Goal: Task Accomplishment & Management: Complete application form

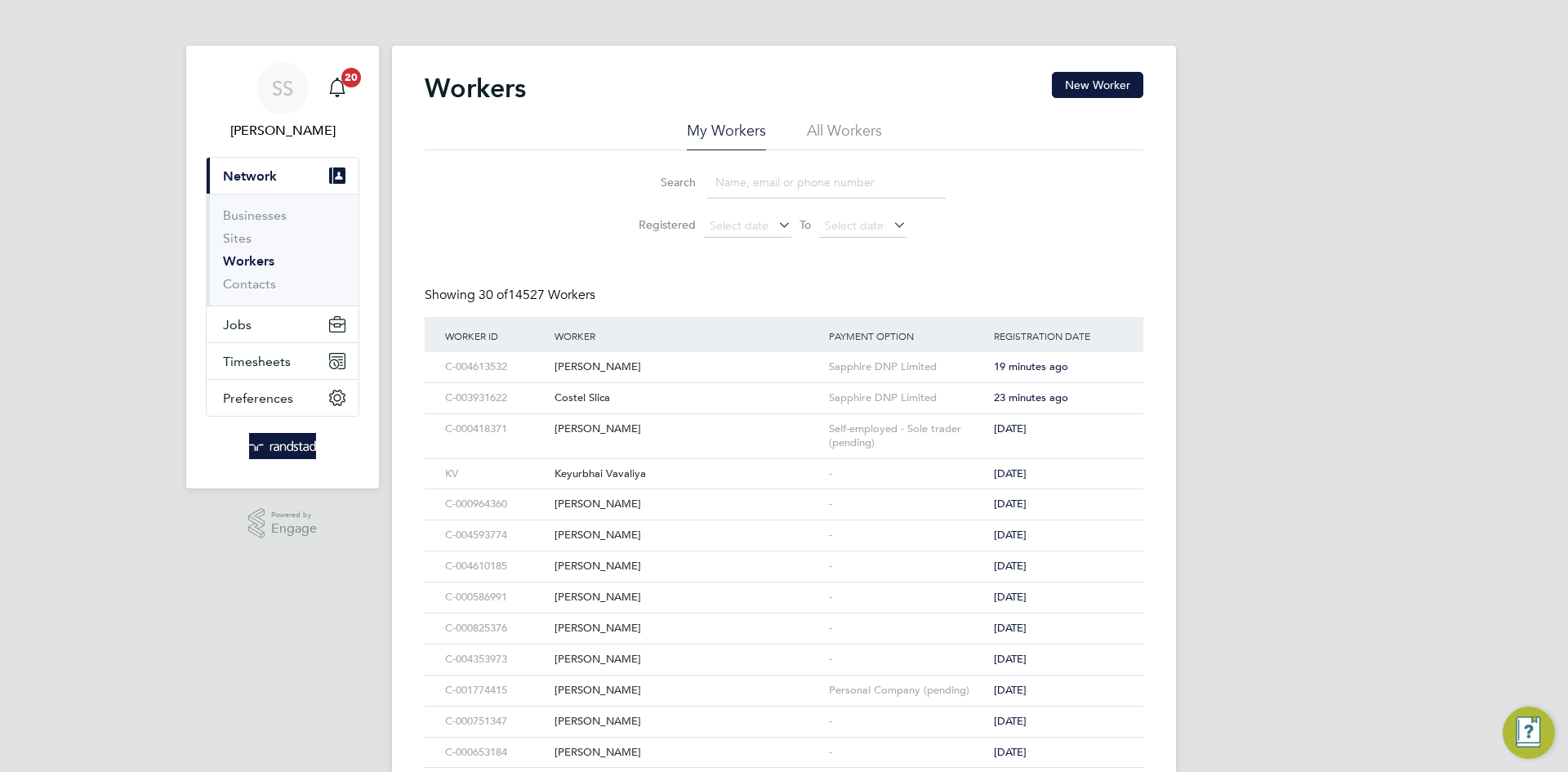
click at [617, 55] on div "Workers New Worker My Workers All Workers Search Registered Select date To Sele…" at bounding box center [784, 717] width 784 height 1343
click at [279, 344] on button "Timesheets" at bounding box center [283, 361] width 152 height 36
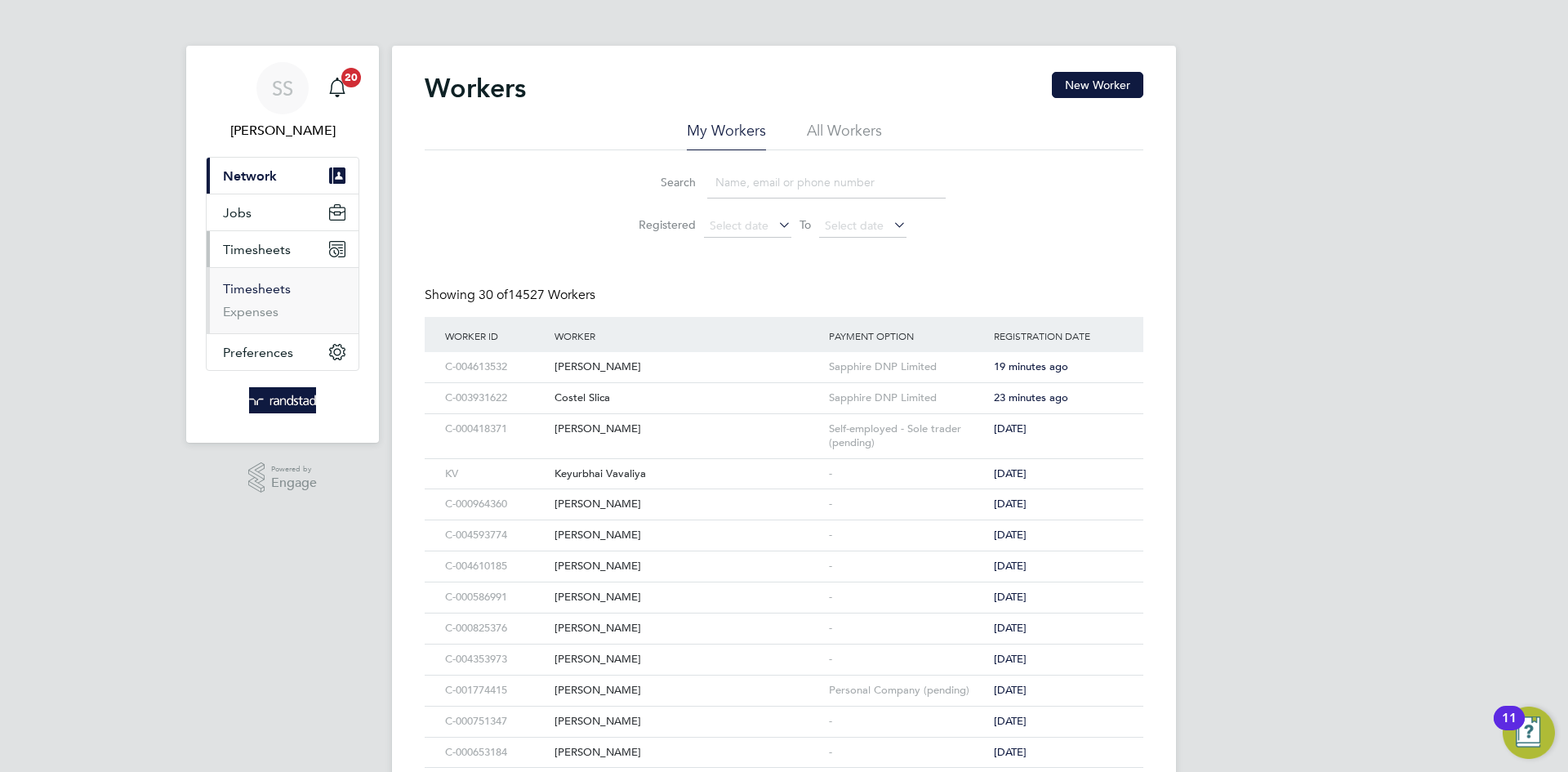
click at [260, 292] on link "Timesheets" at bounding box center [257, 288] width 68 height 15
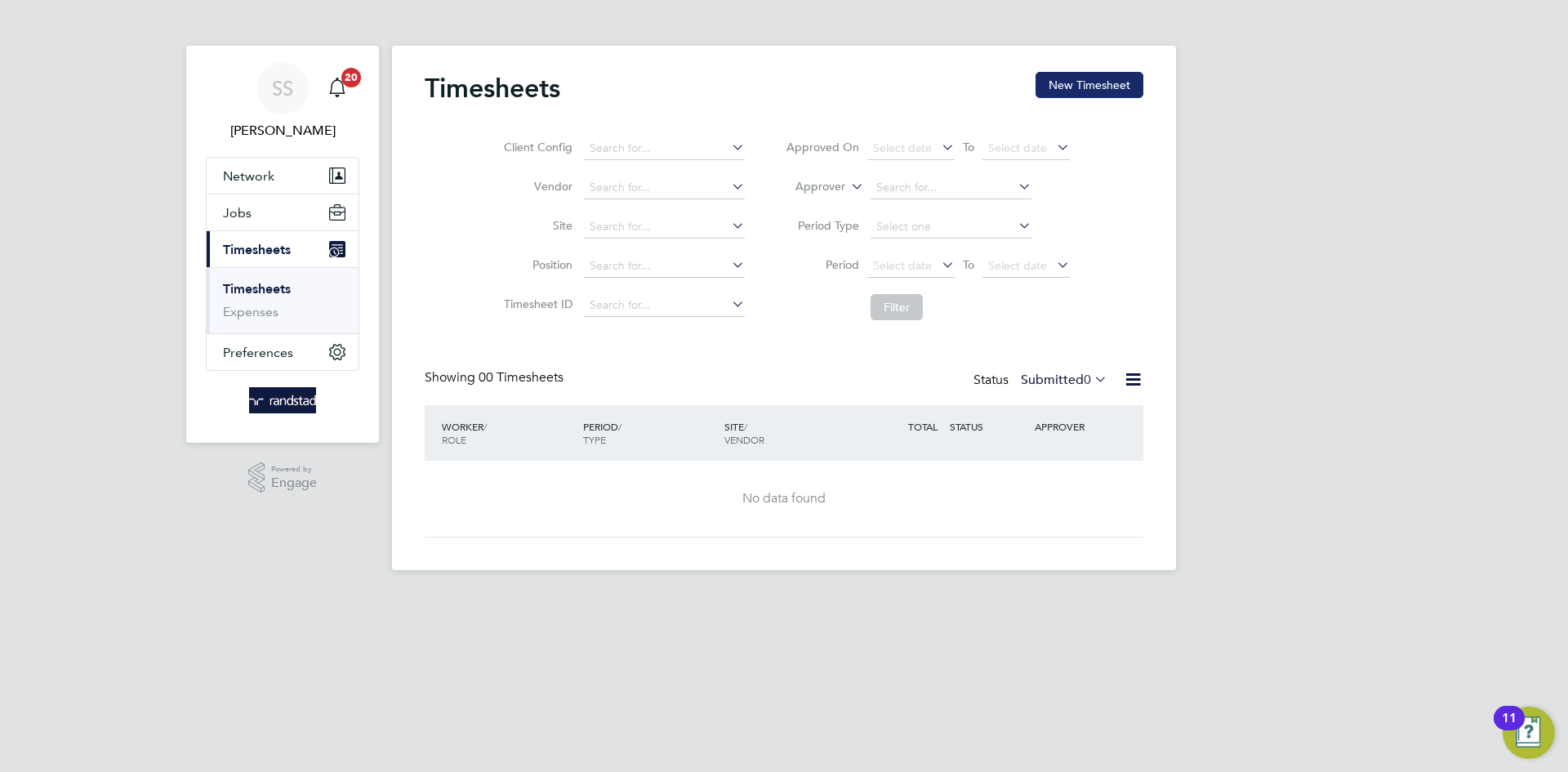
click at [1054, 77] on button "New Timesheet" at bounding box center [1089, 84] width 107 height 26
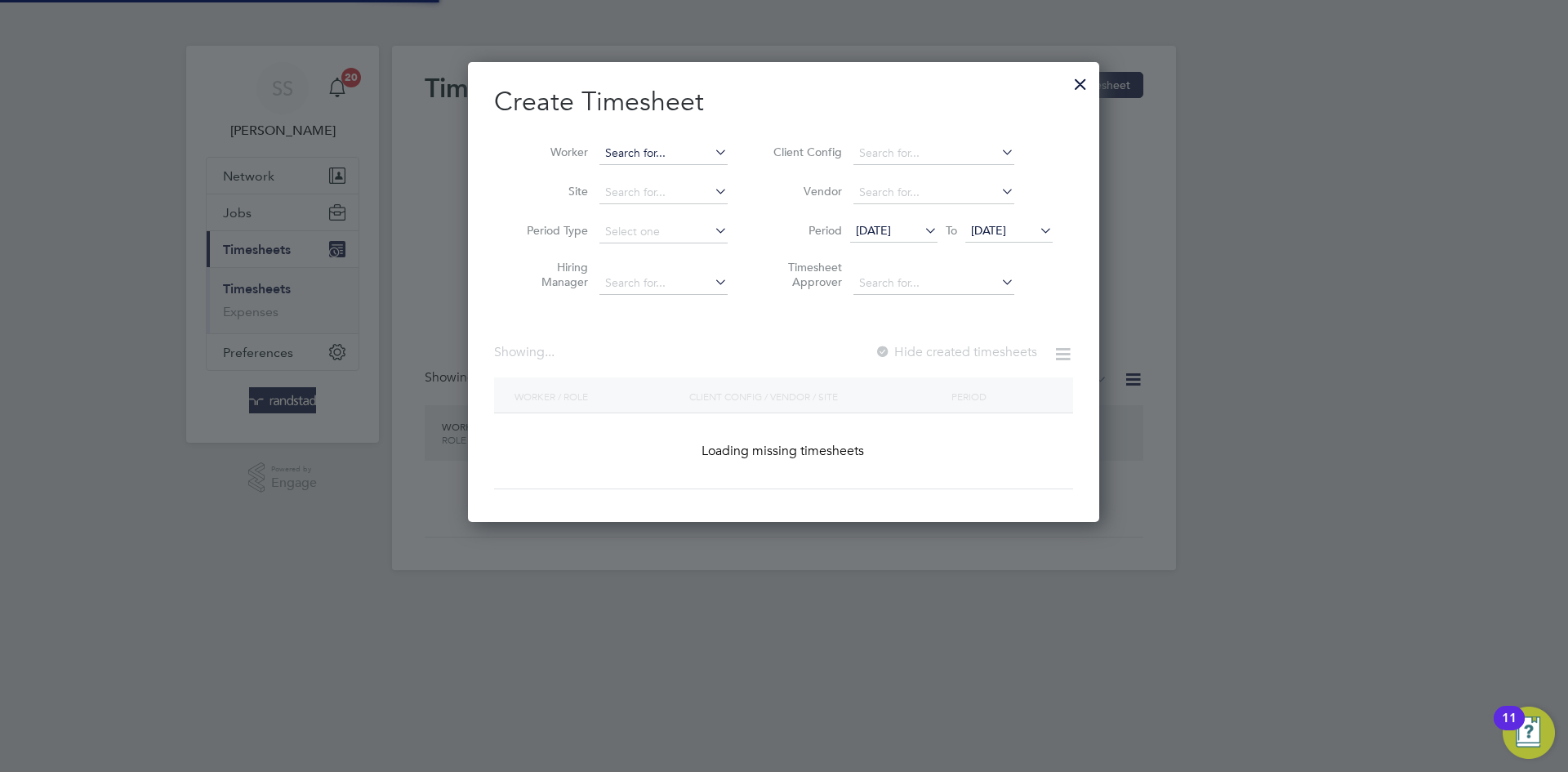
scroll to position [460, 632]
click at [672, 156] on input at bounding box center [663, 154] width 128 height 23
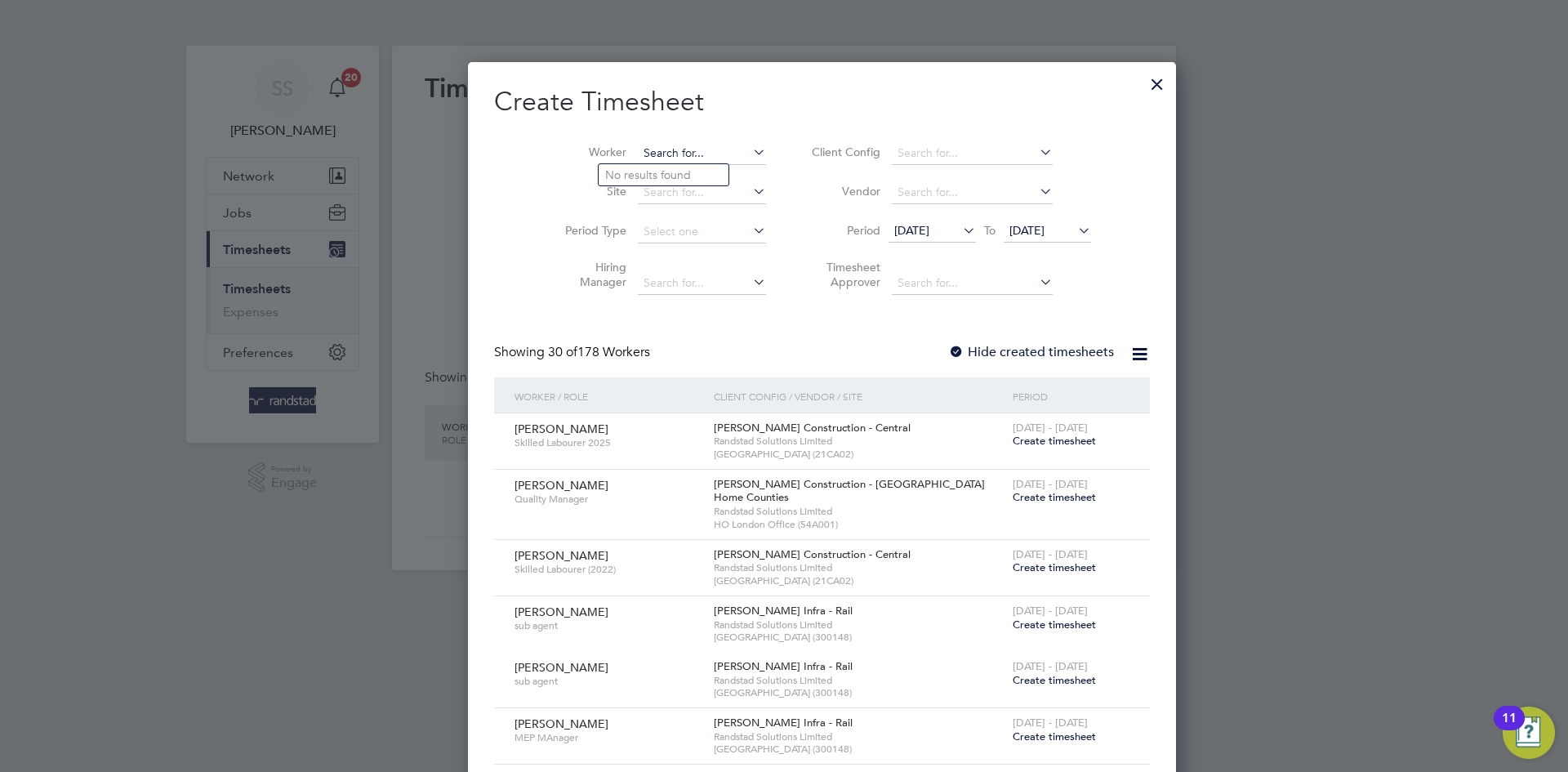
scroll to position [2944, 632]
click at [671, 168] on li "Fran Pric e" at bounding box center [667, 175] width 138 height 22
type input "Fran Price"
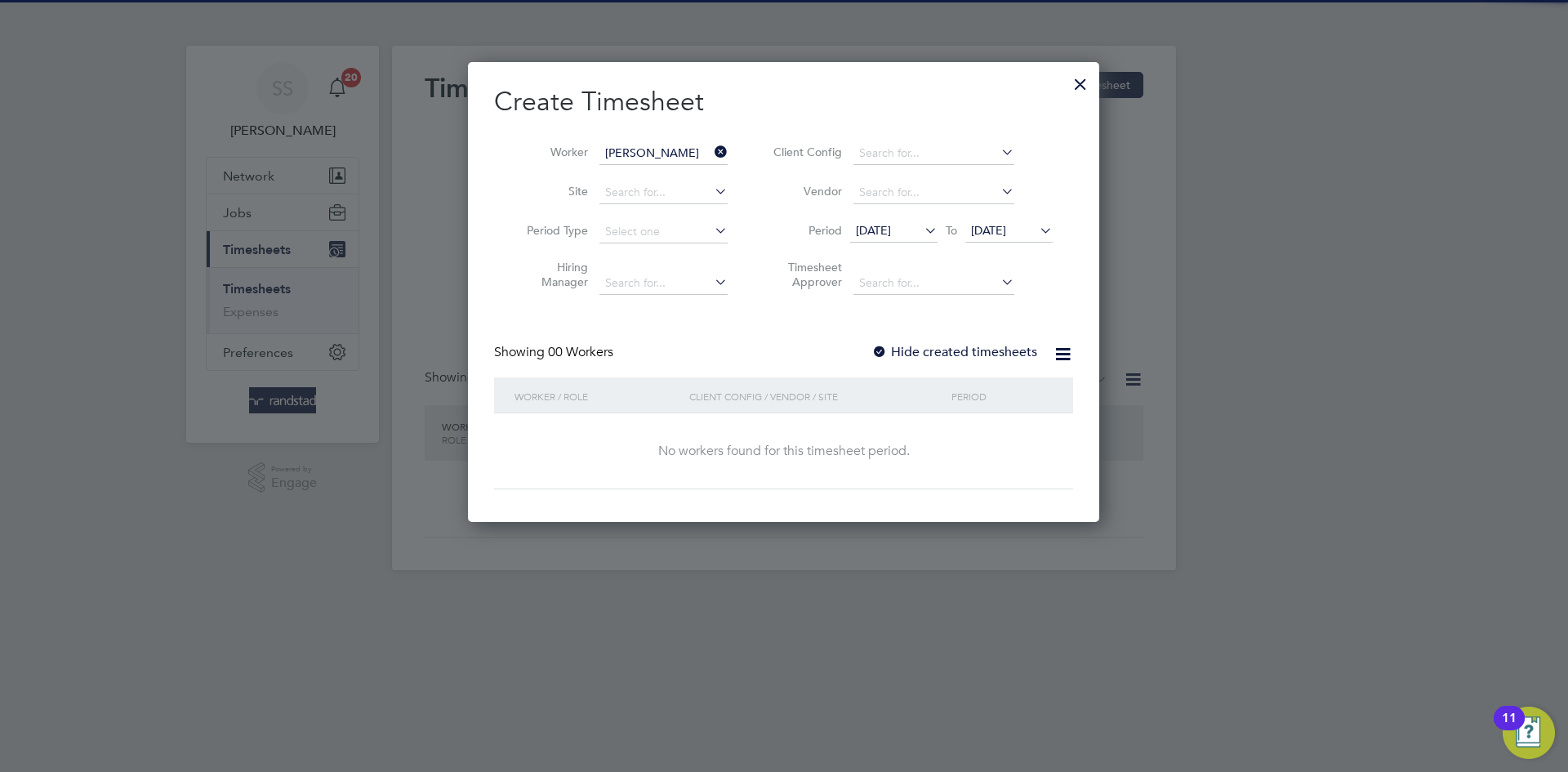
scroll to position [460, 632]
click at [781, 115] on h2 "Create Timesheet" at bounding box center [784, 102] width 579 height 34
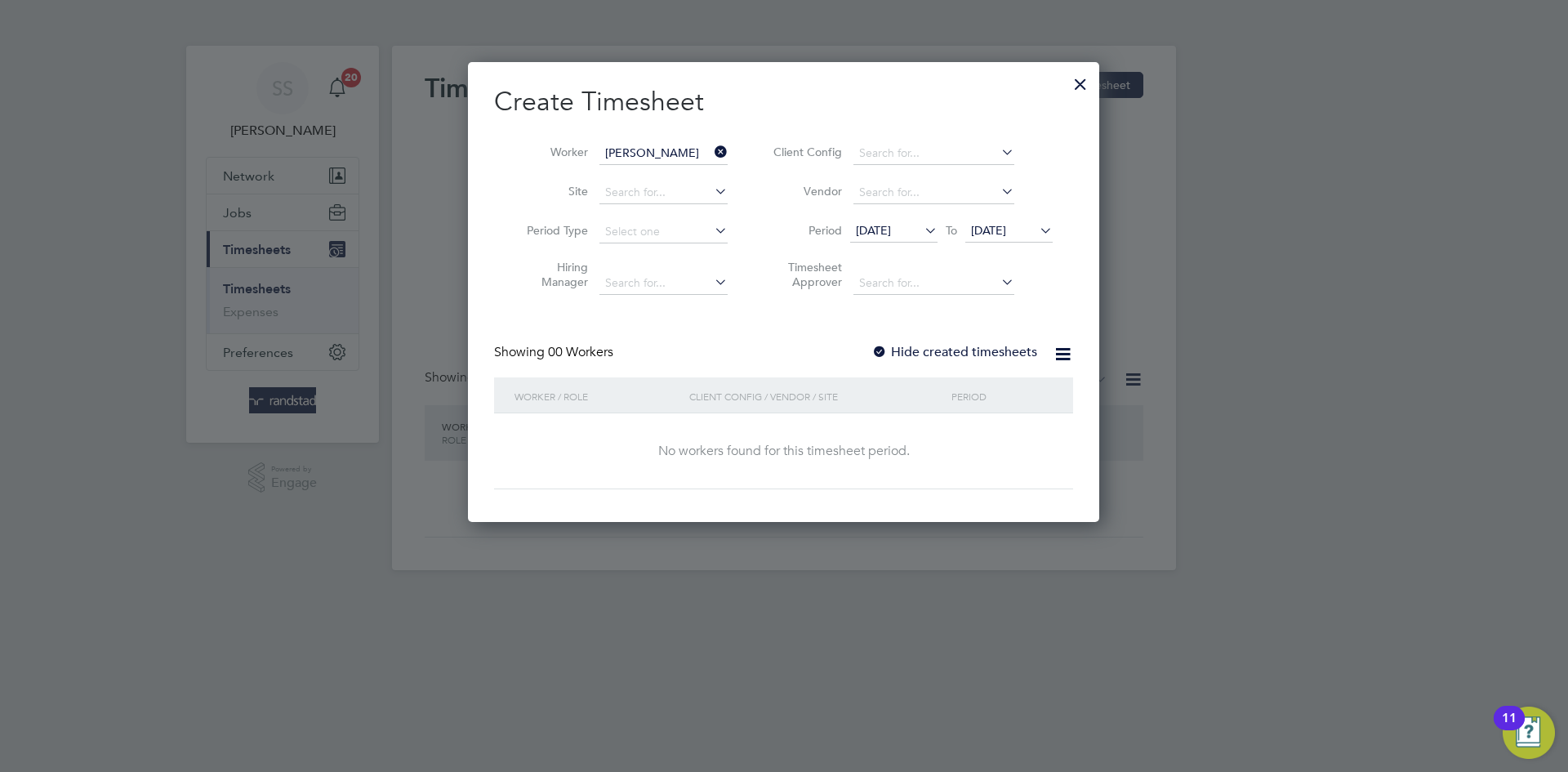
click at [964, 359] on div "Hide created timesheets" at bounding box center [955, 352] width 169 height 17
click at [963, 364] on div "Showing 00 Workers Hide created timesheets" at bounding box center [784, 360] width 579 height 33
click at [952, 356] on label "Hide created timesheets" at bounding box center [954, 352] width 166 height 16
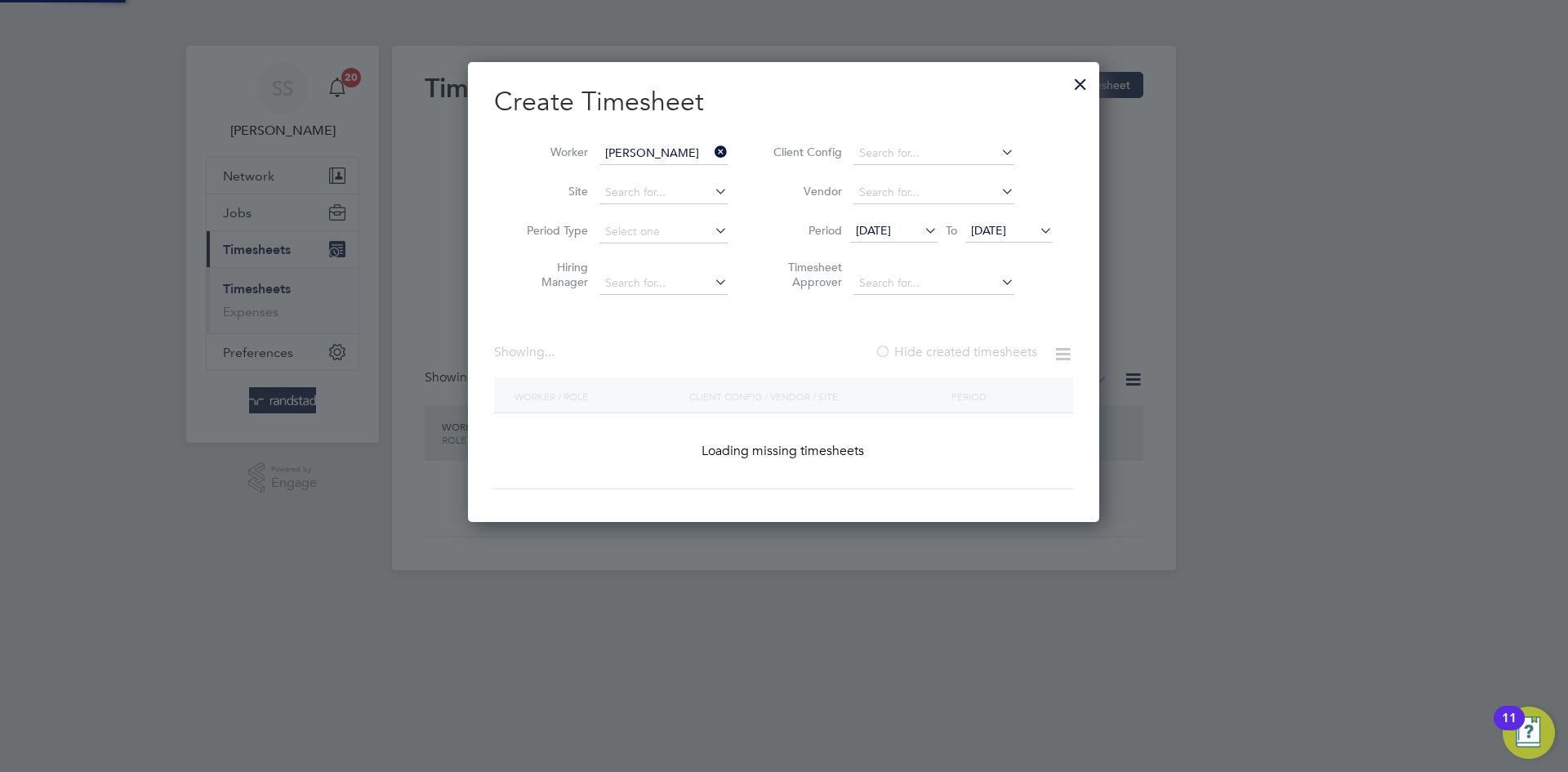
click at [1006, 226] on span "[DATE]" at bounding box center [988, 230] width 35 height 14
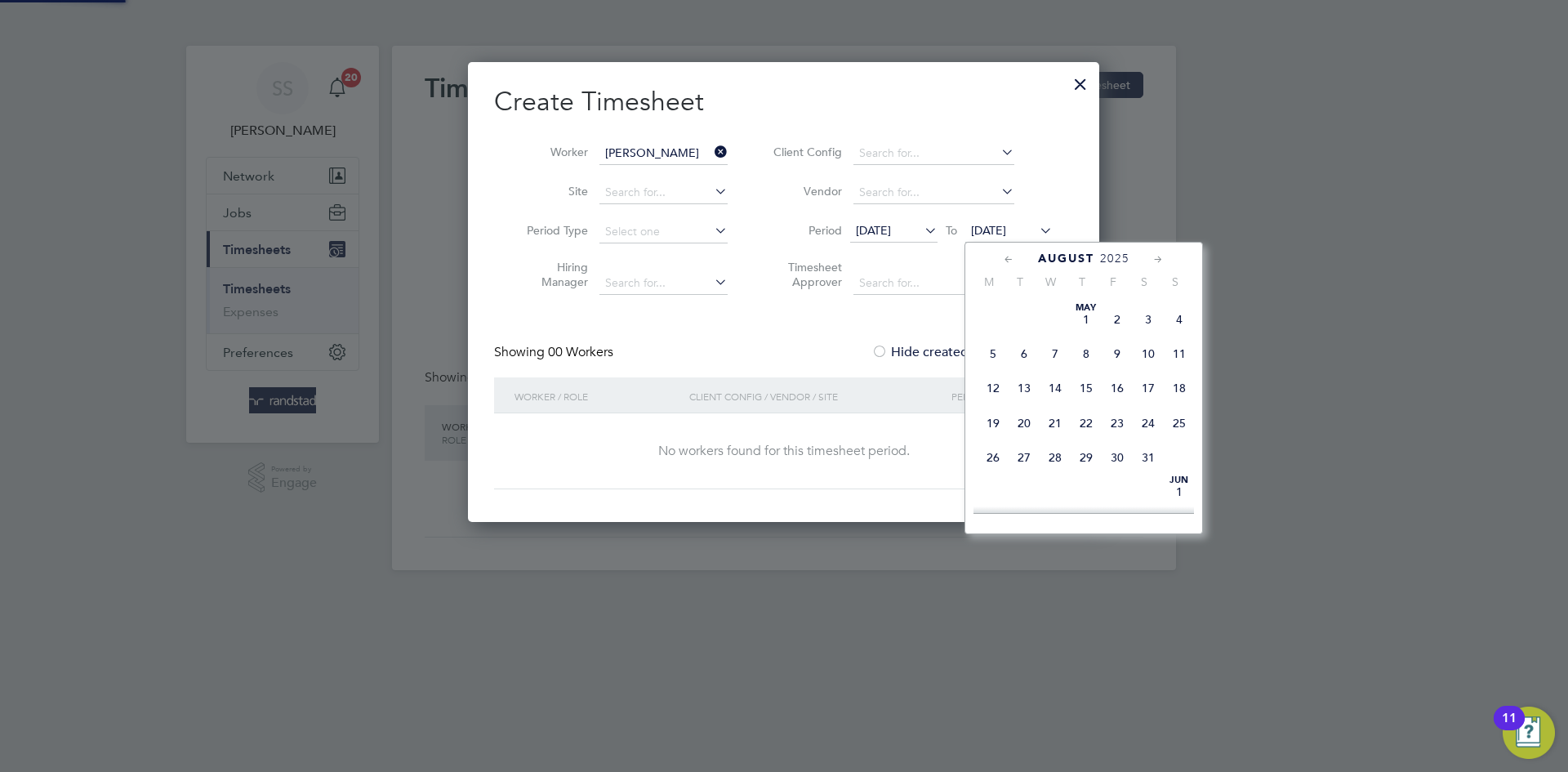
scroll to position [616, 0]
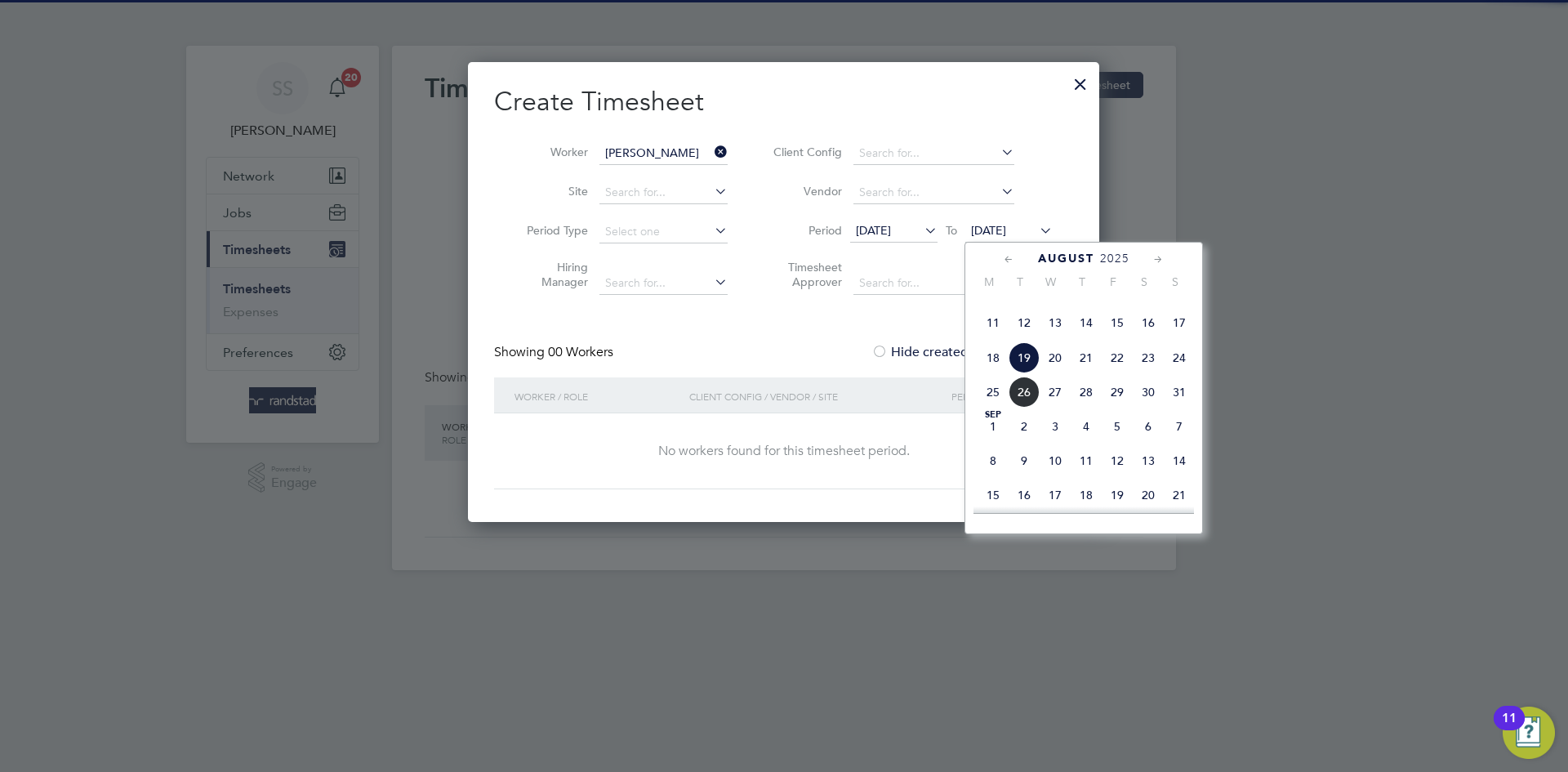
click at [1065, 442] on span "3" at bounding box center [1055, 426] width 31 height 31
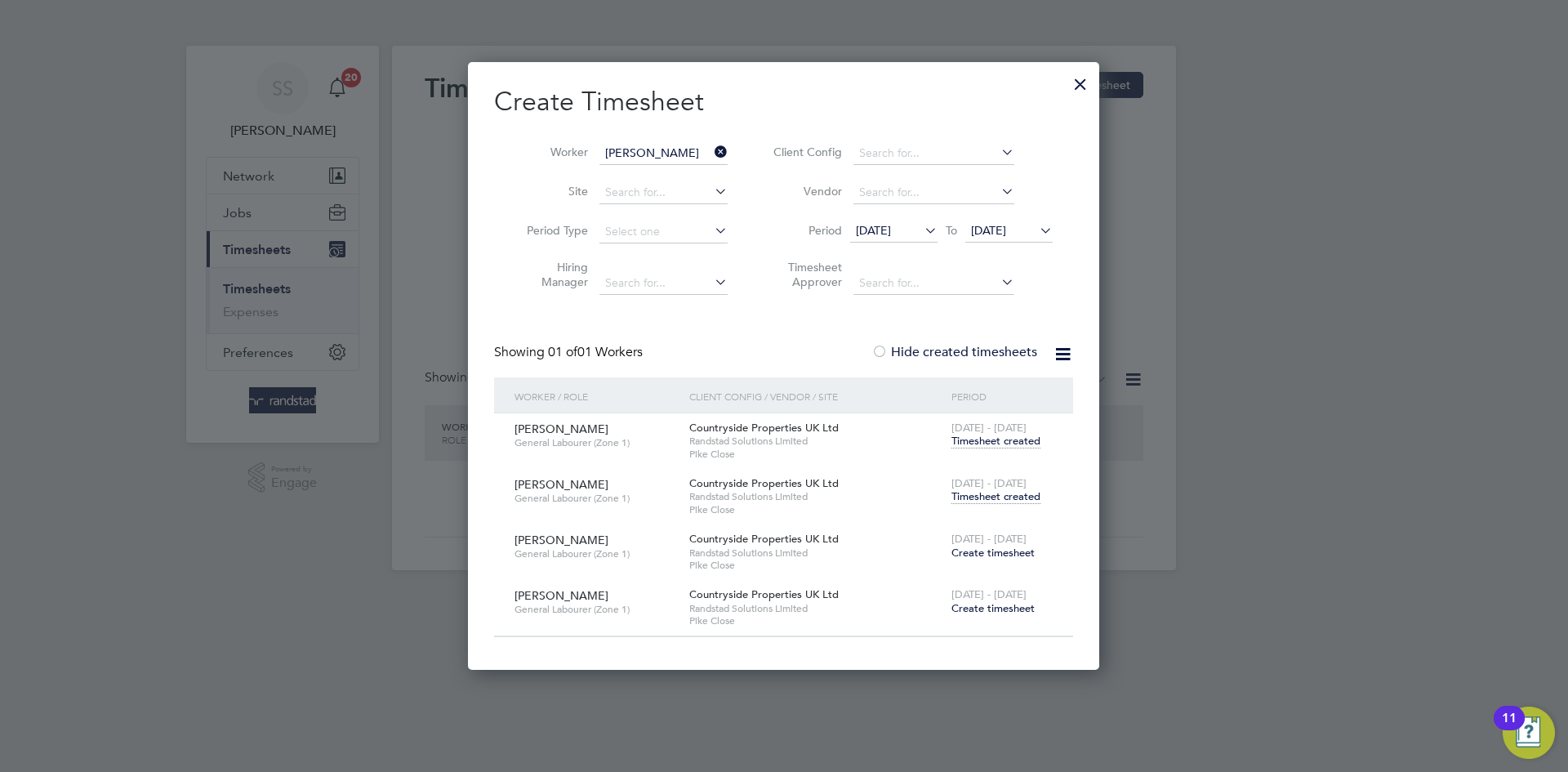
scroll to position [607, 632]
click at [1017, 493] on span "Timesheet created" at bounding box center [995, 496] width 89 height 14
click at [992, 493] on span "Timesheet created" at bounding box center [995, 496] width 89 height 14
click at [1020, 497] on span "Timesheet created" at bounding box center [995, 496] width 89 height 14
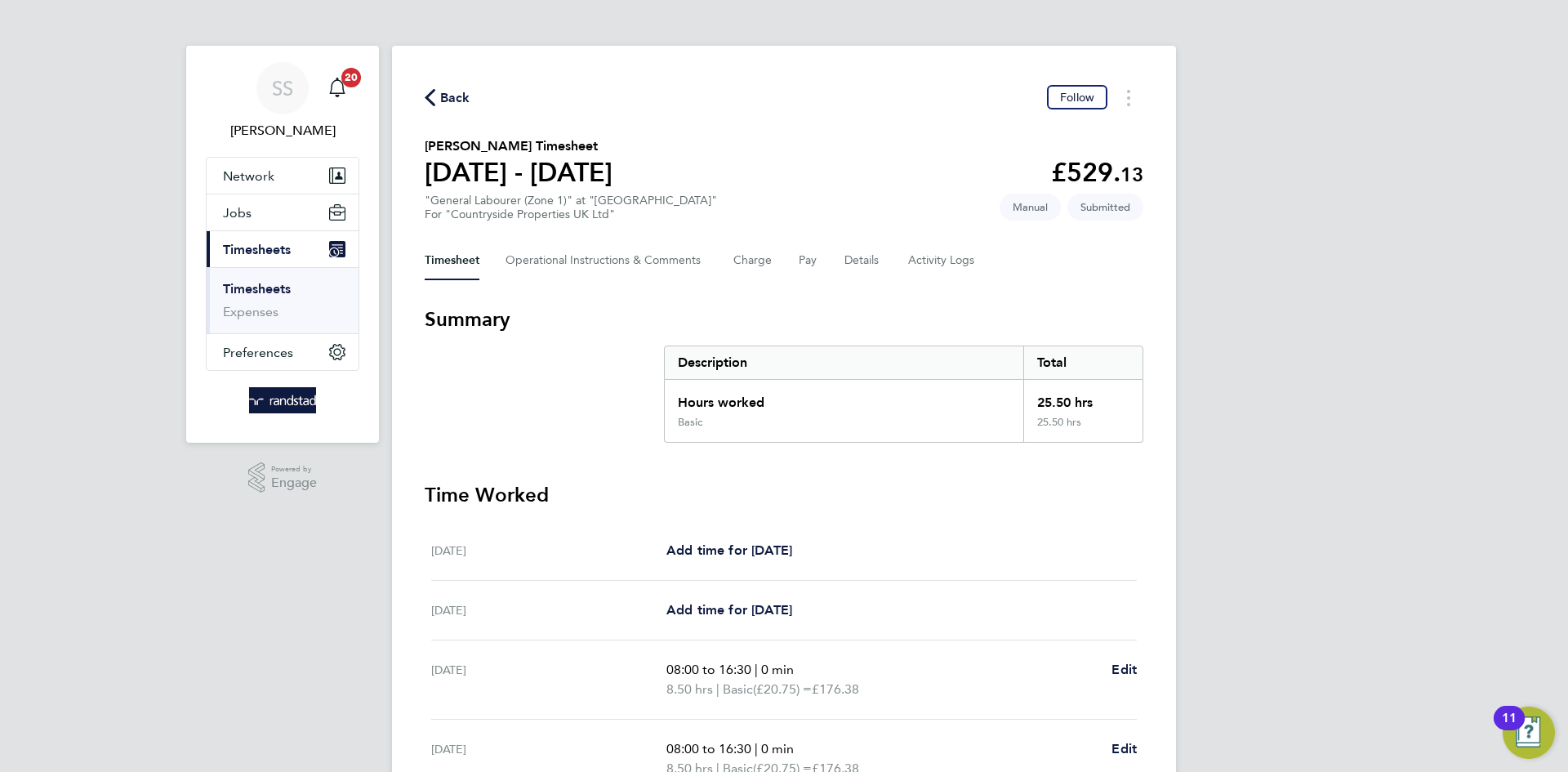
click at [913, 129] on div "Back Follow Fran Price's Timesheet 18 - 24 Aug 2025 £529. 13 "General Labourer …" at bounding box center [784, 580] width 784 height 1069
click at [805, 255] on button "Pay" at bounding box center [809, 261] width 20 height 39
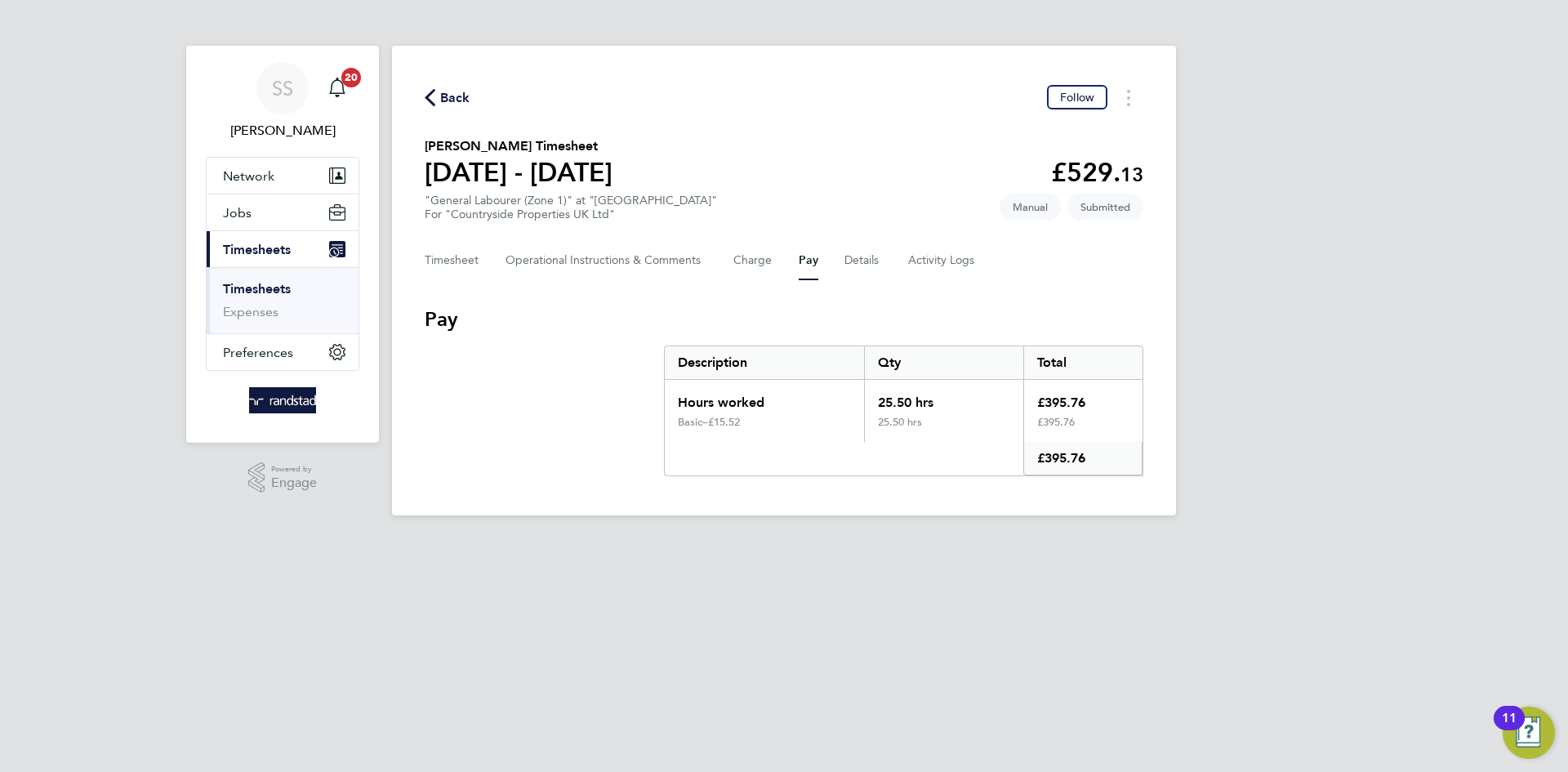
click at [452, 105] on span "Back" at bounding box center [455, 98] width 30 height 20
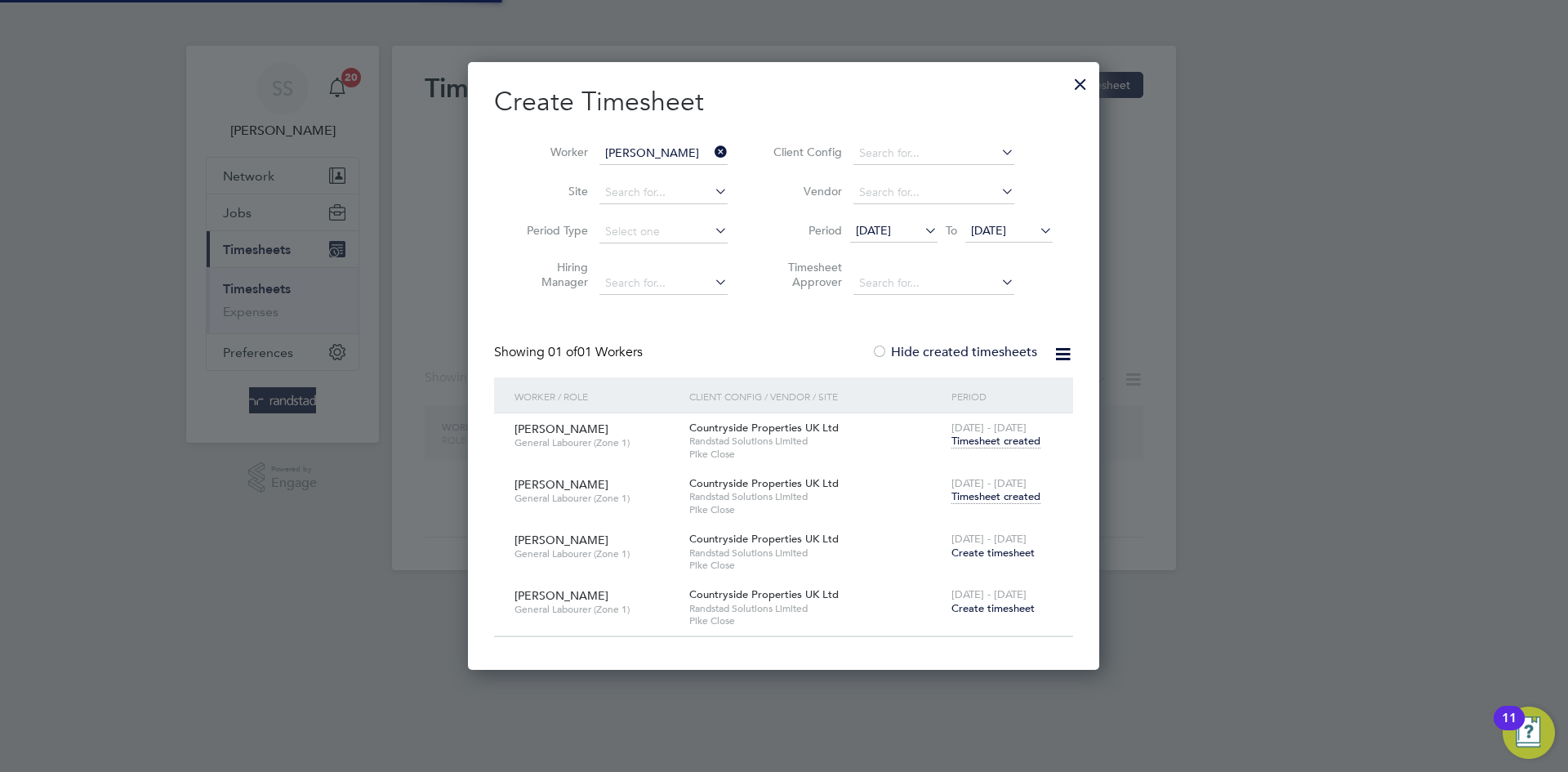
scroll to position [607, 632]
click at [664, 162] on input "Fran Price" at bounding box center [663, 154] width 128 height 23
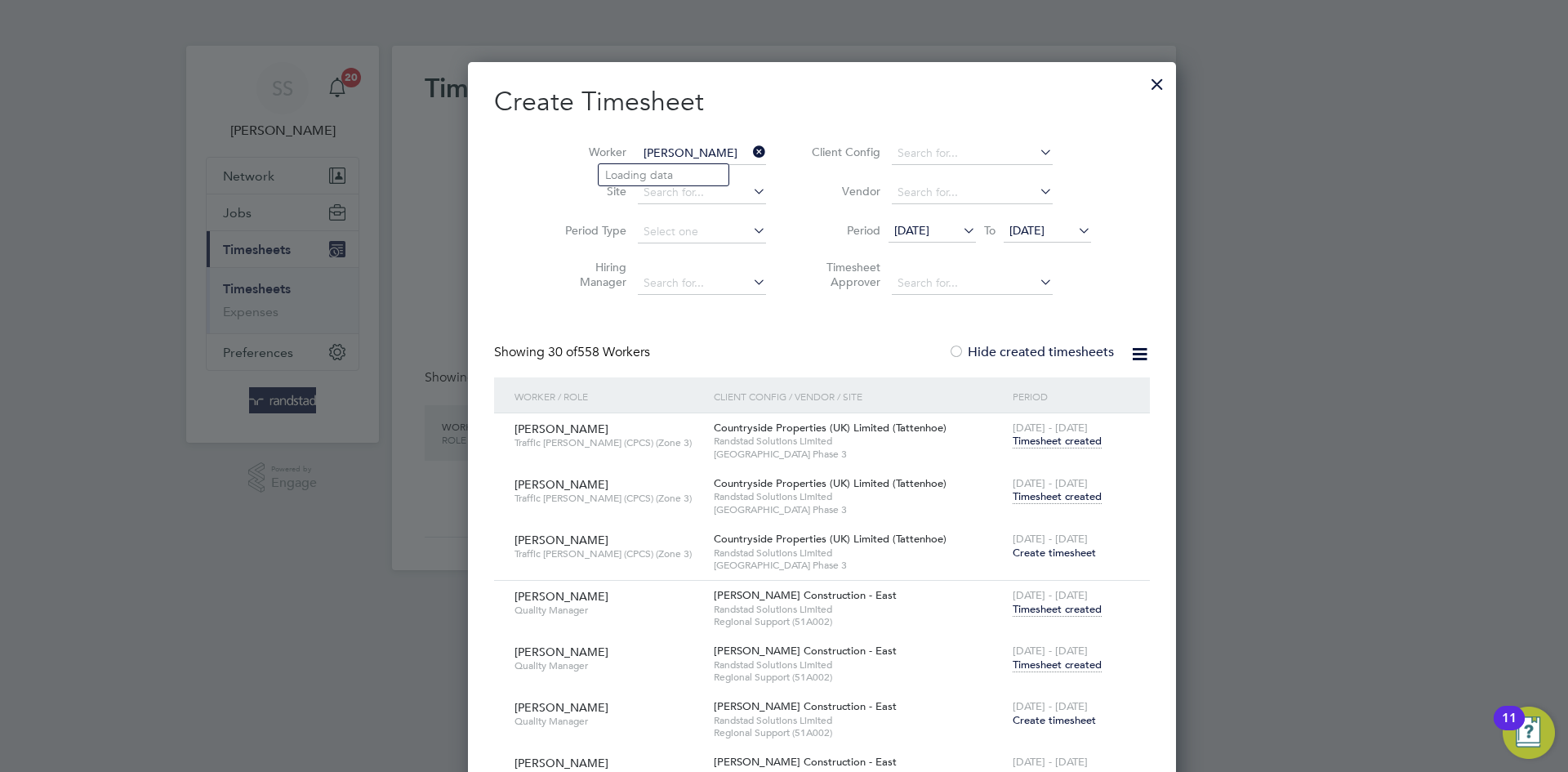
scroll to position [7238, 644]
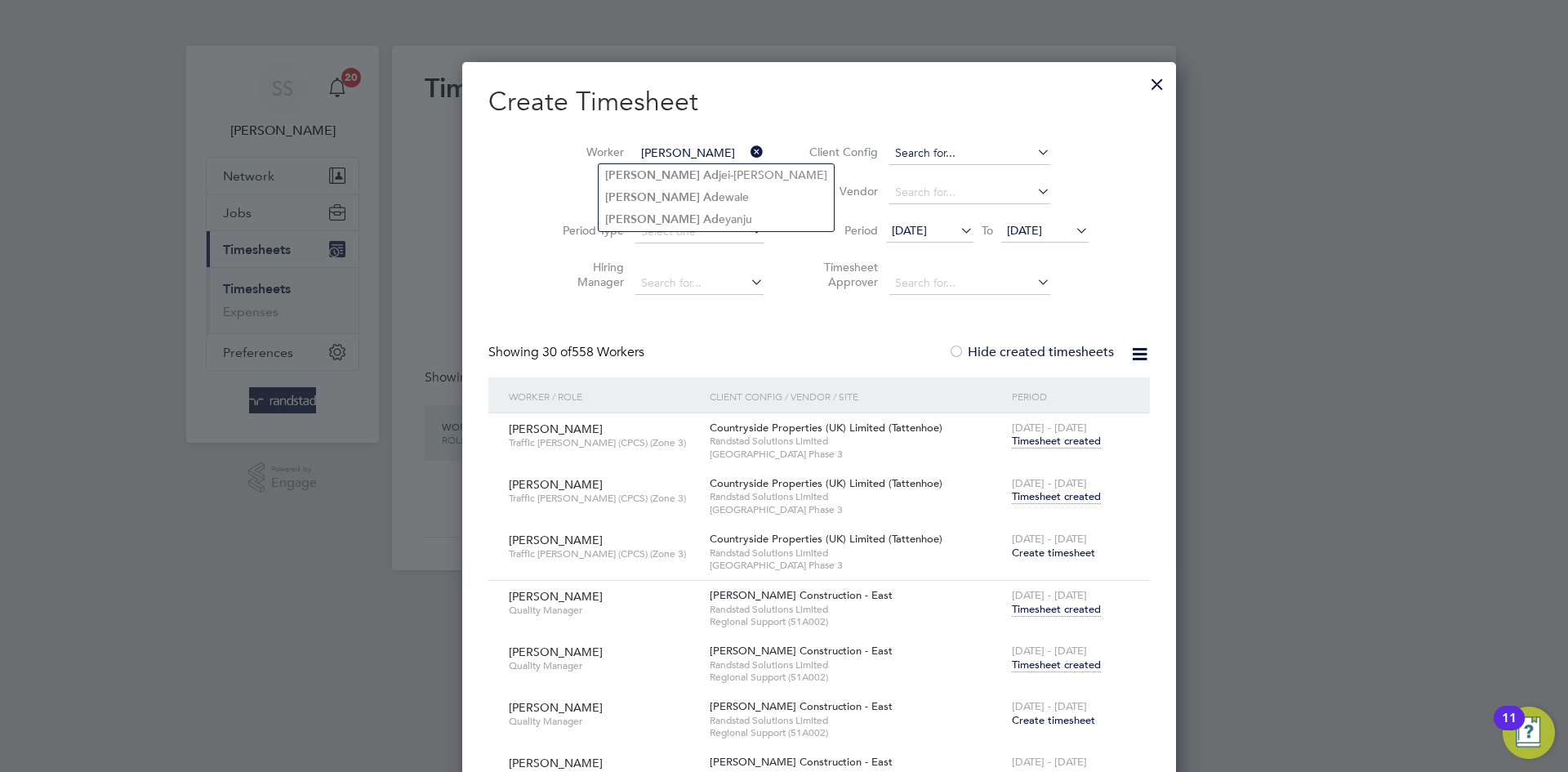
click at [699, 213] on li "Joshua Ad eyanju" at bounding box center [715, 219] width 236 height 22
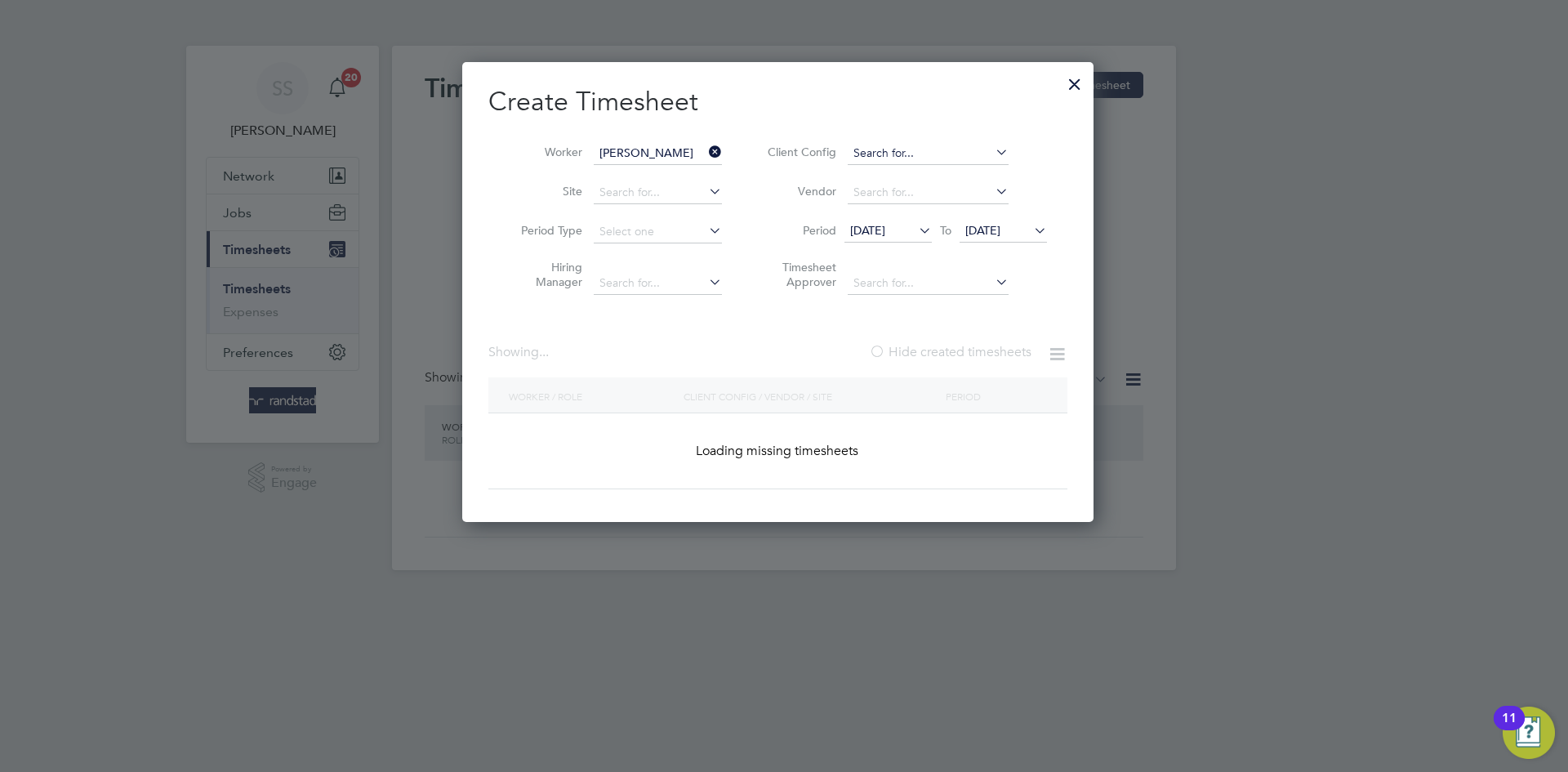
type input "[PERSON_NAME]"
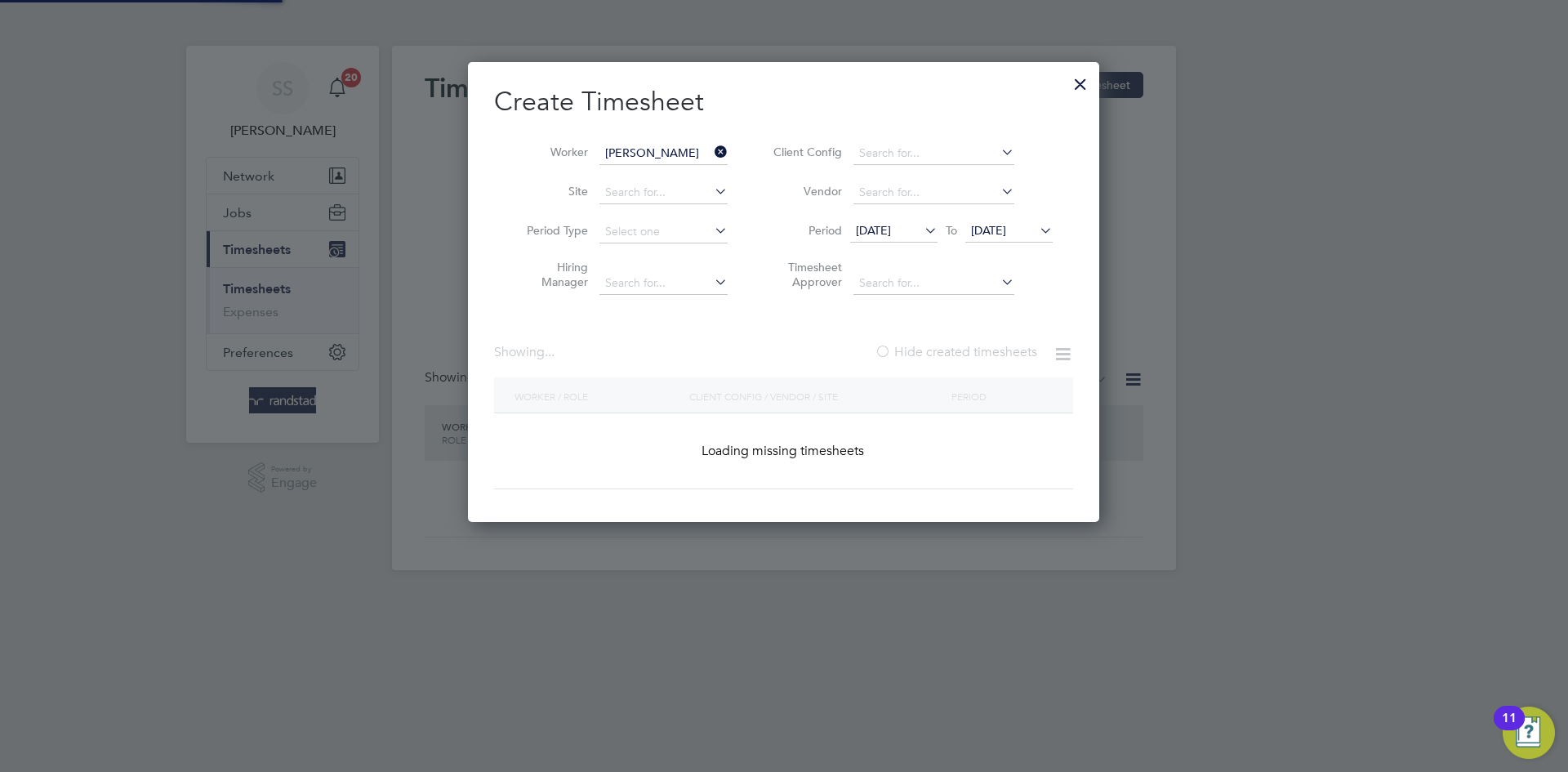
click at [921, 121] on div "Create Timesheet Worker Joshua Adeyanju Site Period Type Hiring Manager Client …" at bounding box center [784, 287] width 579 height 404
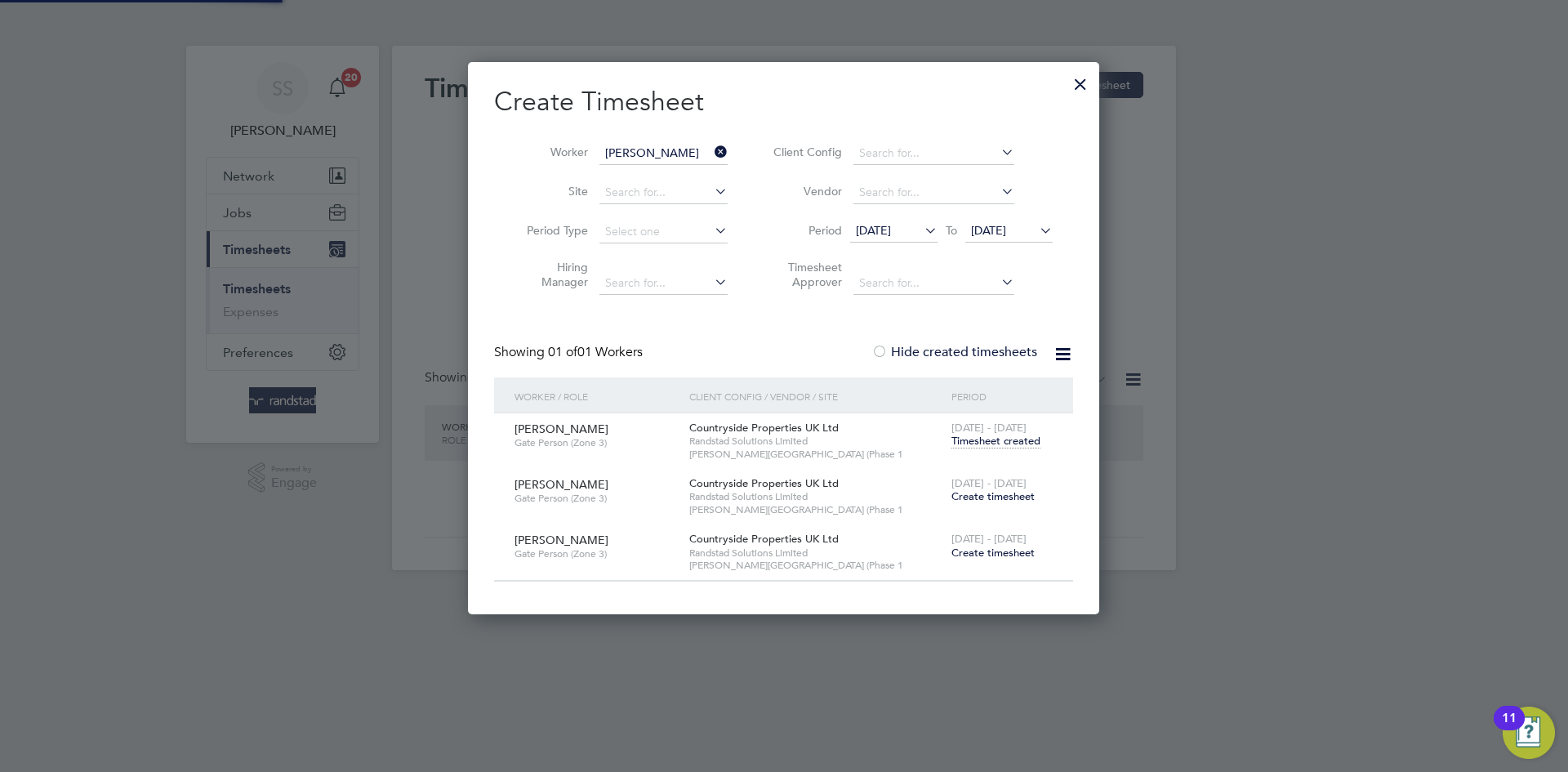
scroll to position [552, 632]
click at [1006, 491] on span "Create timesheet" at bounding box center [992, 496] width 83 height 14
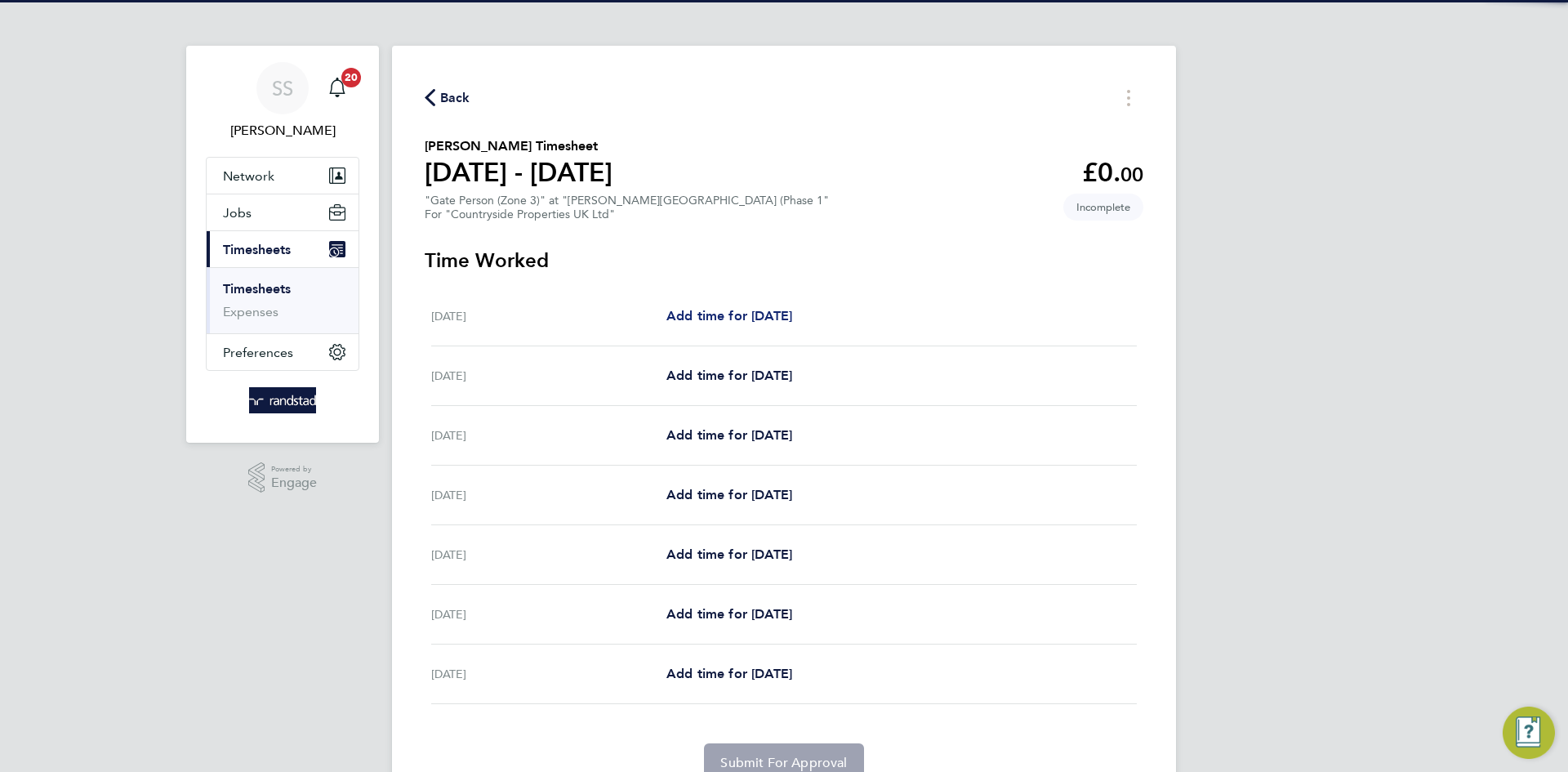
click at [779, 311] on span "Add time for [DATE]" at bounding box center [729, 315] width 125 height 15
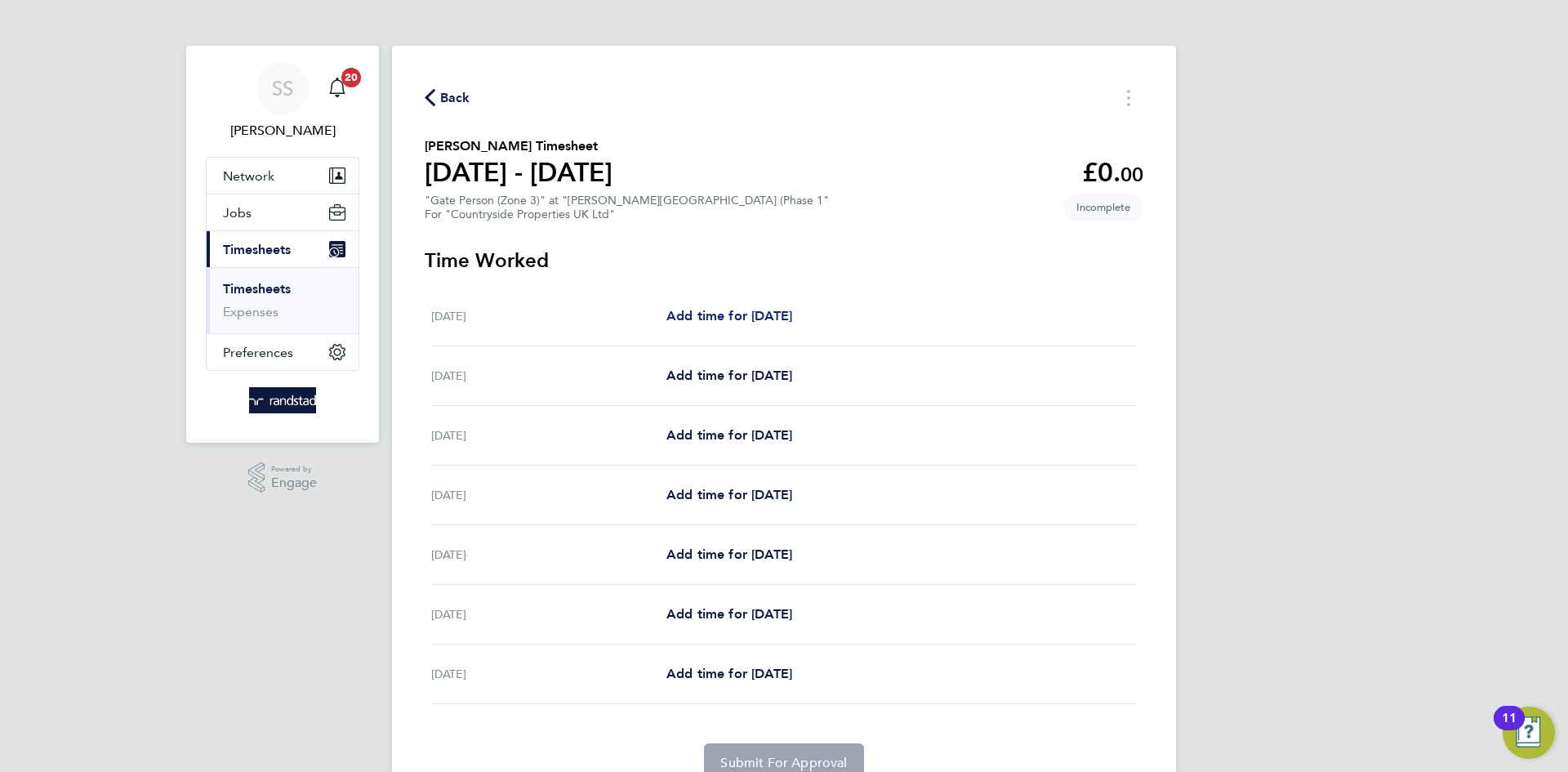
click at [793, 310] on span "Add time for [DATE]" at bounding box center [729, 315] width 125 height 15
click at [793, 313] on span "Add time for [DATE]" at bounding box center [729, 315] width 125 height 15
drag, startPoint x: 895, startPoint y: 236, endPoint x: 785, endPoint y: 328, distance: 143.4
click at [894, 236] on div "Back Joshua Adeyanju's Timesheet 18 - 24 Aug 2025 £0. 00 "Gate Person (Zone 3)"…" at bounding box center [784, 433] width 784 height 776
click at [782, 323] on link "Add time for [DATE]" at bounding box center [729, 316] width 125 height 20
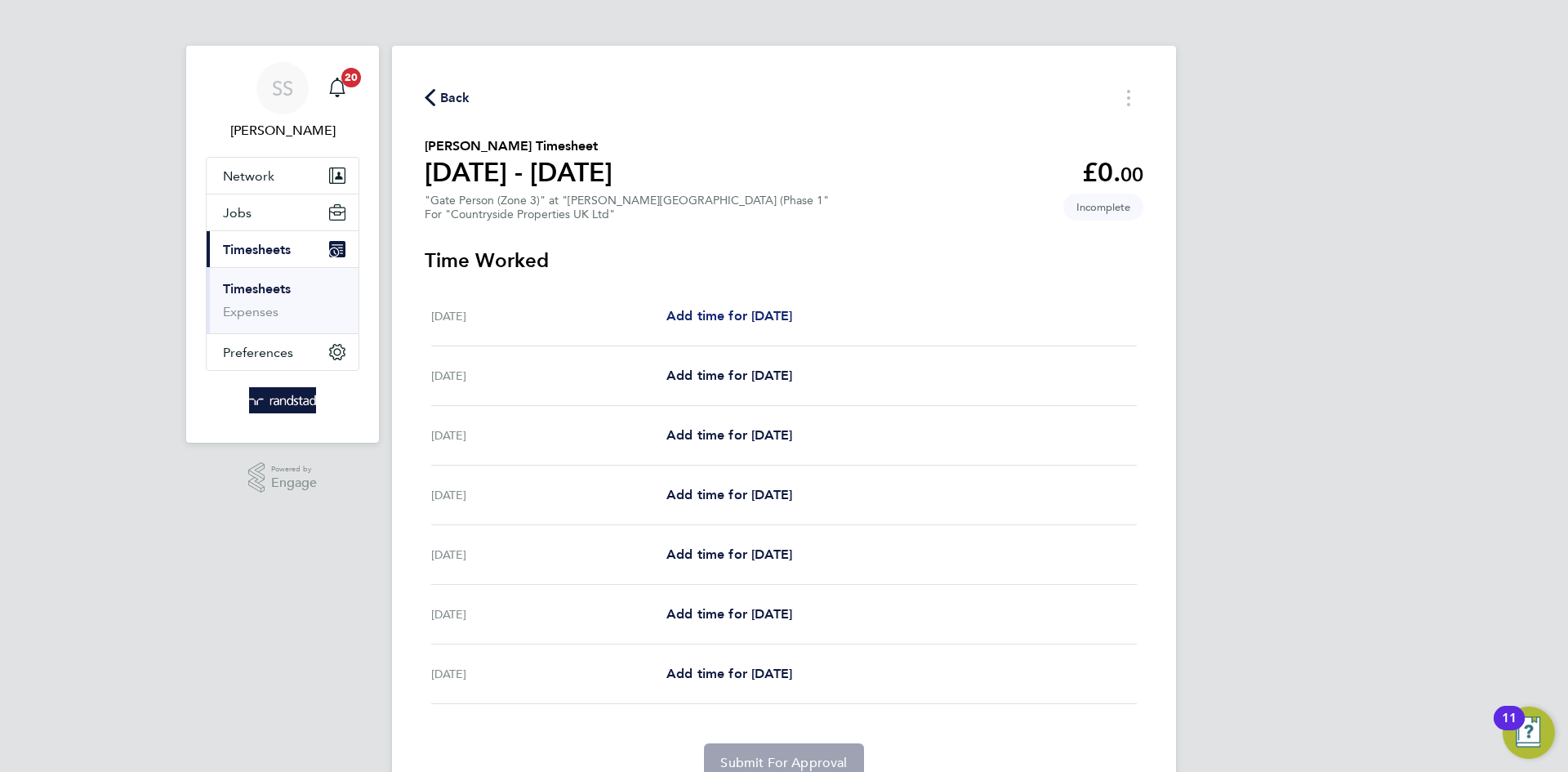
select select "30"
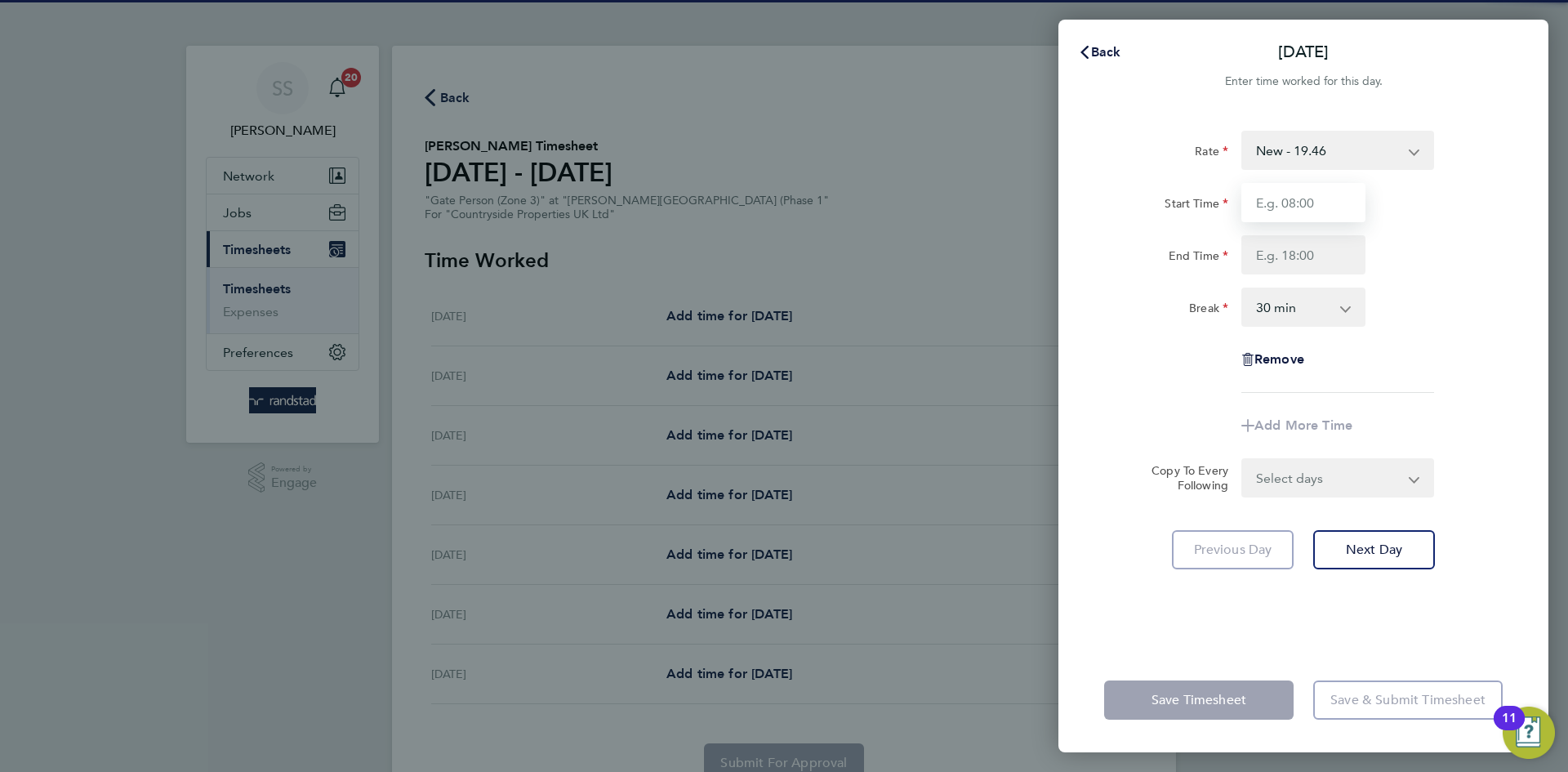
click at [1269, 193] on input "Start Time" at bounding box center [1303, 202] width 124 height 39
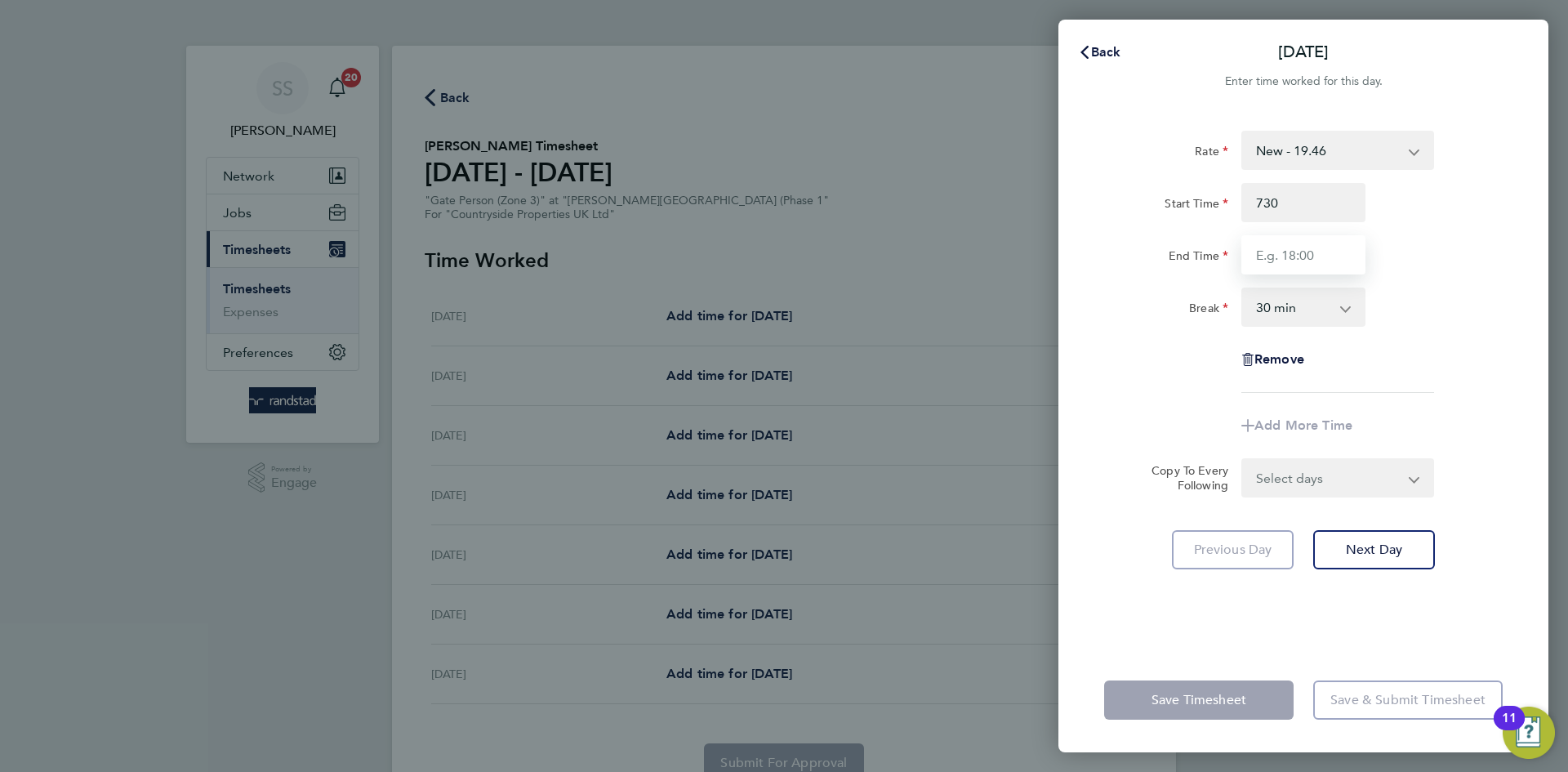
click at [1259, 252] on input "End Time" at bounding box center [1303, 255] width 124 height 39
type input "07:30"
type input "17:00"
drag, startPoint x: 1567, startPoint y: 233, endPoint x: 1547, endPoint y: 244, distance: 22.8
click at [1567, 234] on div "Mon 18 Aug Cancel Enter time worked for this day. Rate New - 19.46 Start Time 0…" at bounding box center [784, 386] width 1568 height 772
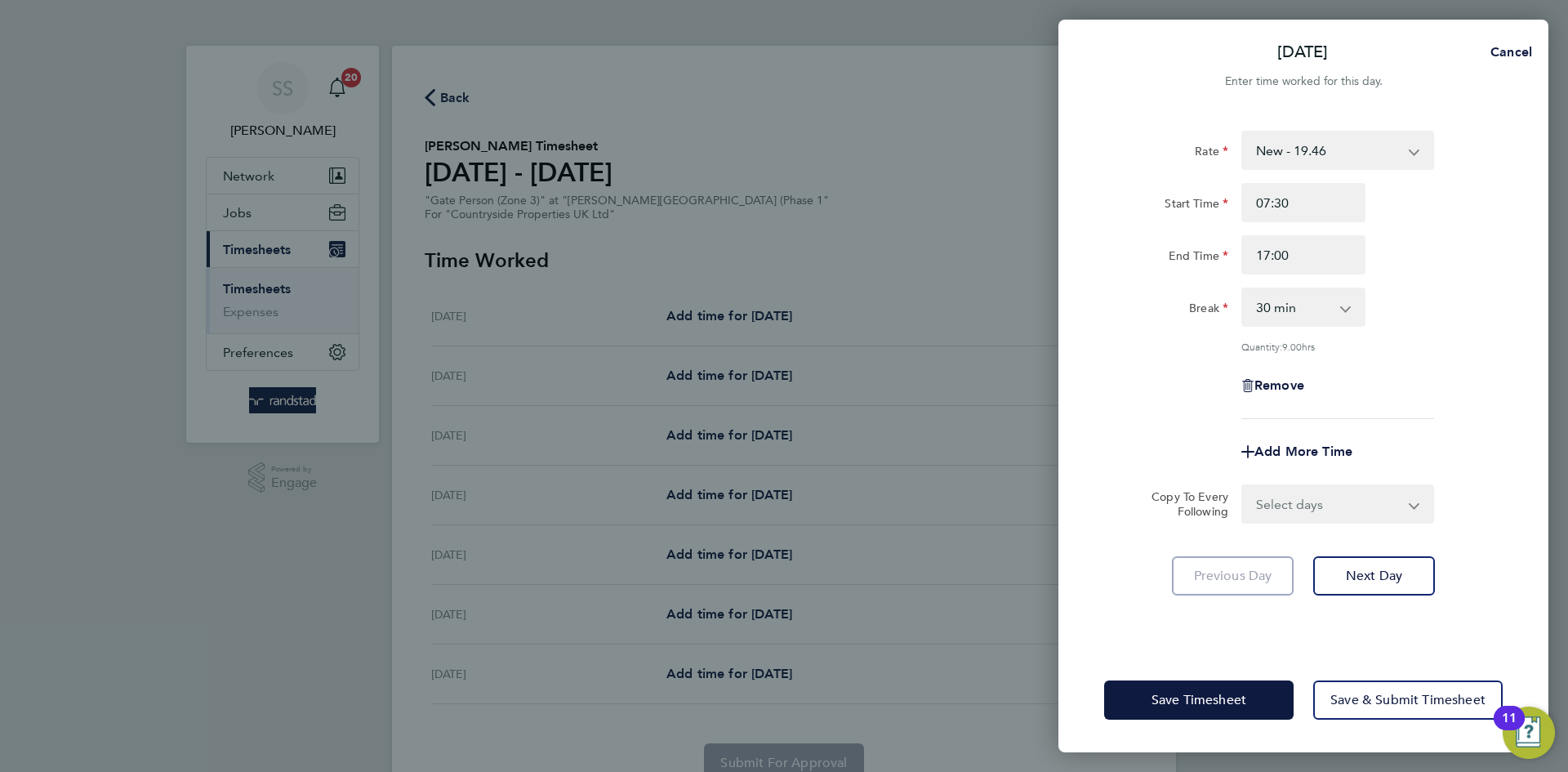
click at [1321, 502] on select "Select days Day Weekday (Mon-Fri) Weekend (Sat-Sun) Tuesday Wednesday Thursday …" at bounding box center [1328, 504] width 171 height 36
select select "WEEKDAY"
click at [1243, 486] on select "Select days Day Weekday (Mon-Fri) Weekend (Sat-Sun) Tuesday Wednesday Thursday …" at bounding box center [1328, 504] width 171 height 36
select select "2025-08-24"
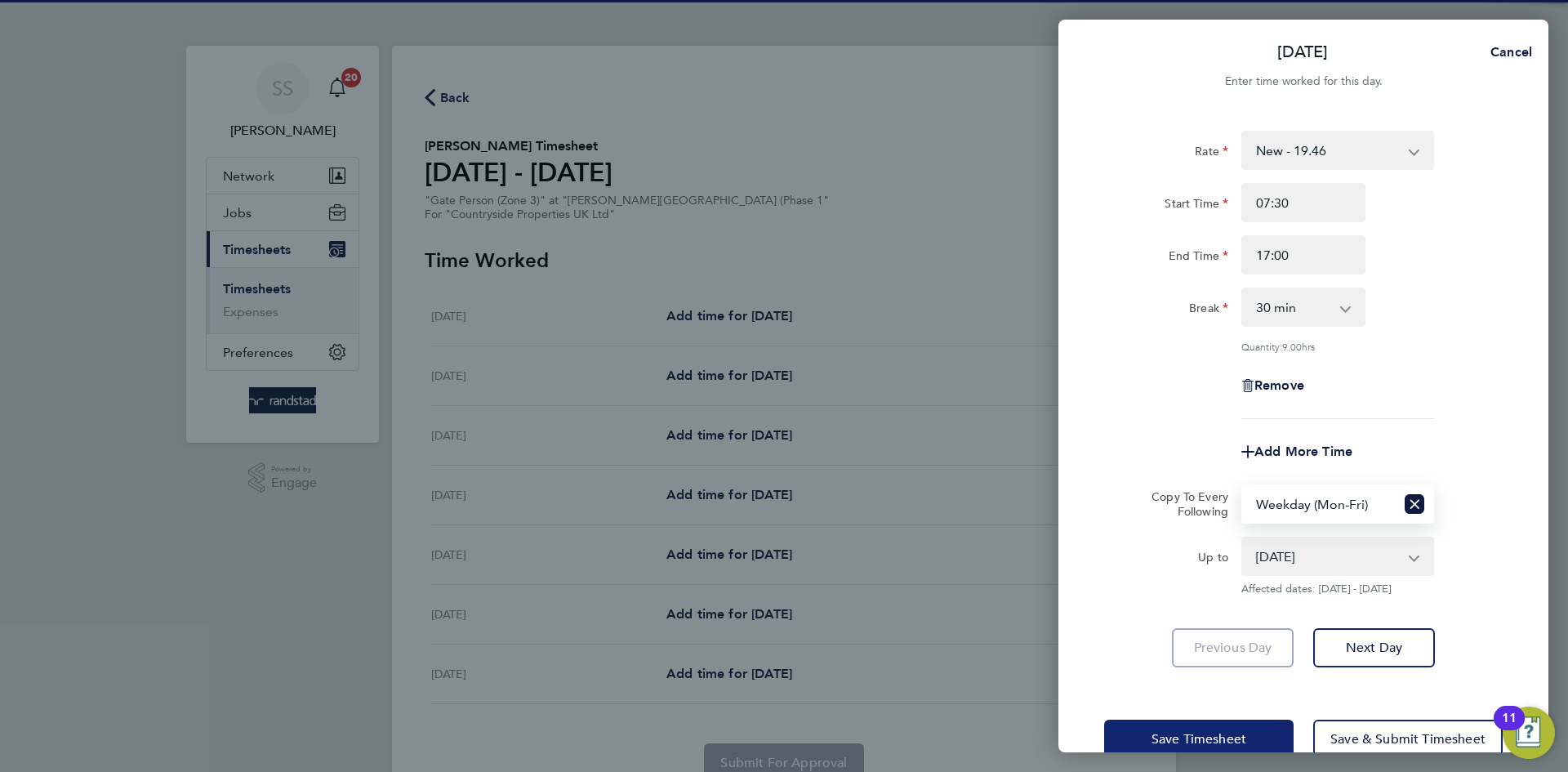
click at [1242, 719] on button "Save Timesheet" at bounding box center [1199, 739] width 190 height 39
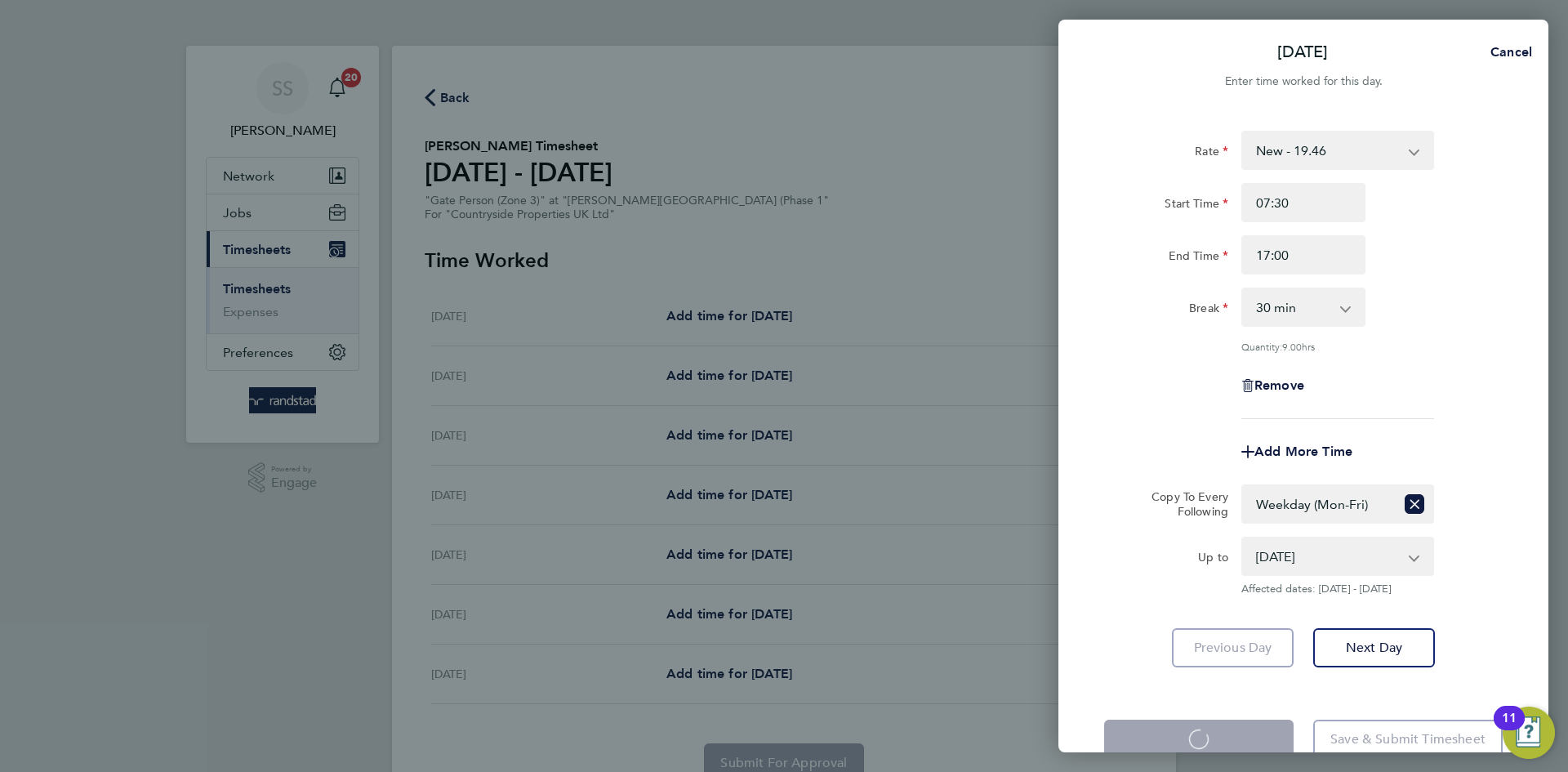
click at [877, 192] on div "Mon 18 Aug Cancel Enter time worked for this day. Rate New - 19.46 Start Time 0…" at bounding box center [784, 386] width 1568 height 772
click at [906, 203] on div "Mon 18 Aug Cancel Enter time worked for this day. Rate New - 19.46 Start Time 0…" at bounding box center [784, 386] width 1568 height 772
click at [906, 202] on div "Mon 18 Aug Cancel Enter time worked for this day. Rate New - 19.46 Start Time 0…" at bounding box center [784, 386] width 1568 height 772
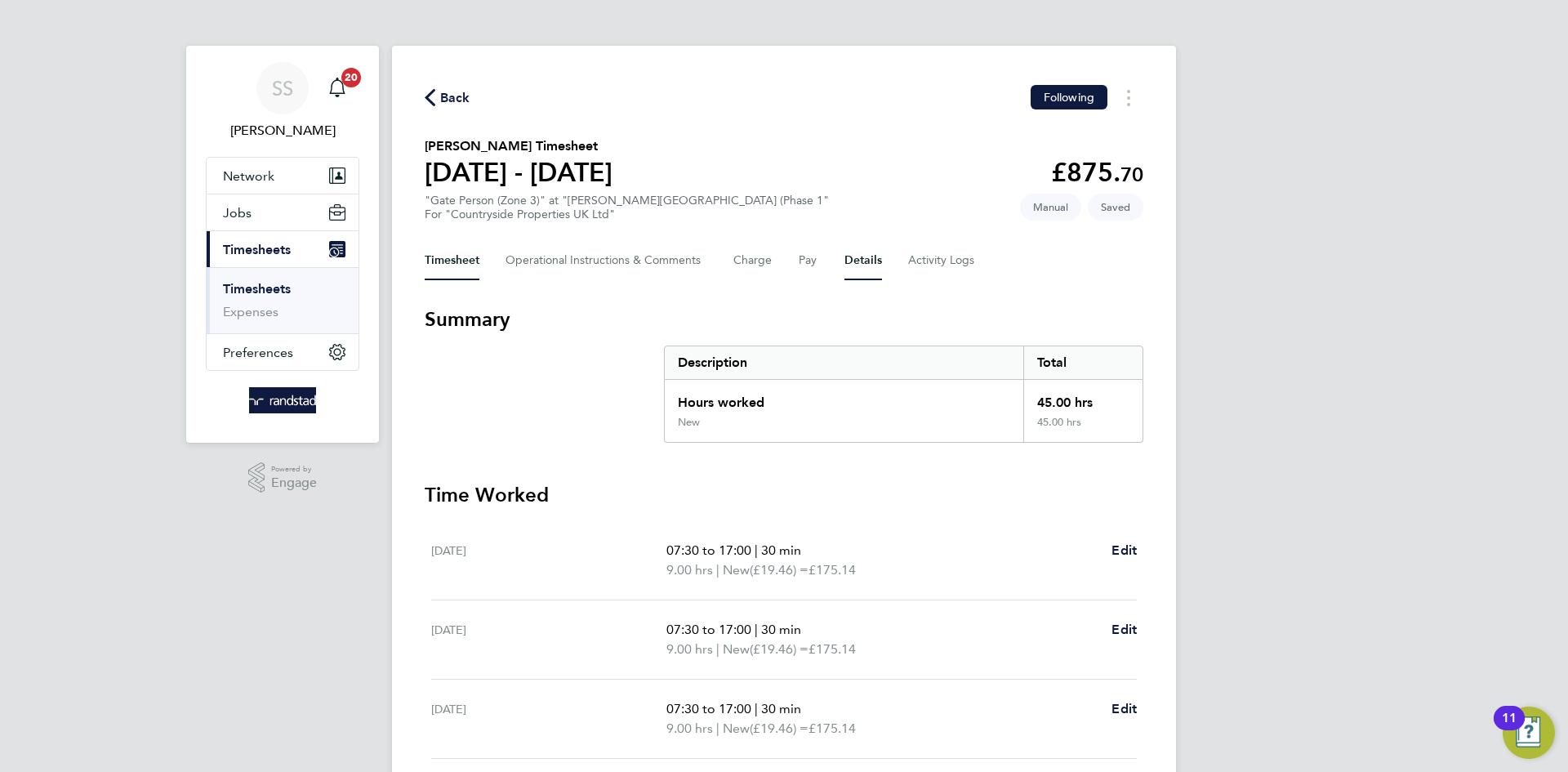
click at [856, 261] on button "Details" at bounding box center [863, 261] width 38 height 39
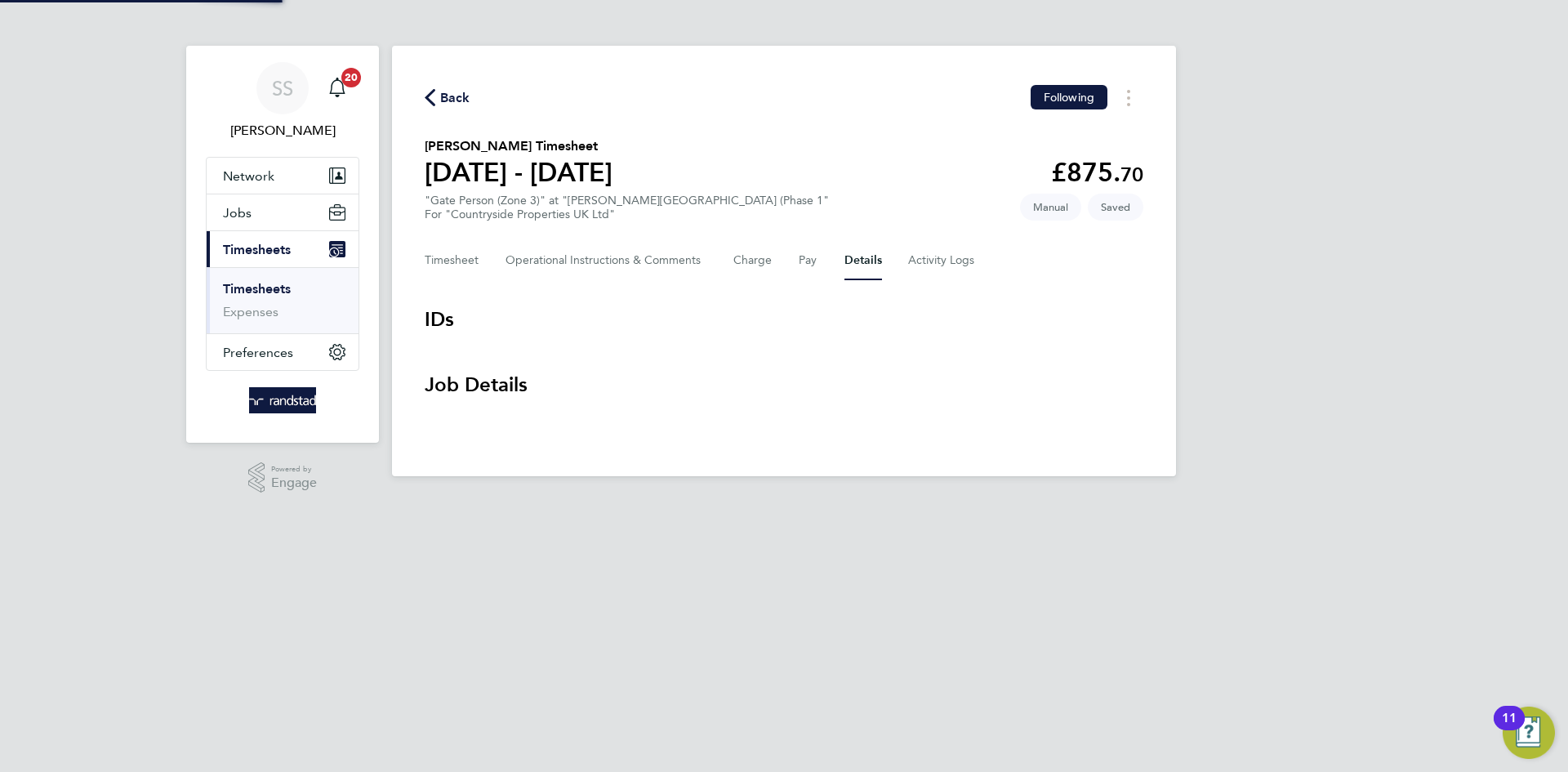
click at [874, 159] on section "Joshua Adeyanju's Timesheet 18 - 24 Aug 2025 £875. 70 "Gate Person (Zone 3)" at…" at bounding box center [784, 178] width 718 height 85
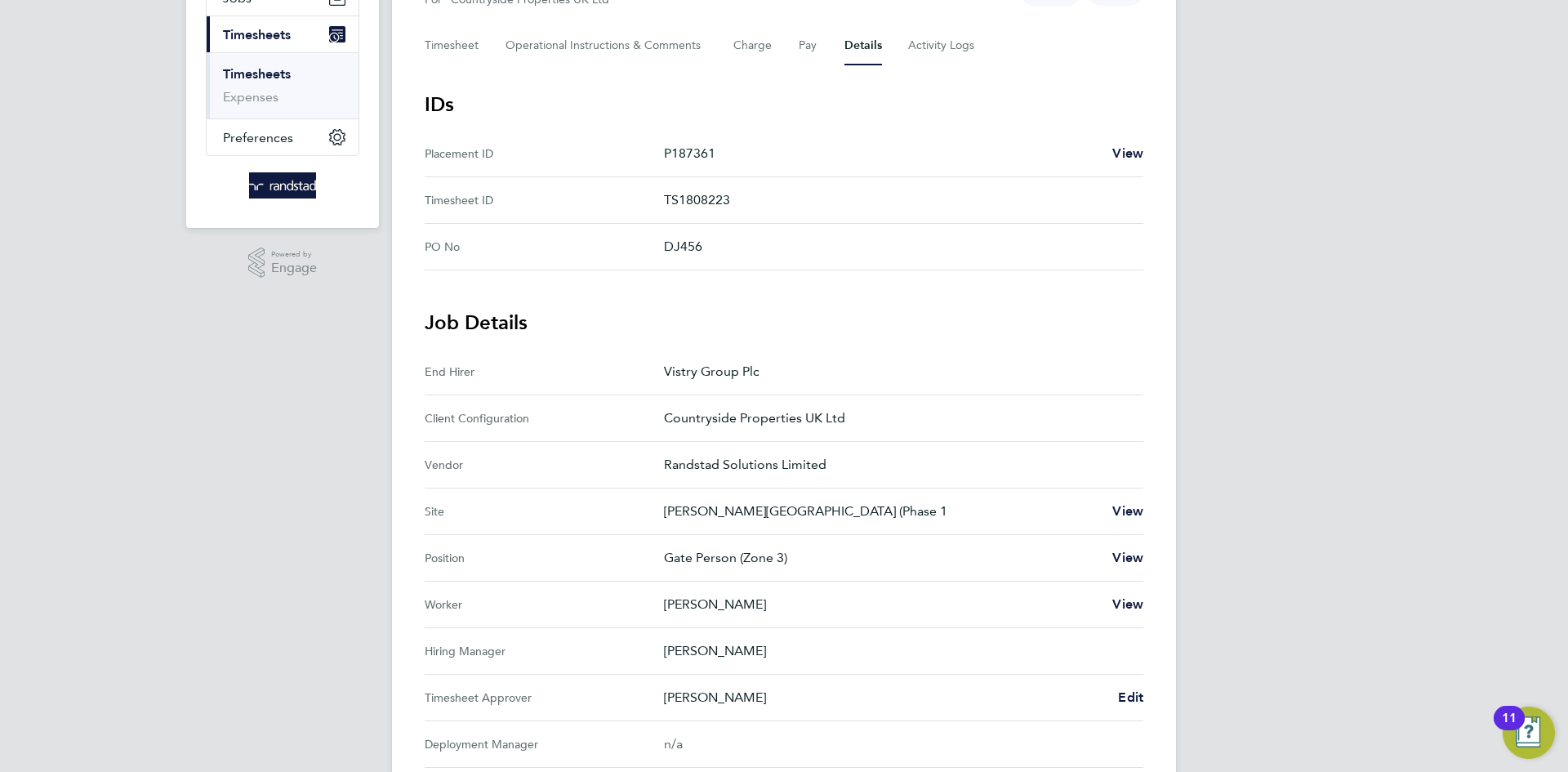
scroll to position [227, 0]
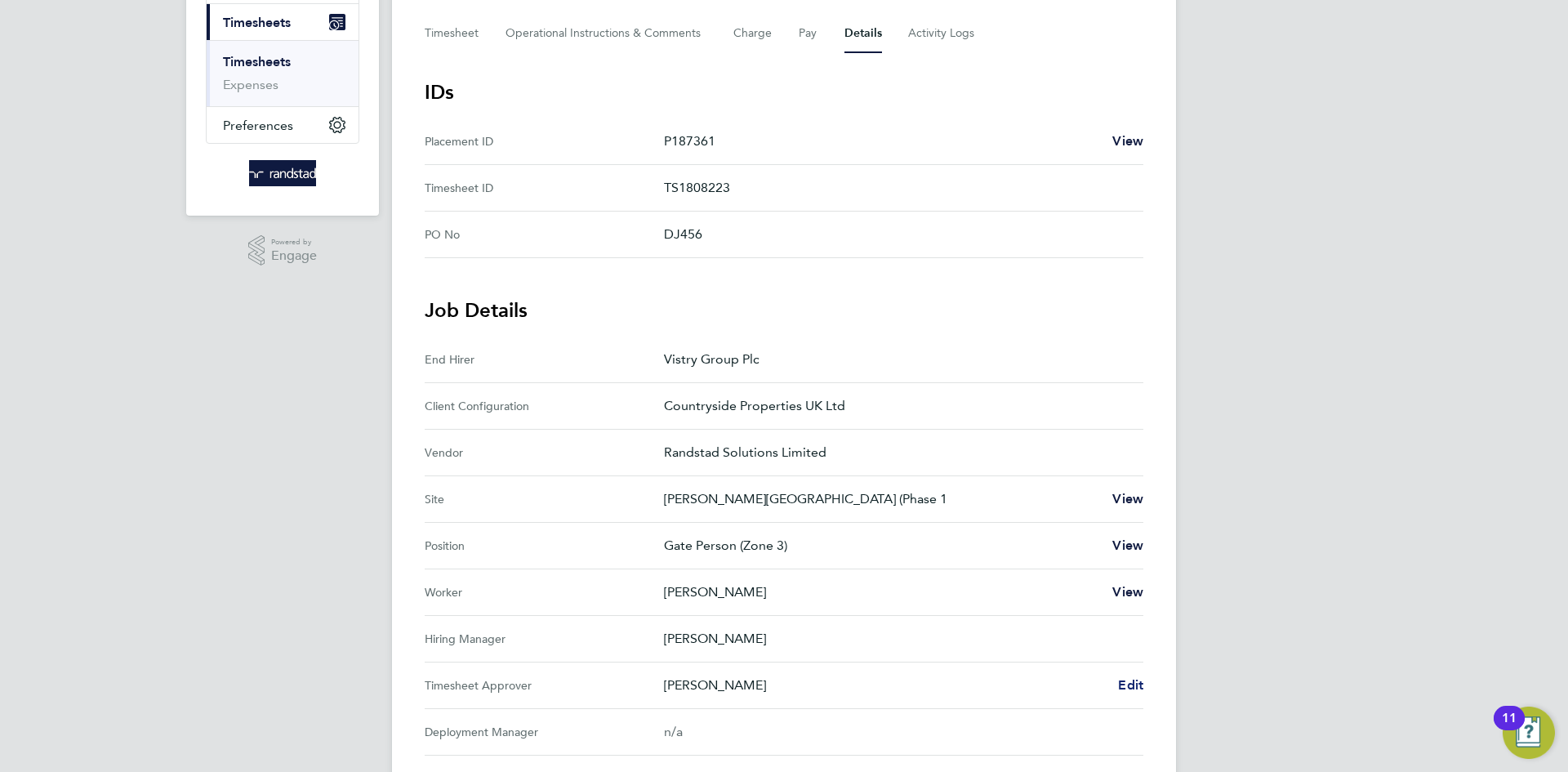
click at [1121, 677] on span "Edit" at bounding box center [1130, 684] width 25 height 15
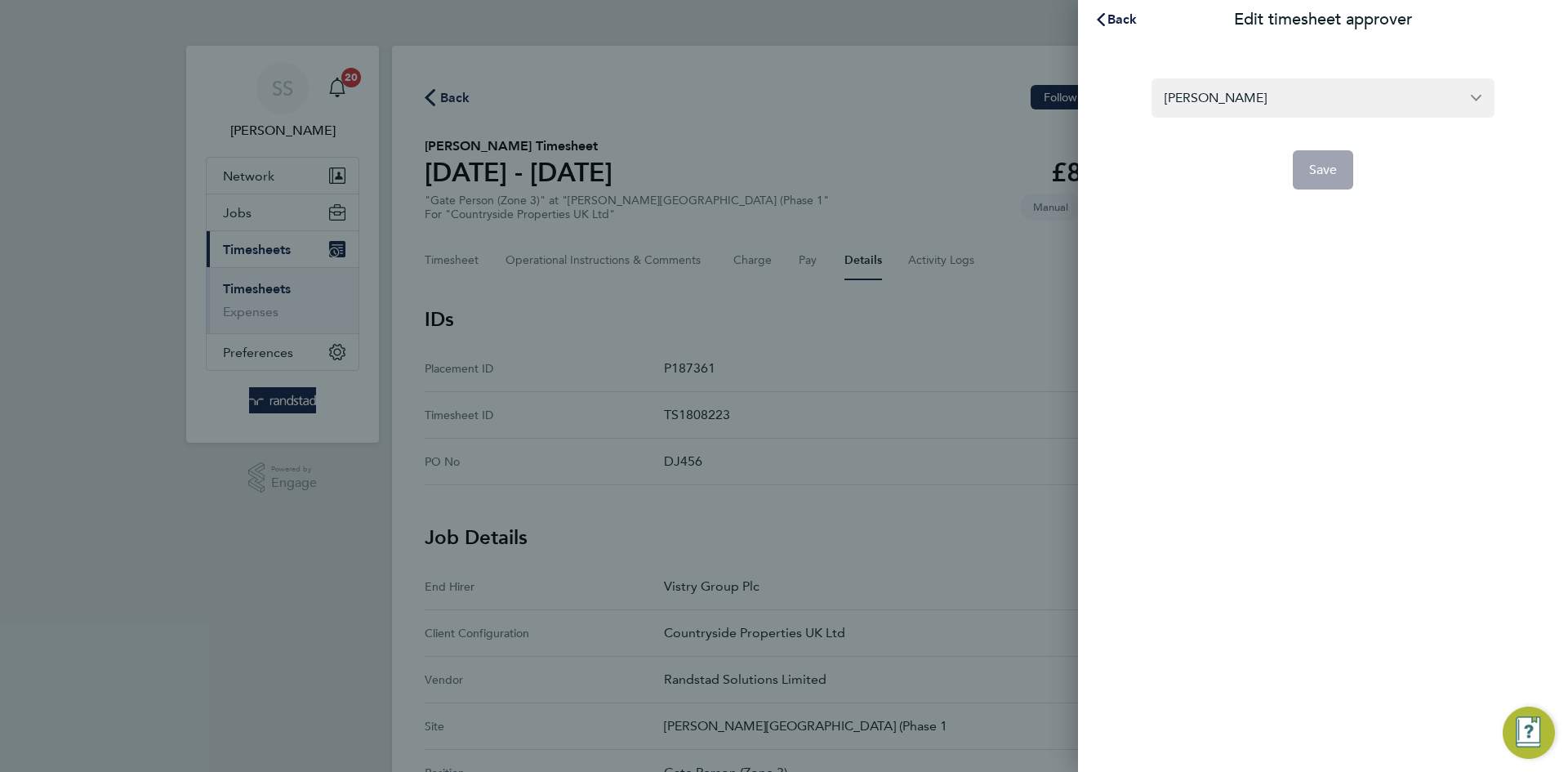
click at [1296, 117] on form "Malcolm Fry Save" at bounding box center [1323, 134] width 343 height 111
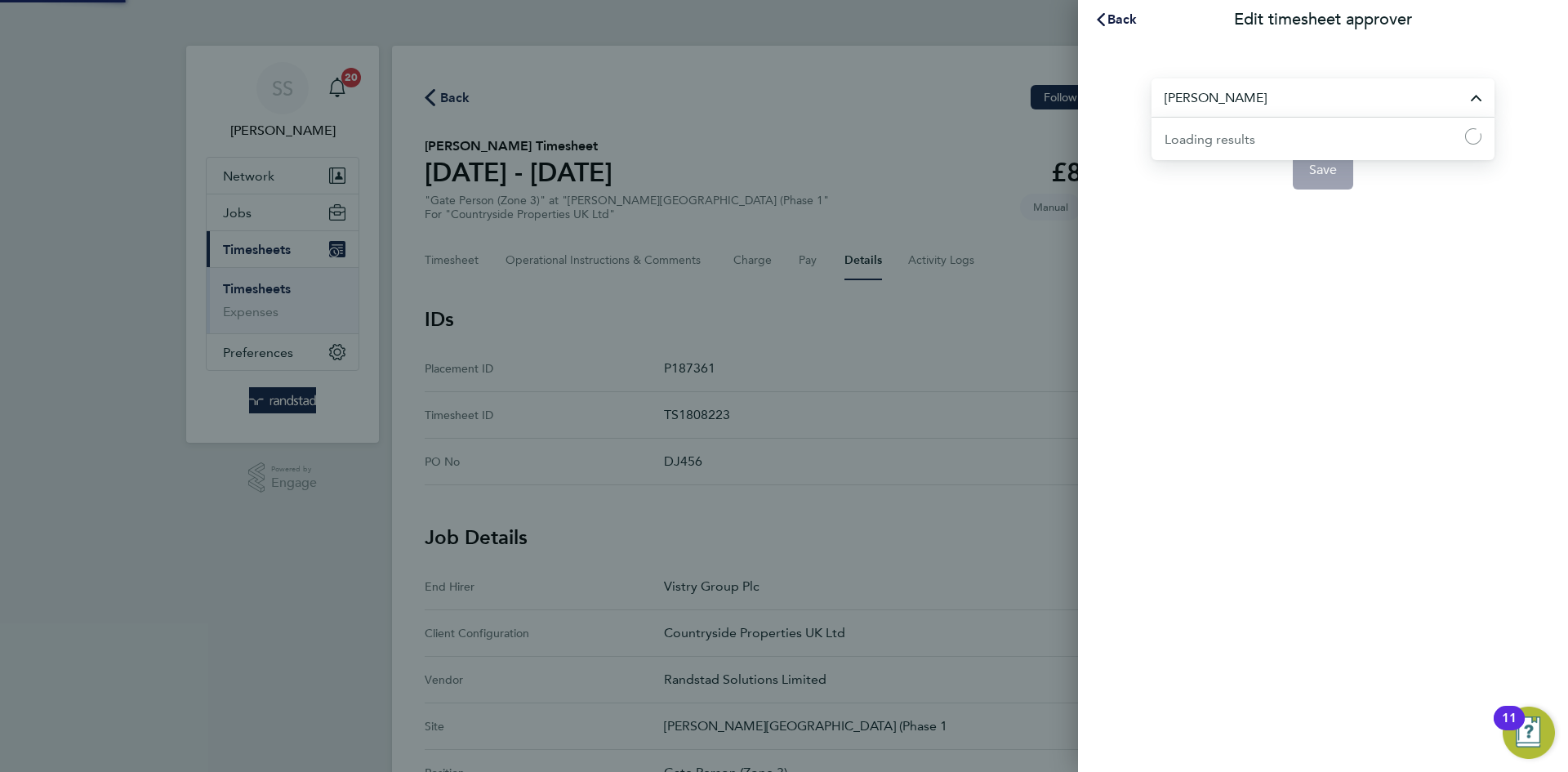
click at [1298, 94] on input "Malcolm Fry" at bounding box center [1323, 98] width 343 height 39
click at [1298, 142] on li "[PERSON_NAME]" at bounding box center [1329, 137] width 330 height 40
type input "[PERSON_NAME]"
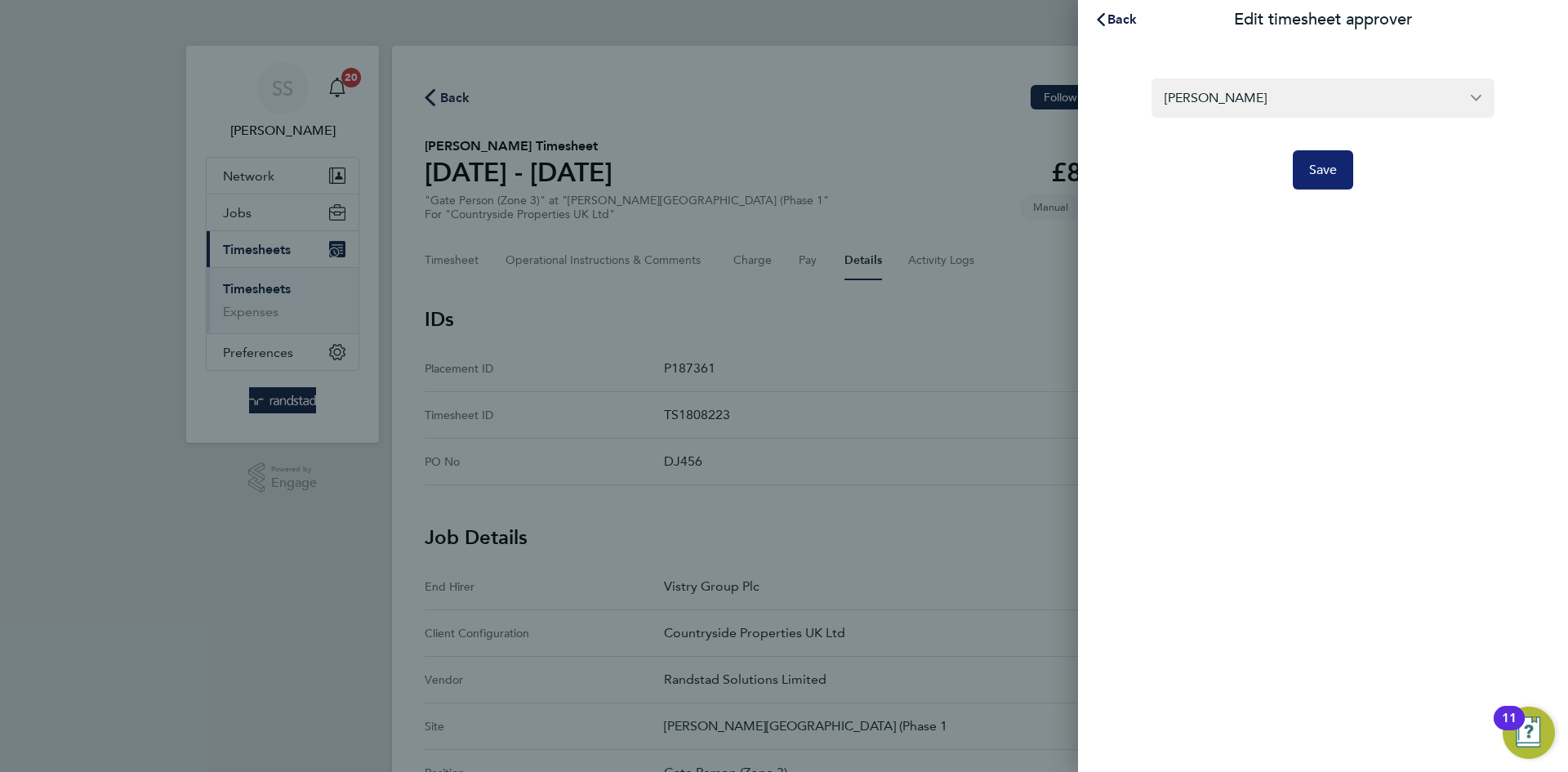
click at [1330, 186] on button "Save" at bounding box center [1323, 170] width 61 height 39
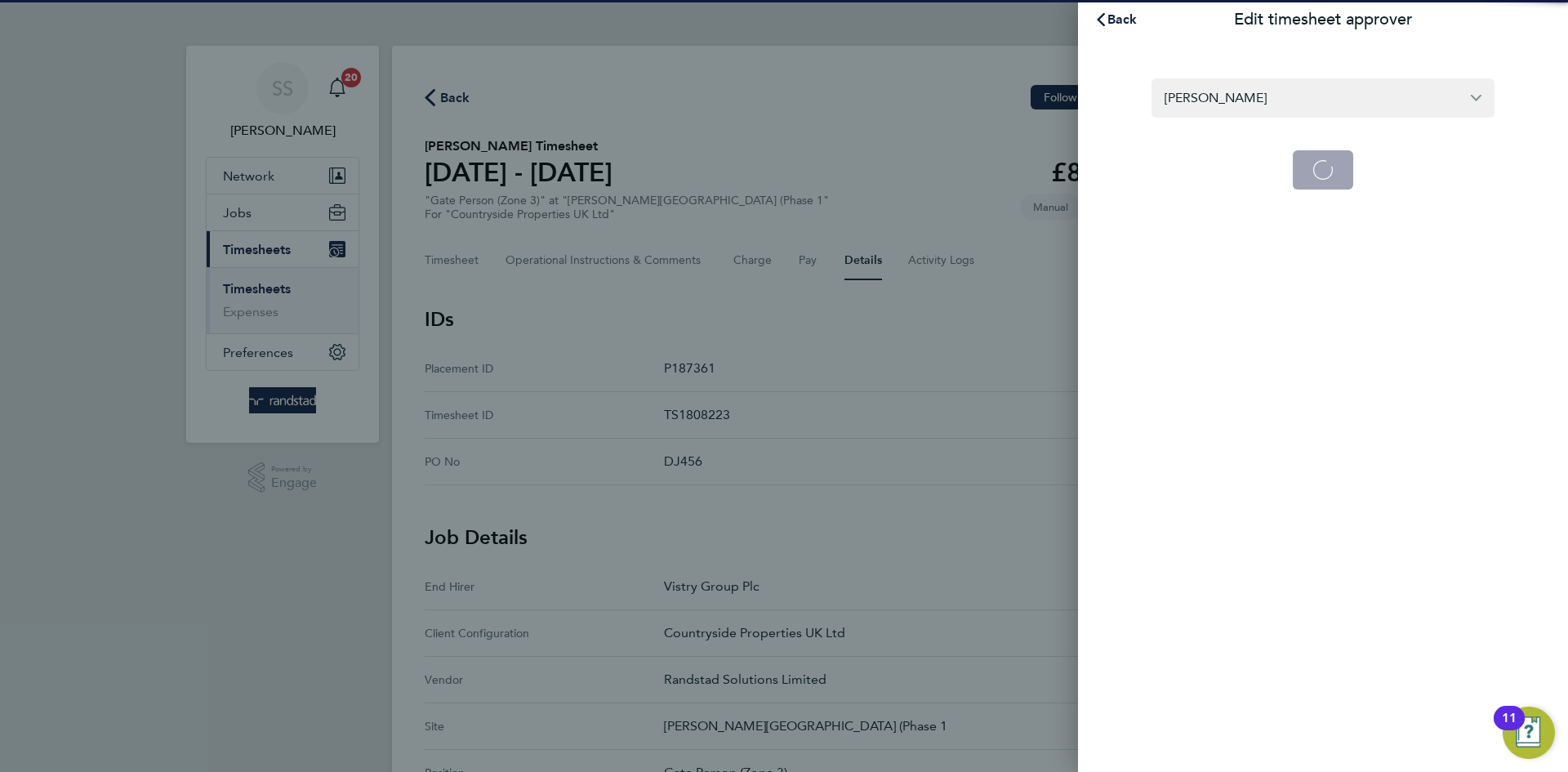
click at [1330, 183] on div "SS Shaye Stoneham Notifications 20 Applications: Network Businesses Sites Worke…" at bounding box center [784, 648] width 1568 height 1296
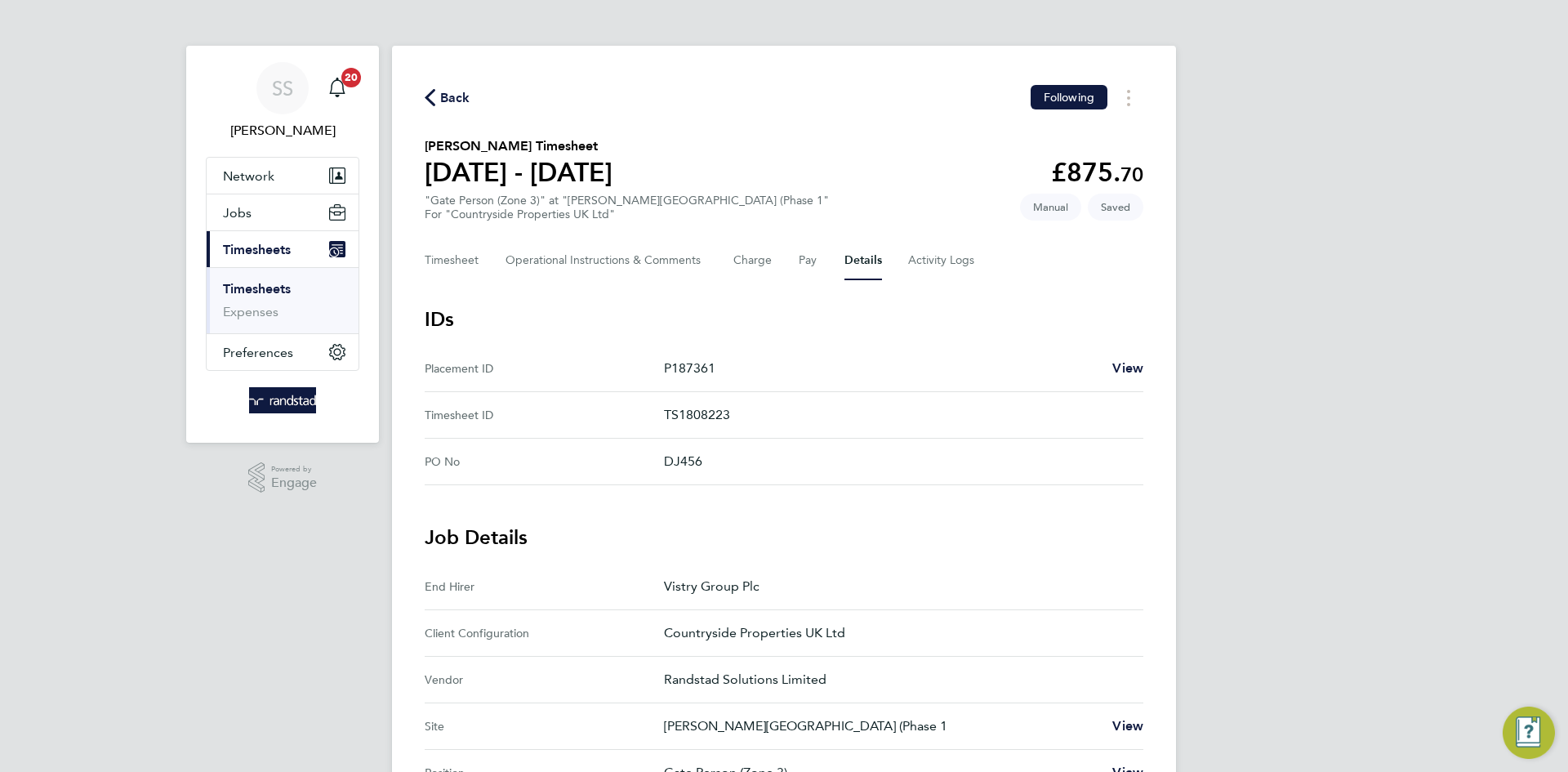
click at [1330, 183] on div "SS Shaye Stoneham Notifications 20 Applications: Network Businesses Sites Worke…" at bounding box center [784, 648] width 1568 height 1296
drag, startPoint x: 457, startPoint y: 264, endPoint x: 687, endPoint y: 231, distance: 232.4
click at [457, 263] on button "Timesheet" at bounding box center [451, 261] width 55 height 39
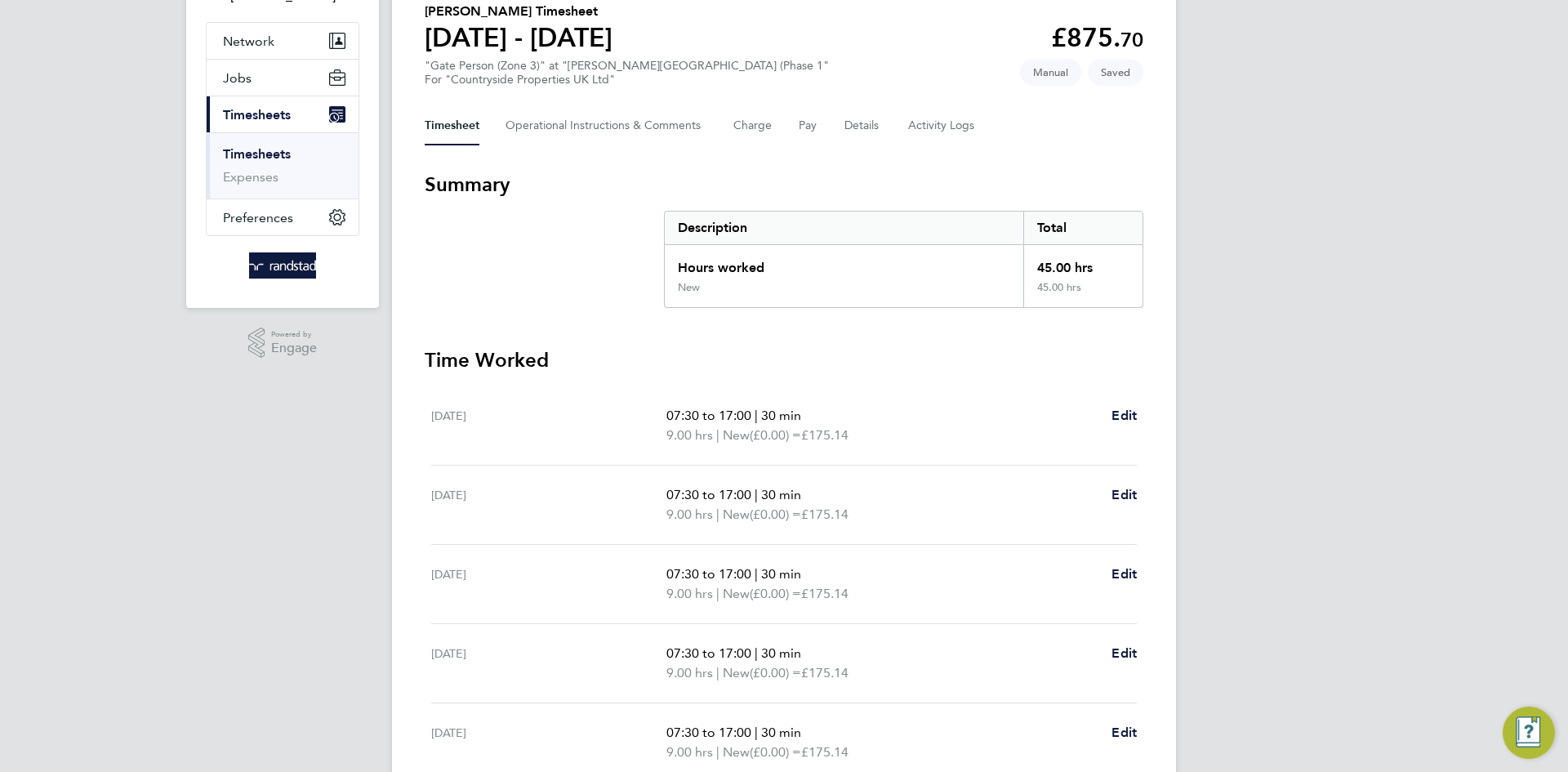
scroll to position [408, 0]
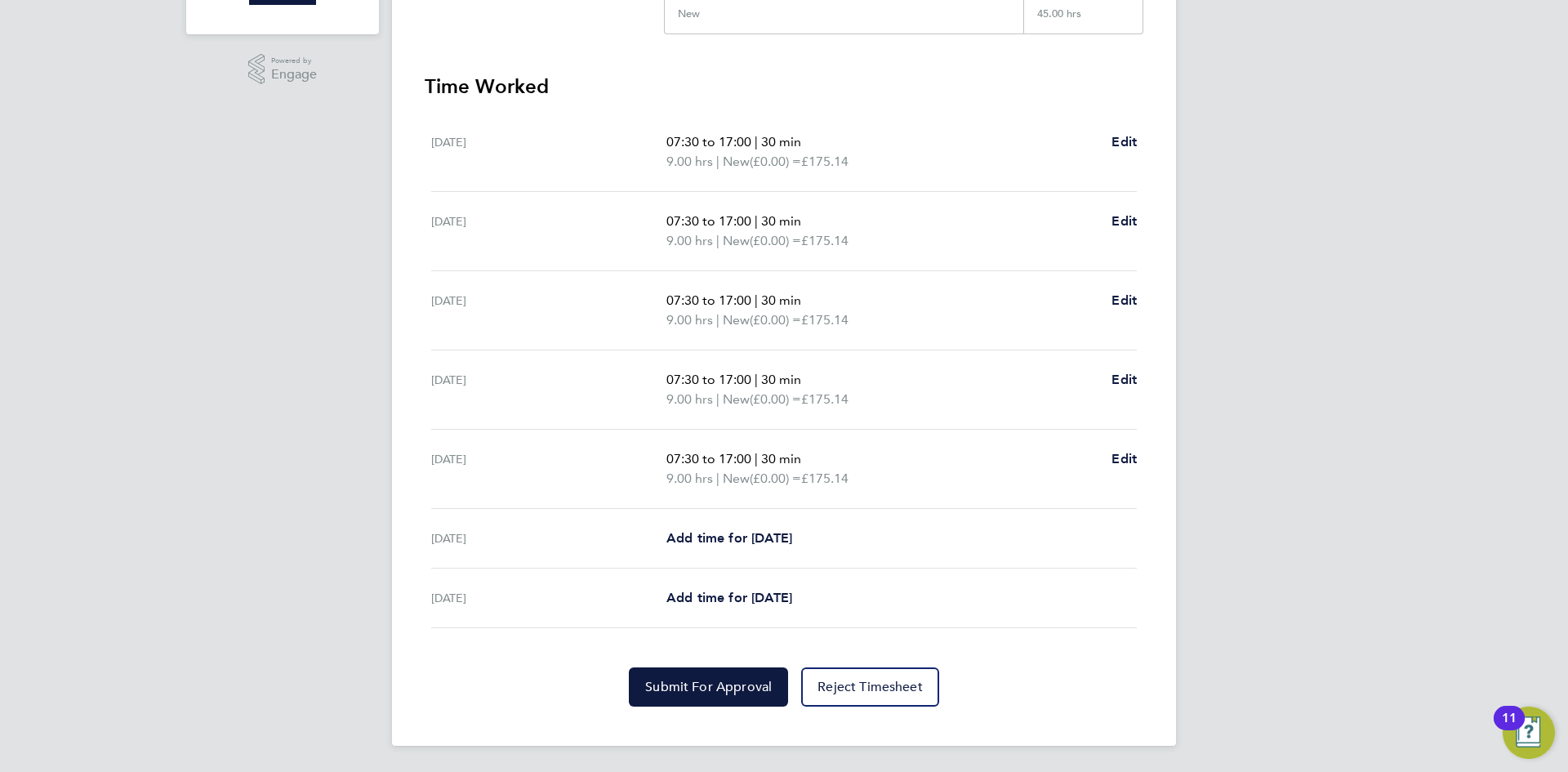
click at [678, 665] on section "Time Worked Mon 18 Aug 07:30 to 17:00 | 30 min 9.00 hrs | New (£0.00) = £175.14…" at bounding box center [784, 390] width 718 height 633
click at [658, 674] on button "Submit For Approval" at bounding box center [708, 687] width 159 height 39
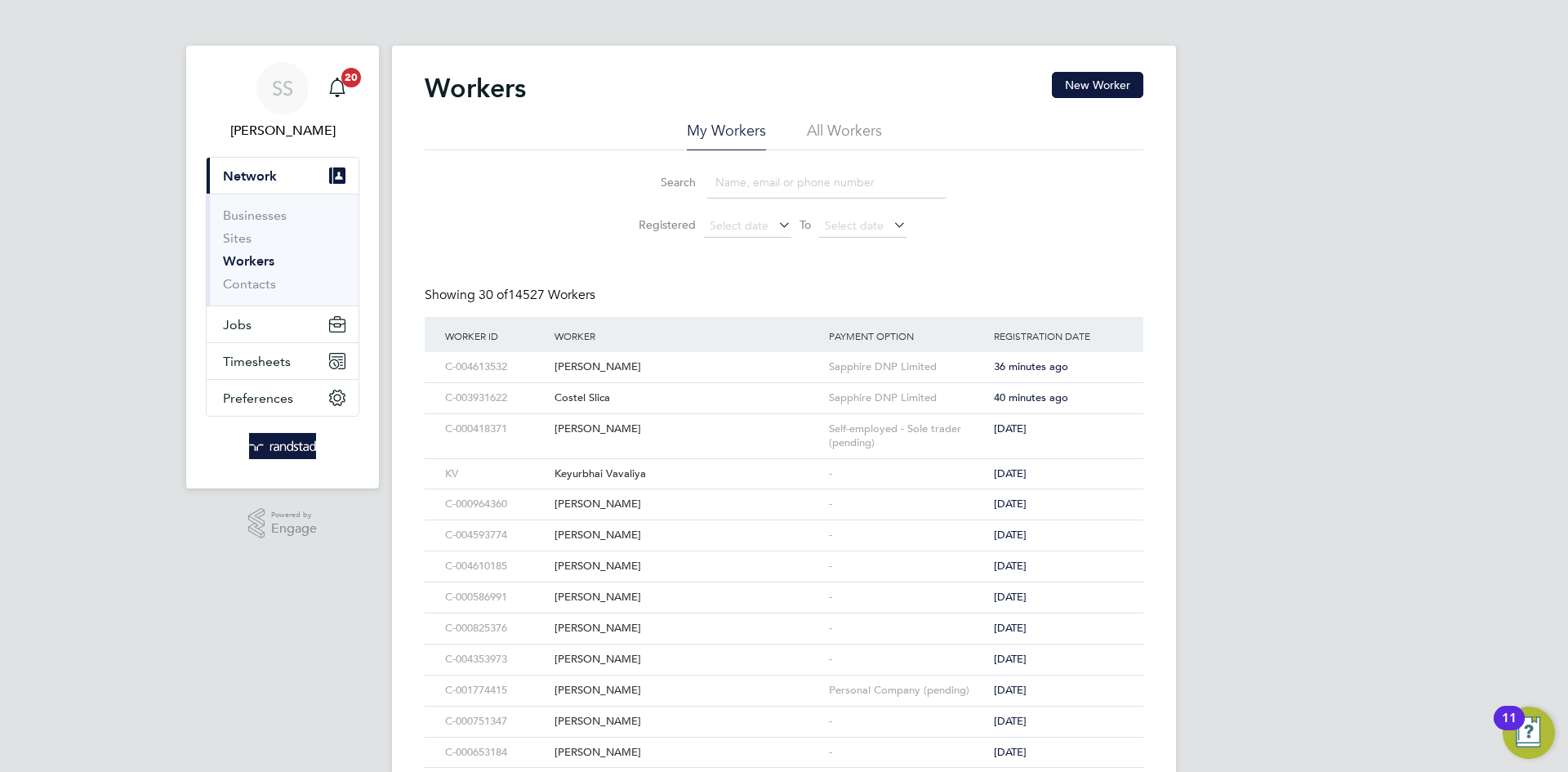
drag, startPoint x: 539, startPoint y: 77, endPoint x: 359, endPoint y: 3, distance: 194.6
click at [512, 64] on div "Workers New Worker My Workers All Workers Search Registered Select date To Sele…" at bounding box center [784, 717] width 784 height 1343
click at [288, 354] on span "Timesheets" at bounding box center [257, 361] width 68 height 15
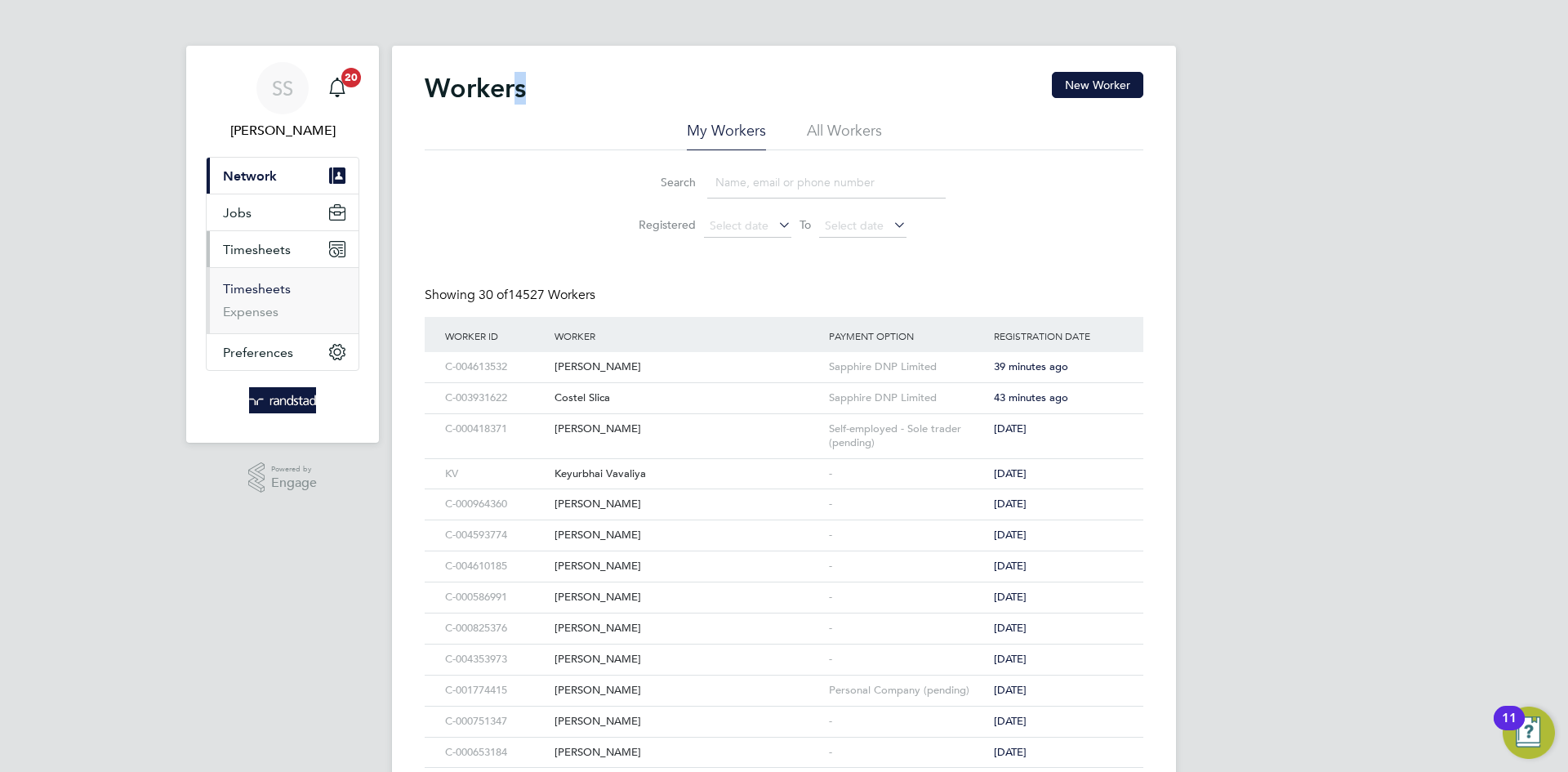
click at [256, 283] on link "Timesheets" at bounding box center [257, 288] width 68 height 15
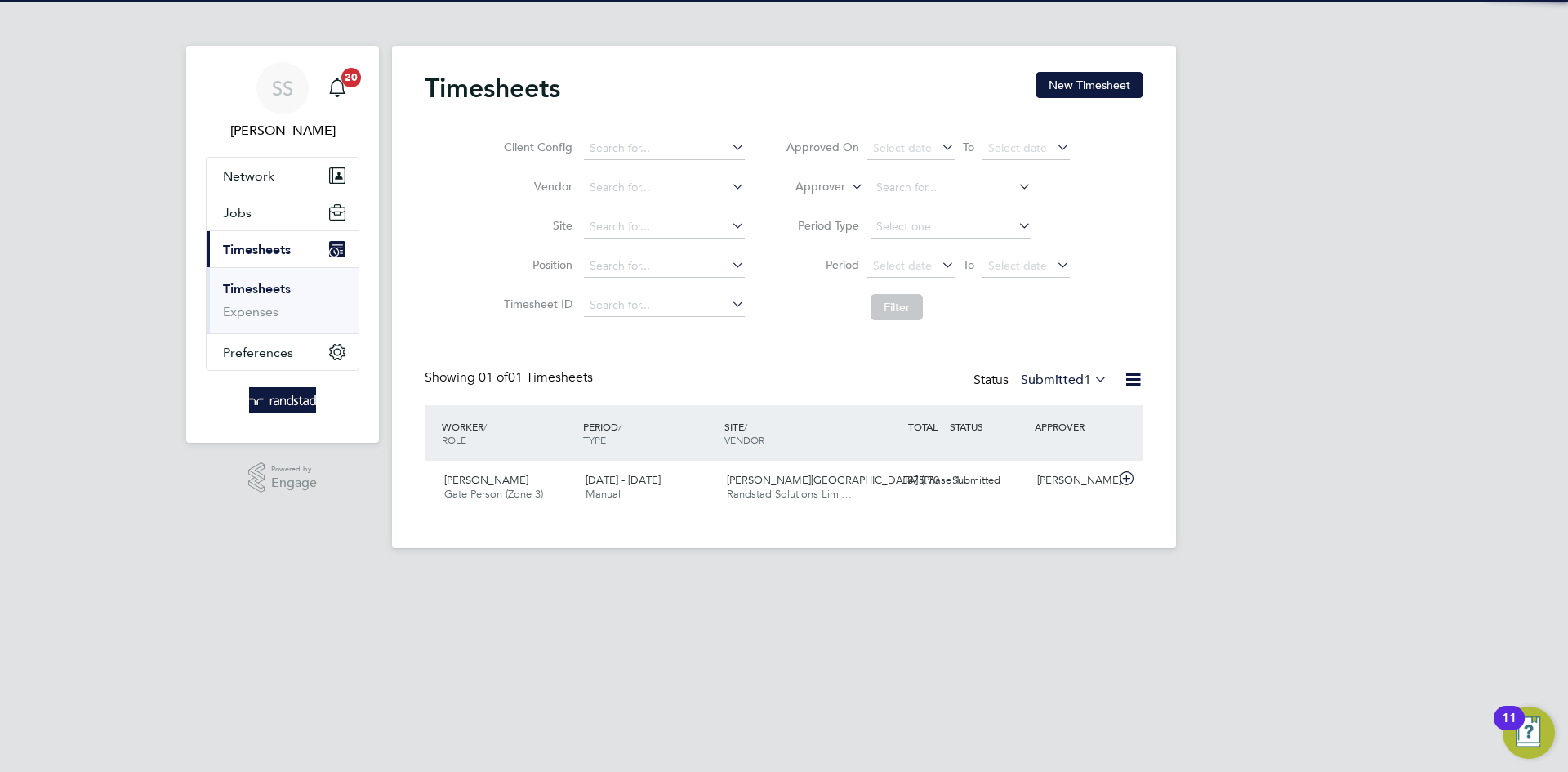
scroll to position [42, 142]
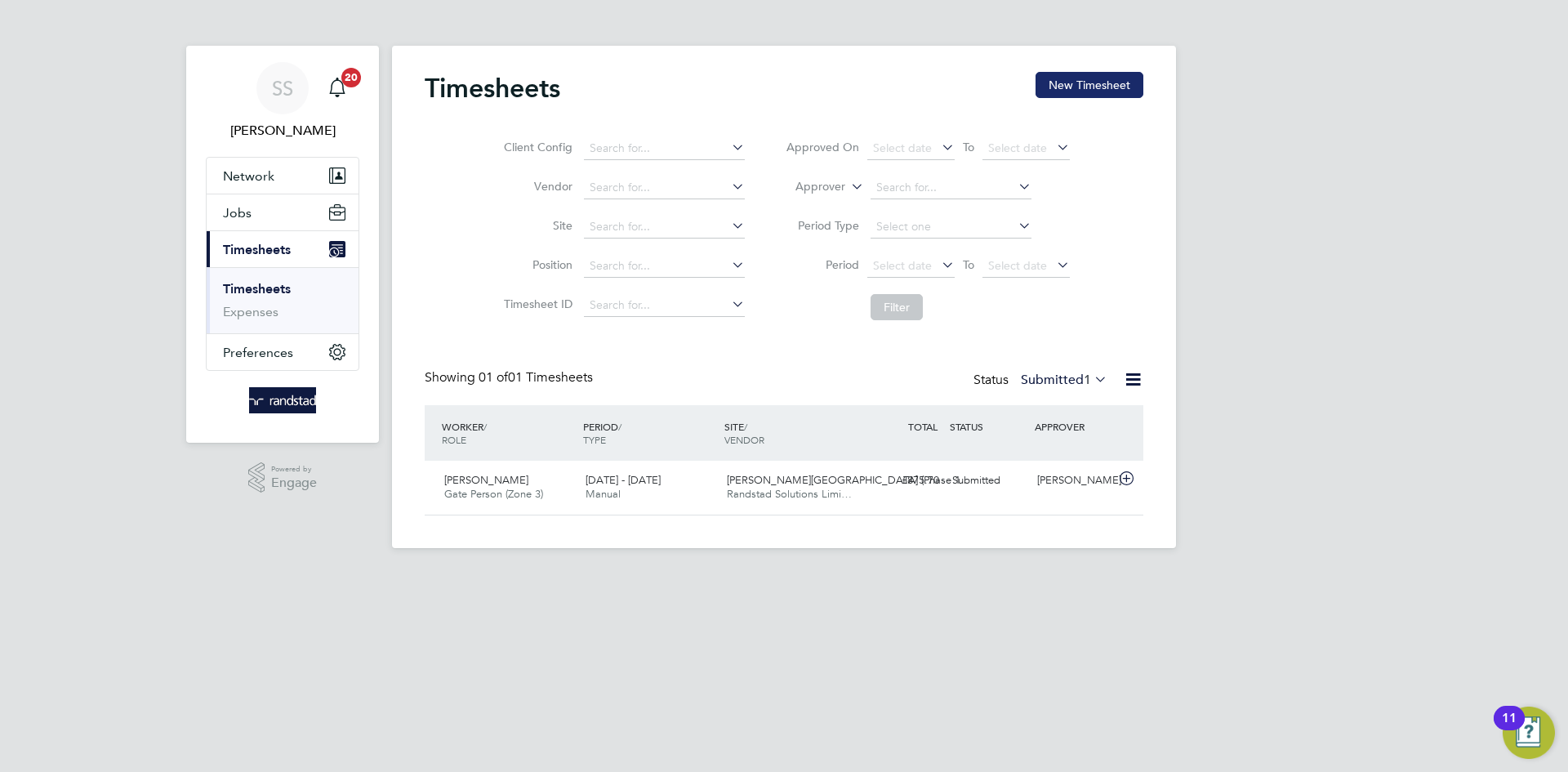
click at [1113, 74] on button "New Timesheet" at bounding box center [1089, 84] width 107 height 26
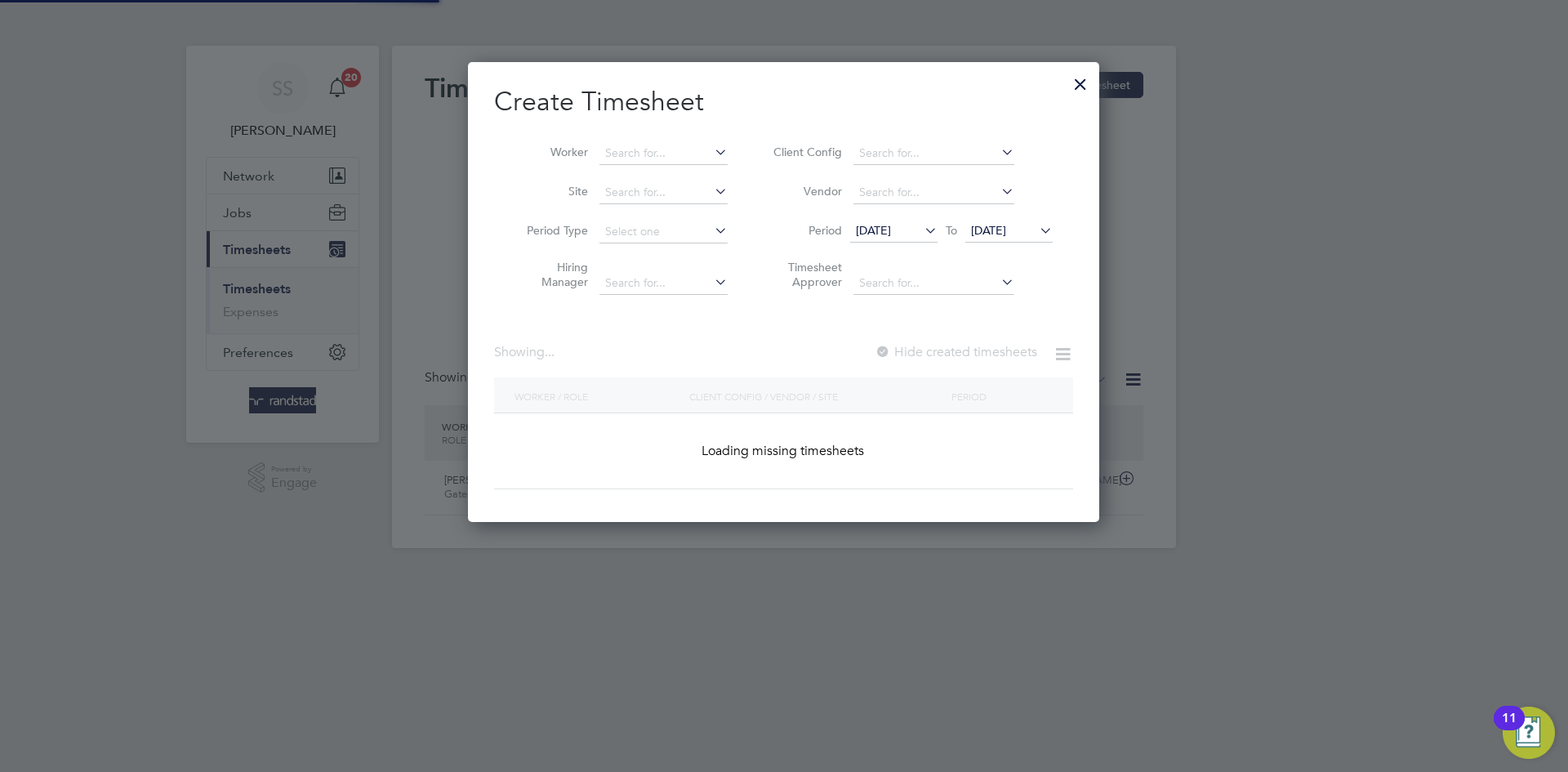
scroll to position [460, 632]
click at [691, 141] on li "Worker" at bounding box center [621, 154] width 254 height 39
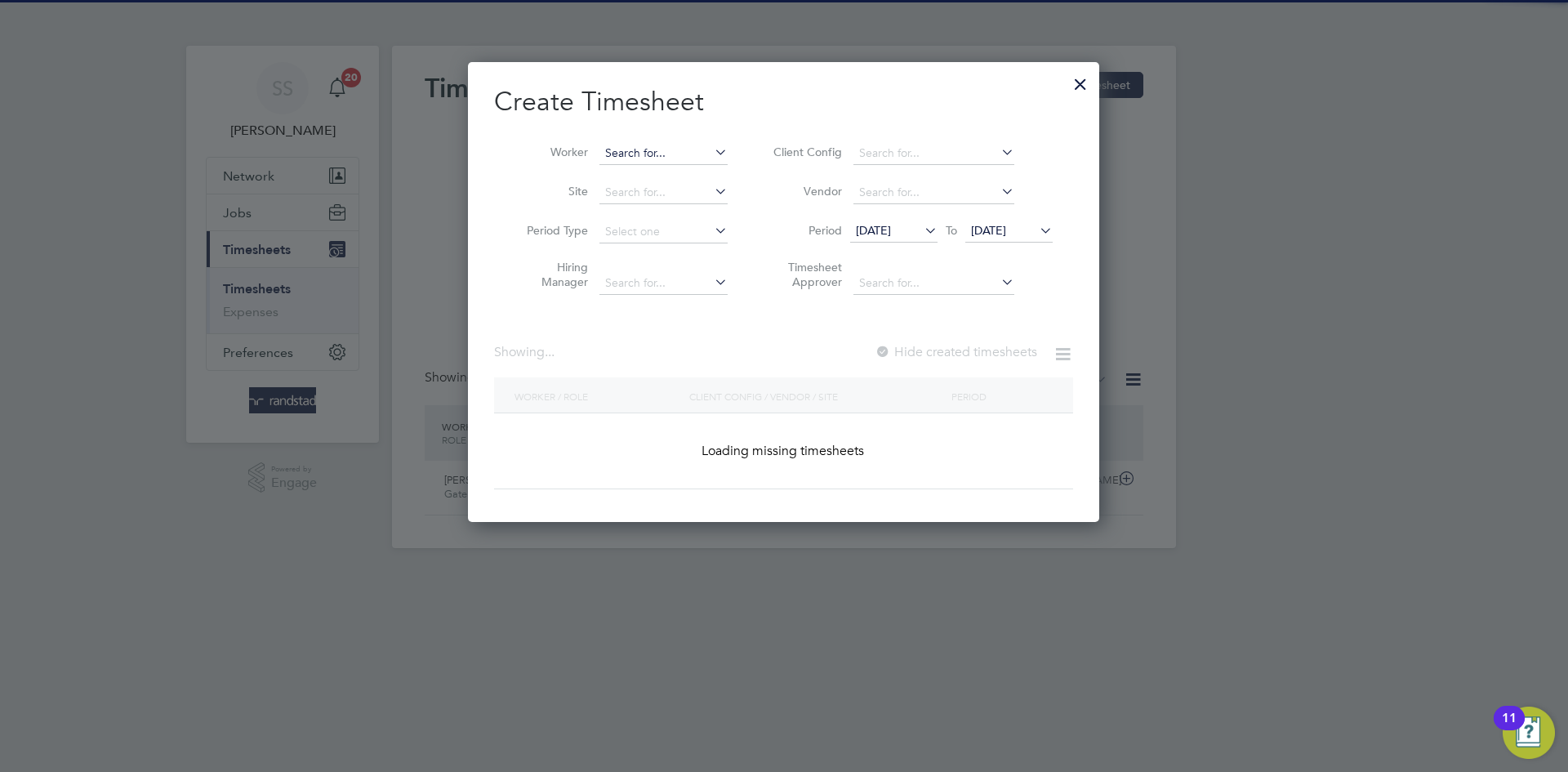
click at [684, 150] on input at bounding box center [663, 154] width 128 height 23
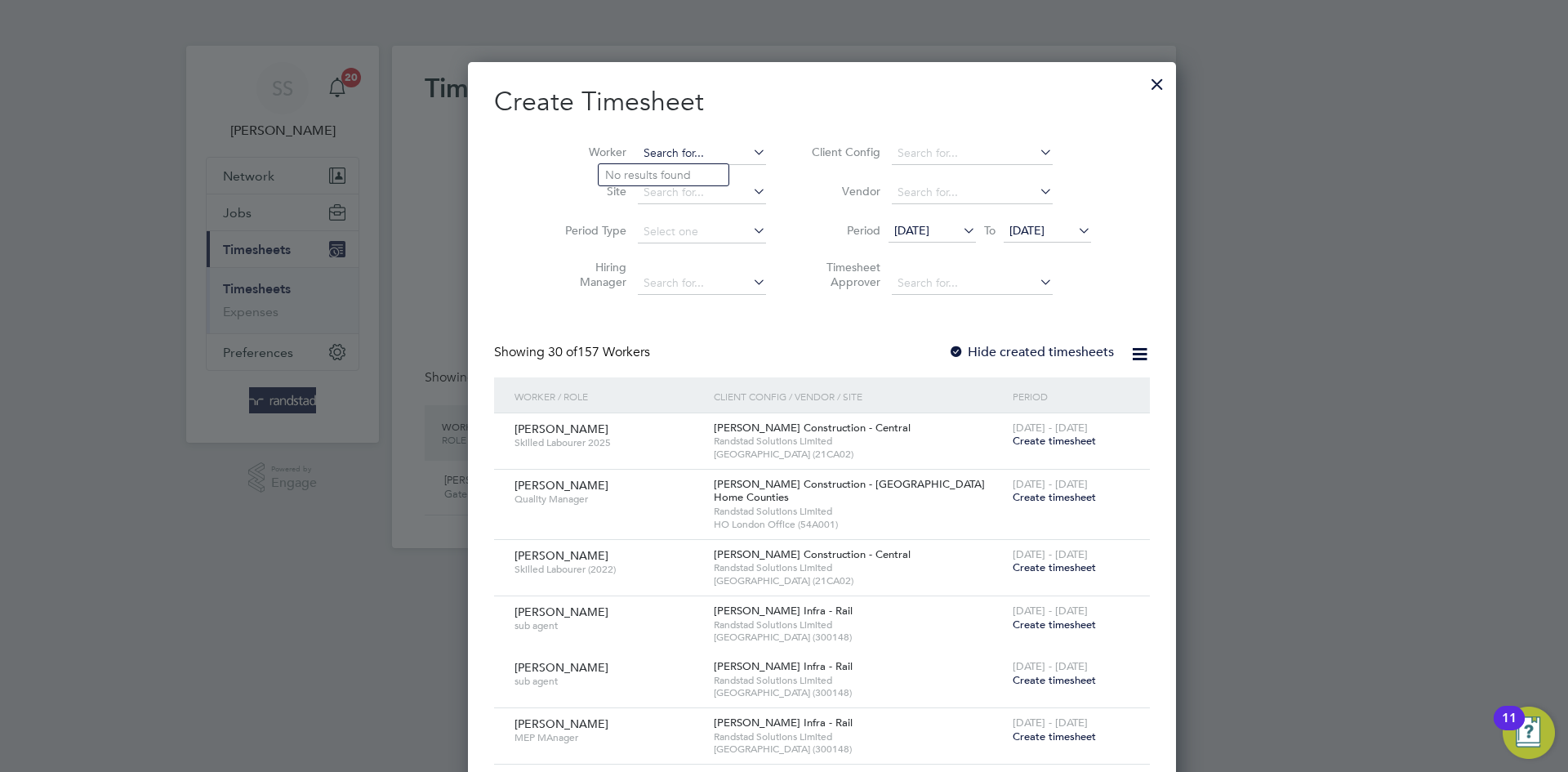
scroll to position [2904, 632]
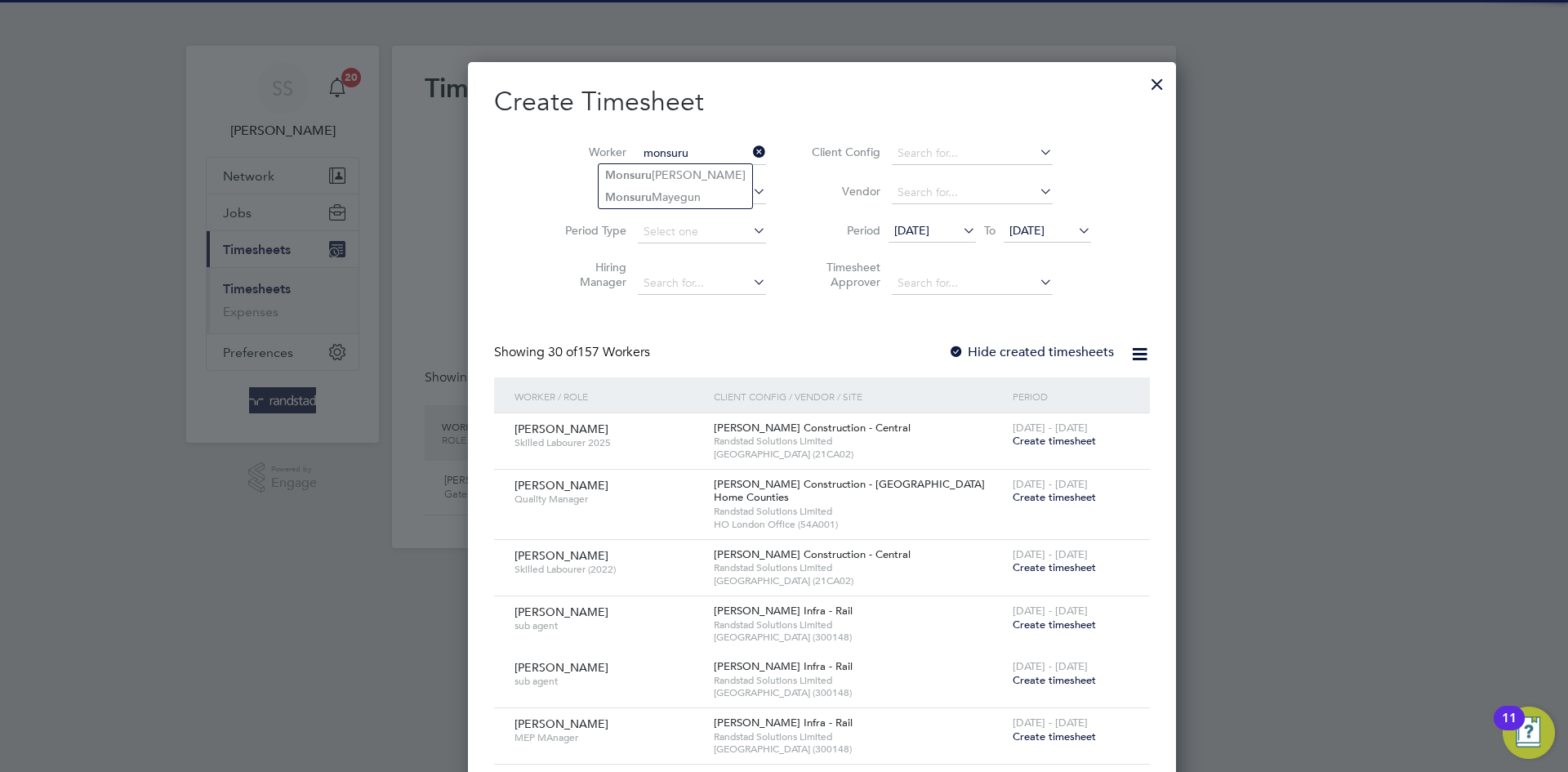
click at [752, 190] on li "Monsuru Mayegun" at bounding box center [674, 197] width 153 height 22
type input "Monsuru Mayegun"
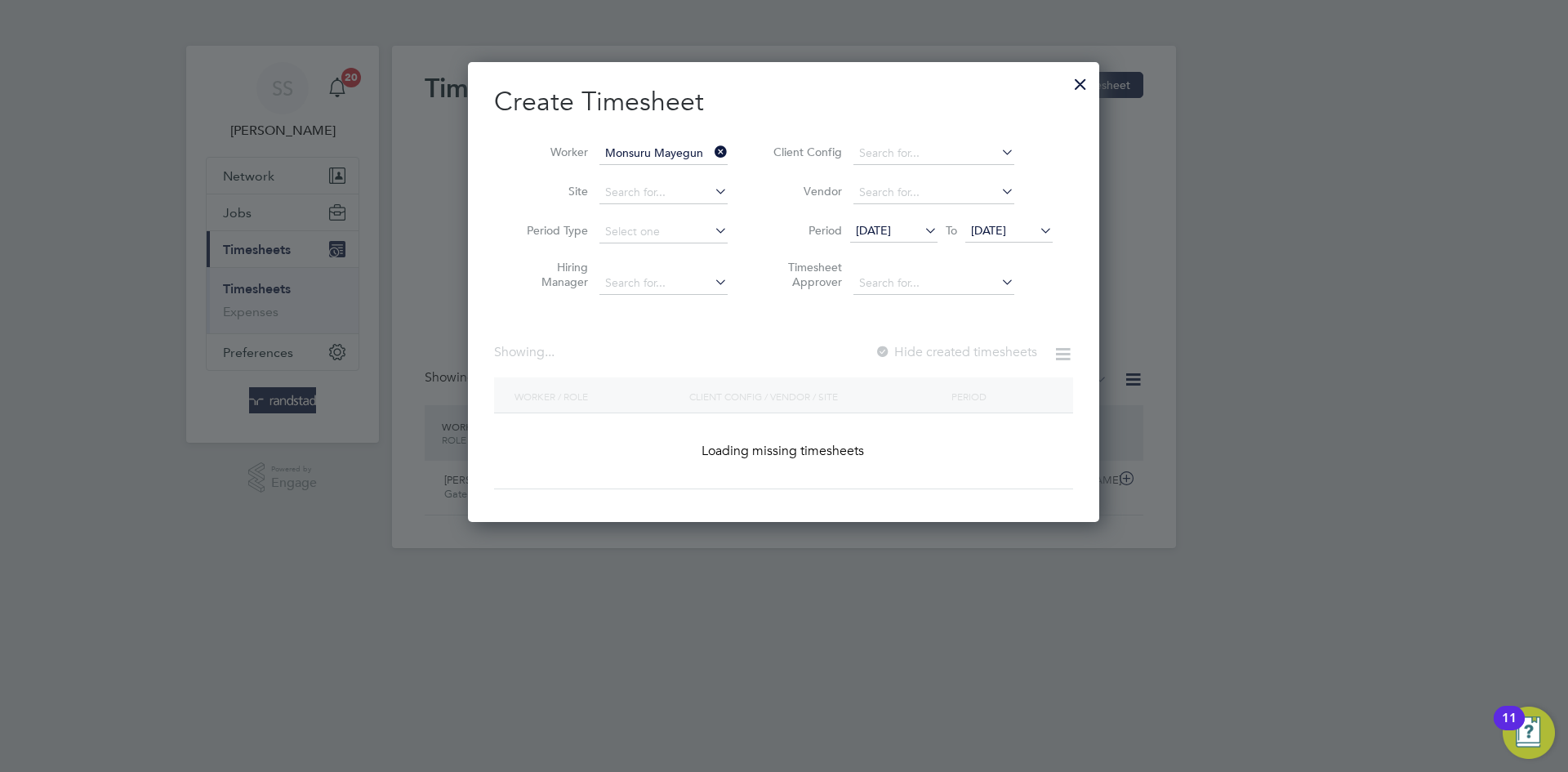
scroll to position [460, 632]
click at [821, 77] on div "Create Timesheet Worker Monsuru Mayegun Site Period Type Hiring Manager Client …" at bounding box center [783, 291] width 631 height 459
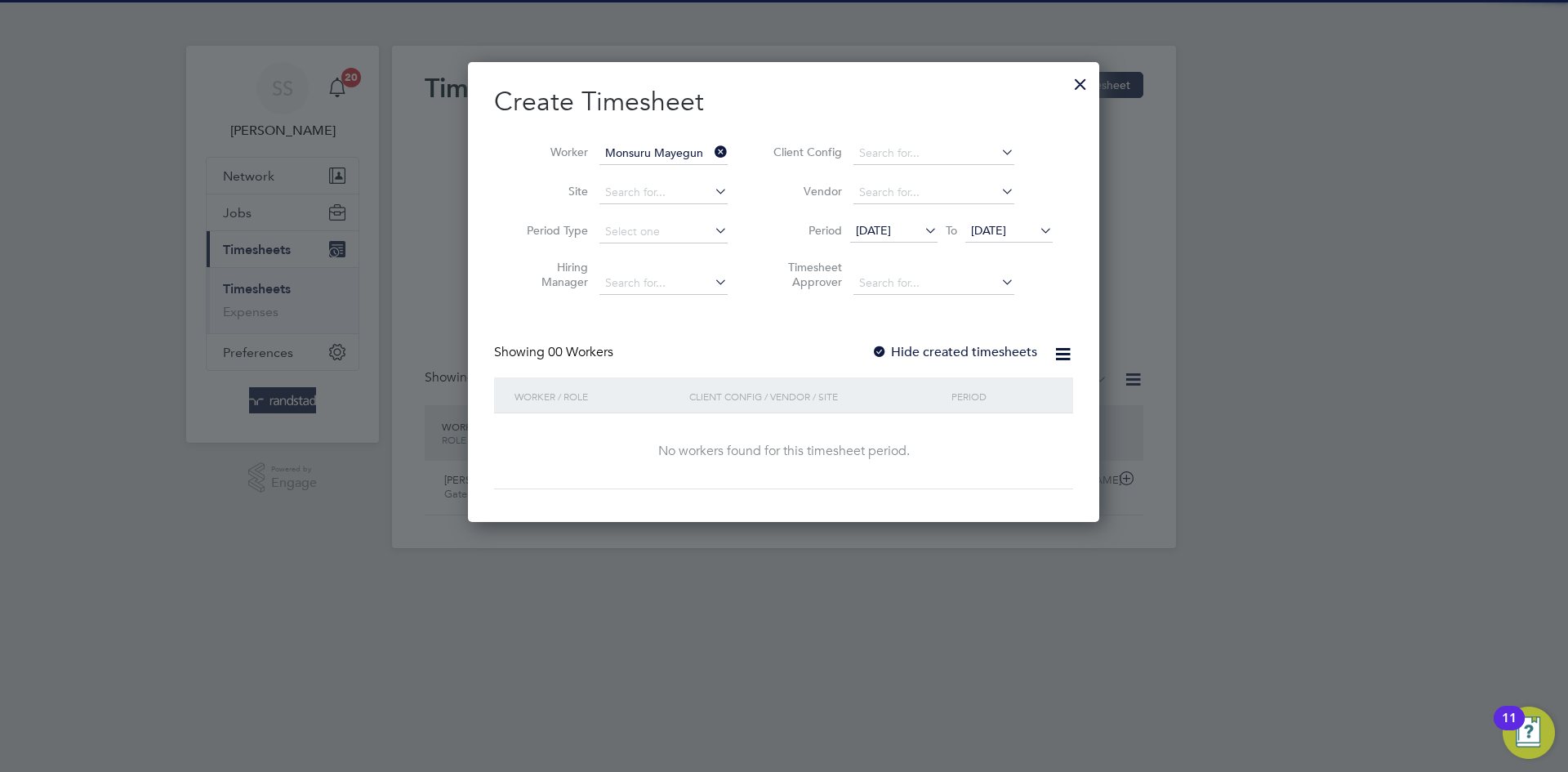
click at [999, 334] on div "Create Timesheet Worker Monsuru Mayegun Site Period Type Hiring Manager Client …" at bounding box center [784, 287] width 579 height 404
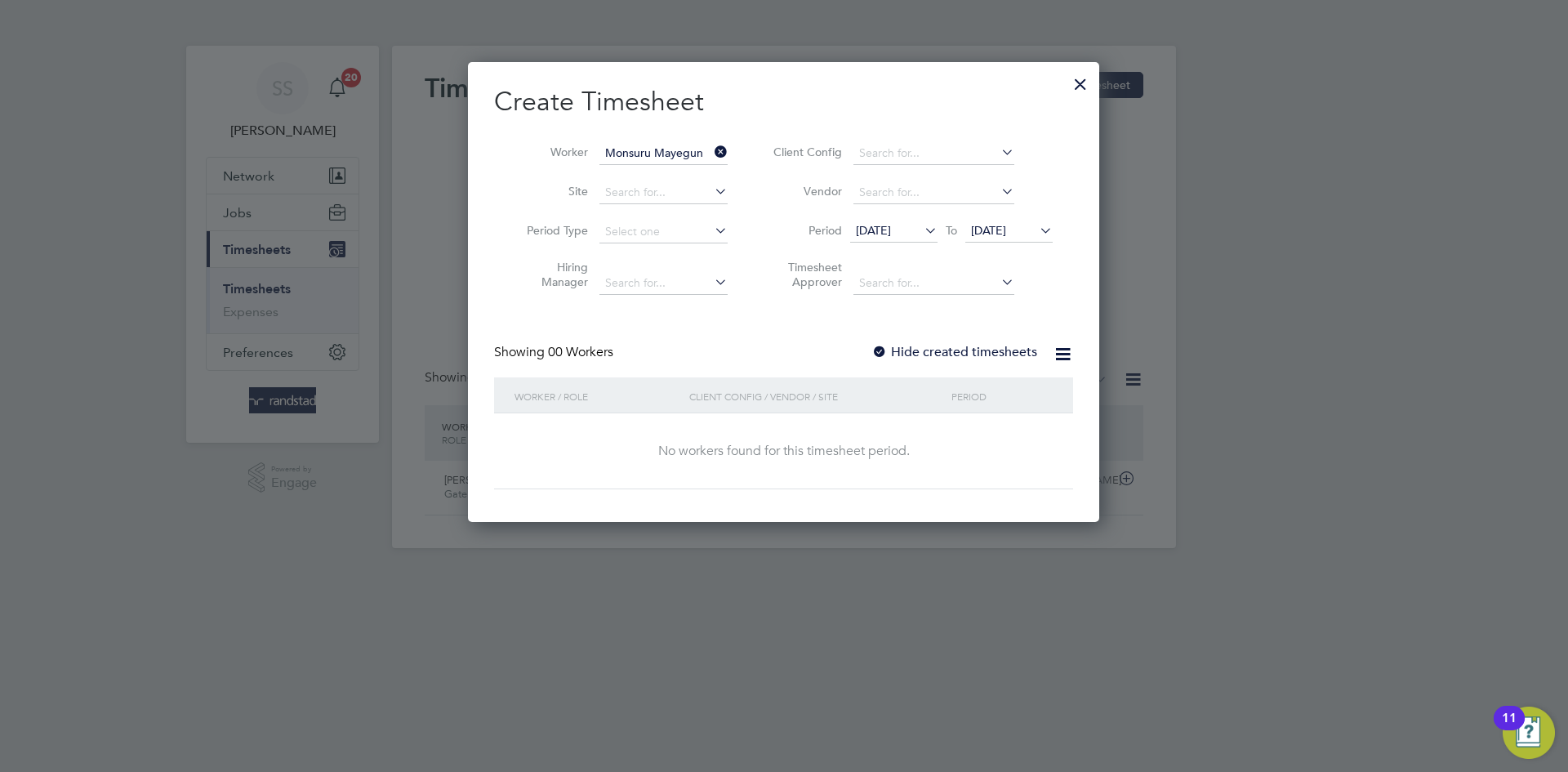
click at [993, 346] on label "Hide created timesheets" at bounding box center [954, 352] width 166 height 16
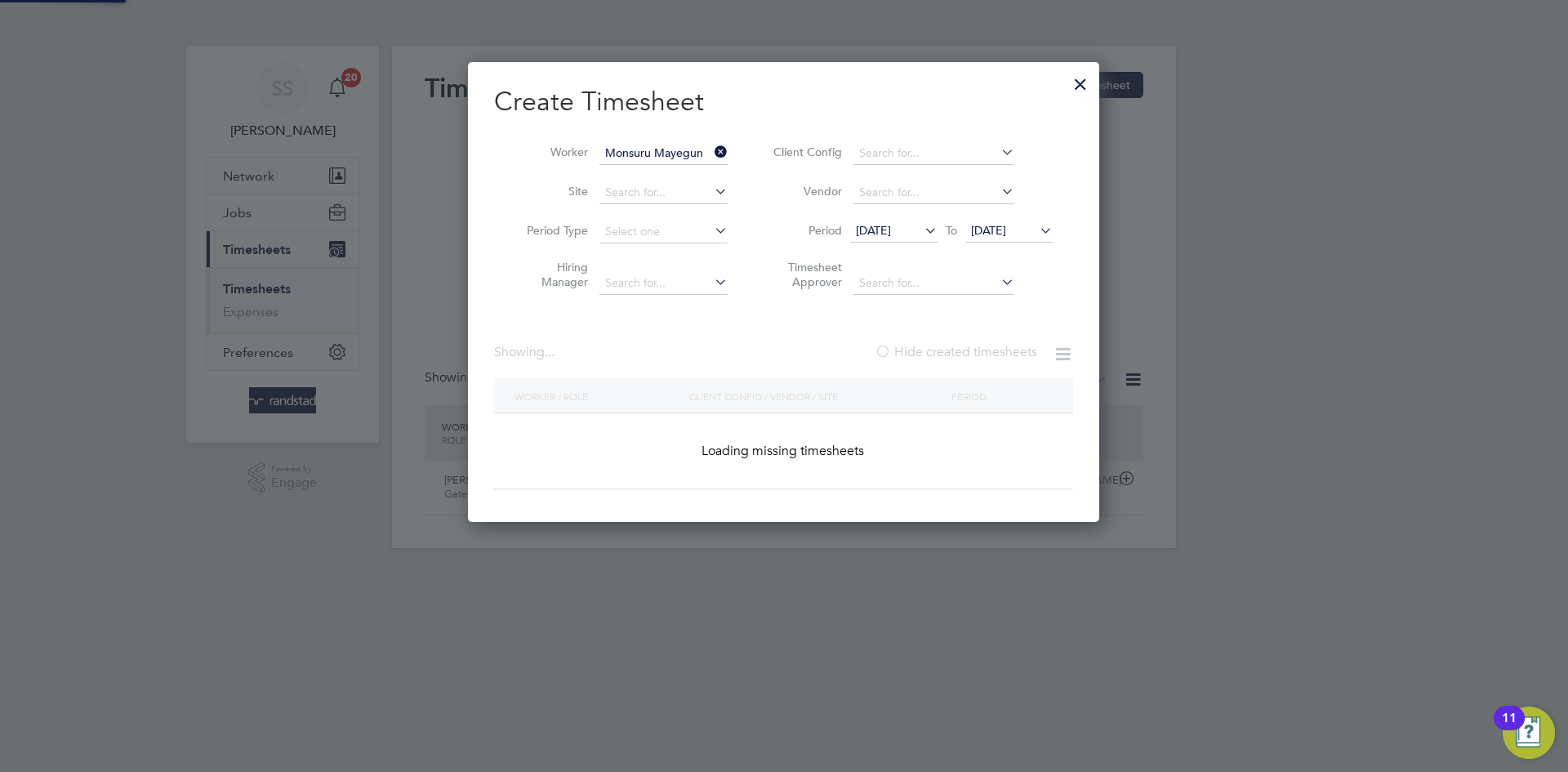
click at [1018, 221] on span "[DATE]" at bounding box center [1009, 231] width 88 height 22
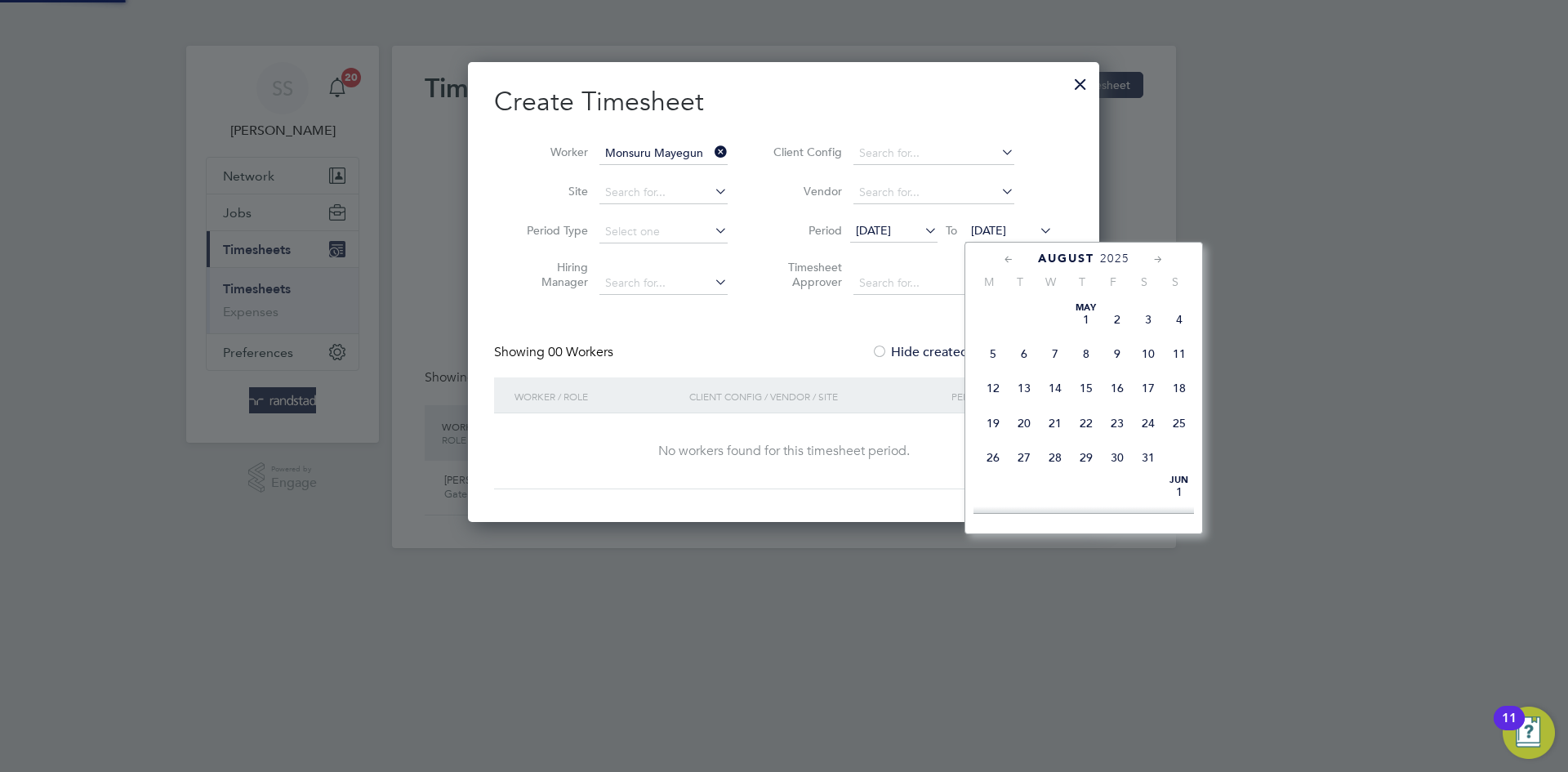
scroll to position [616, 0]
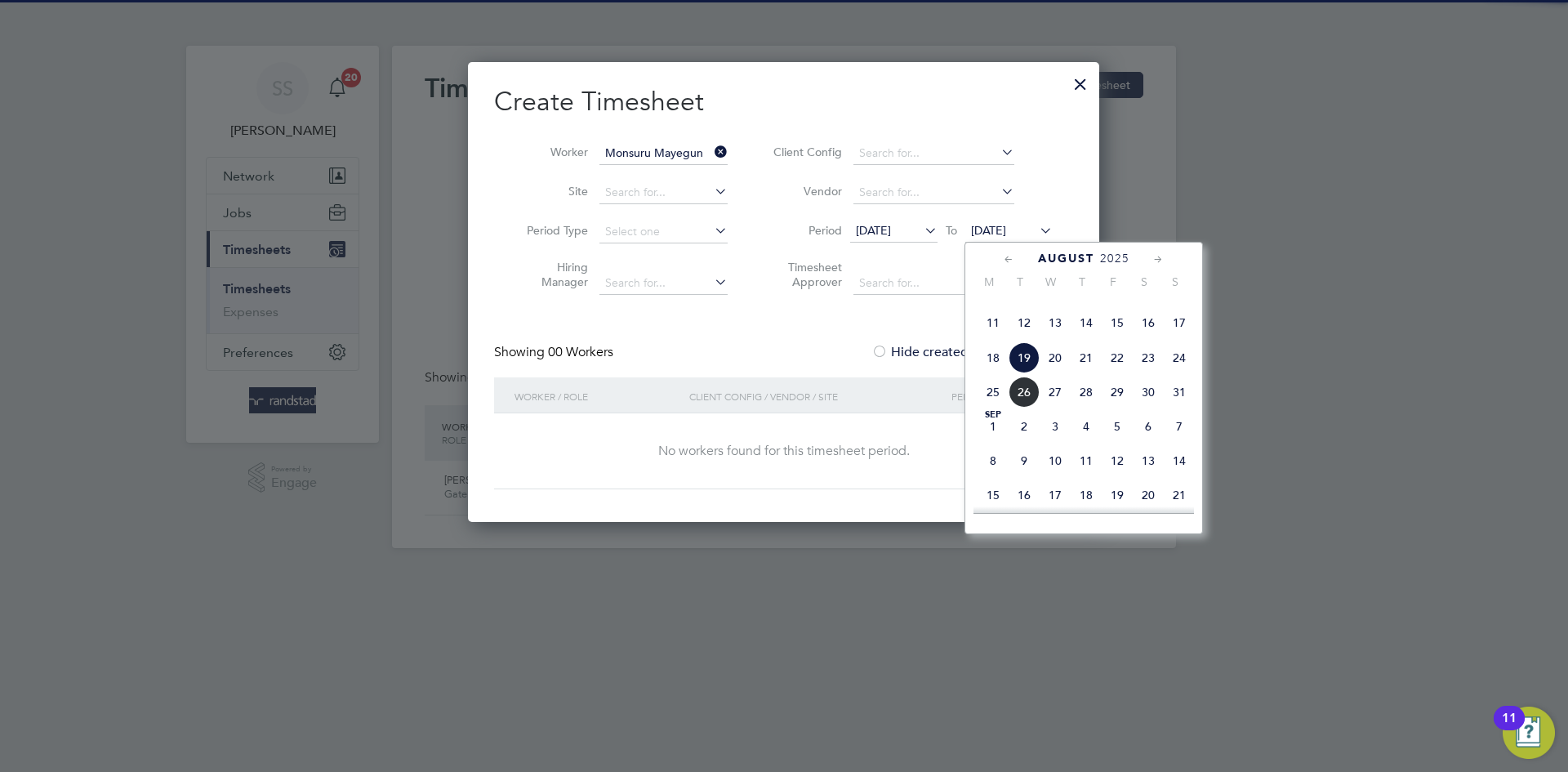
click at [1092, 442] on span "4" at bounding box center [1085, 426] width 31 height 31
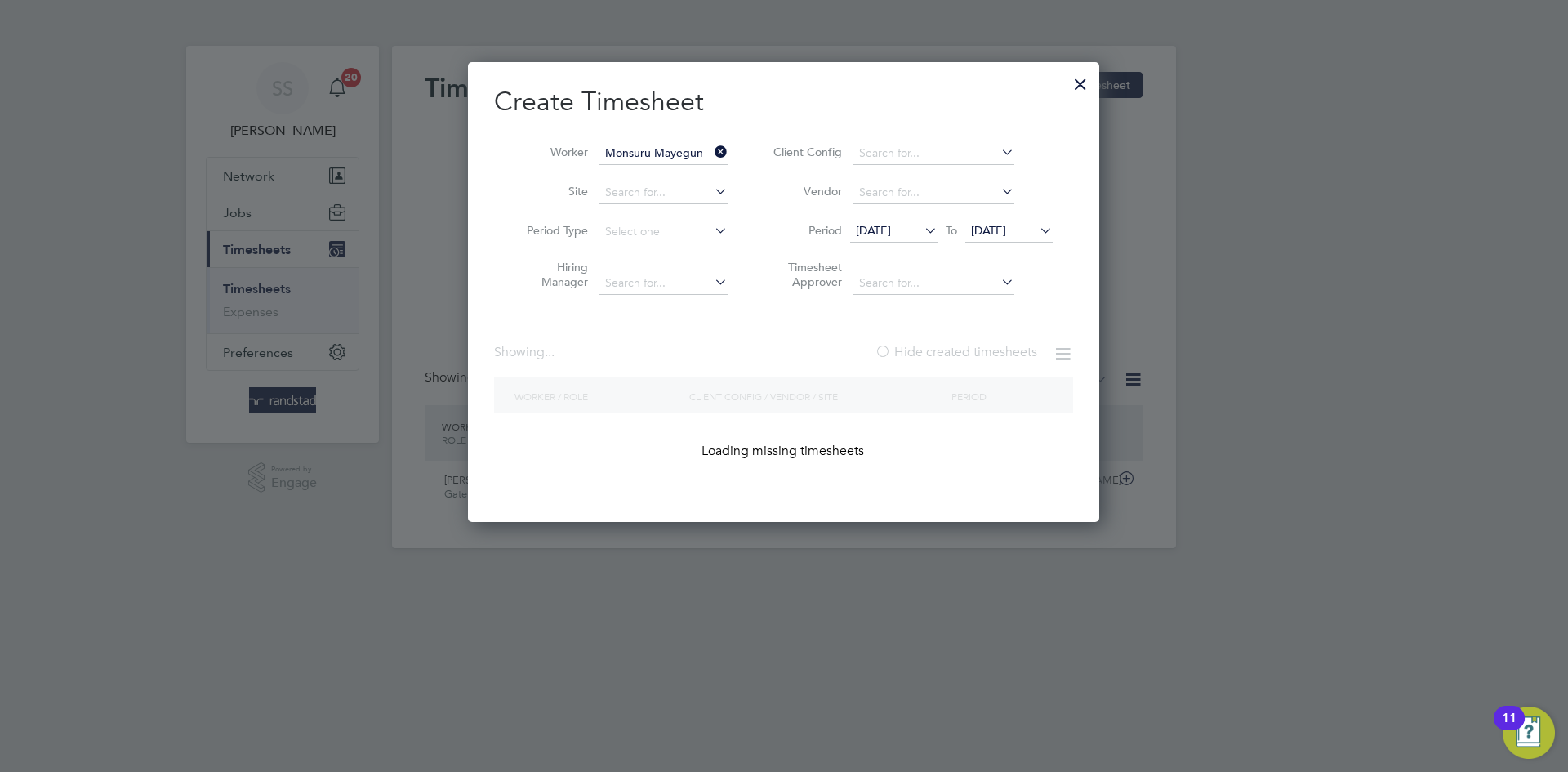
scroll to position [663, 644]
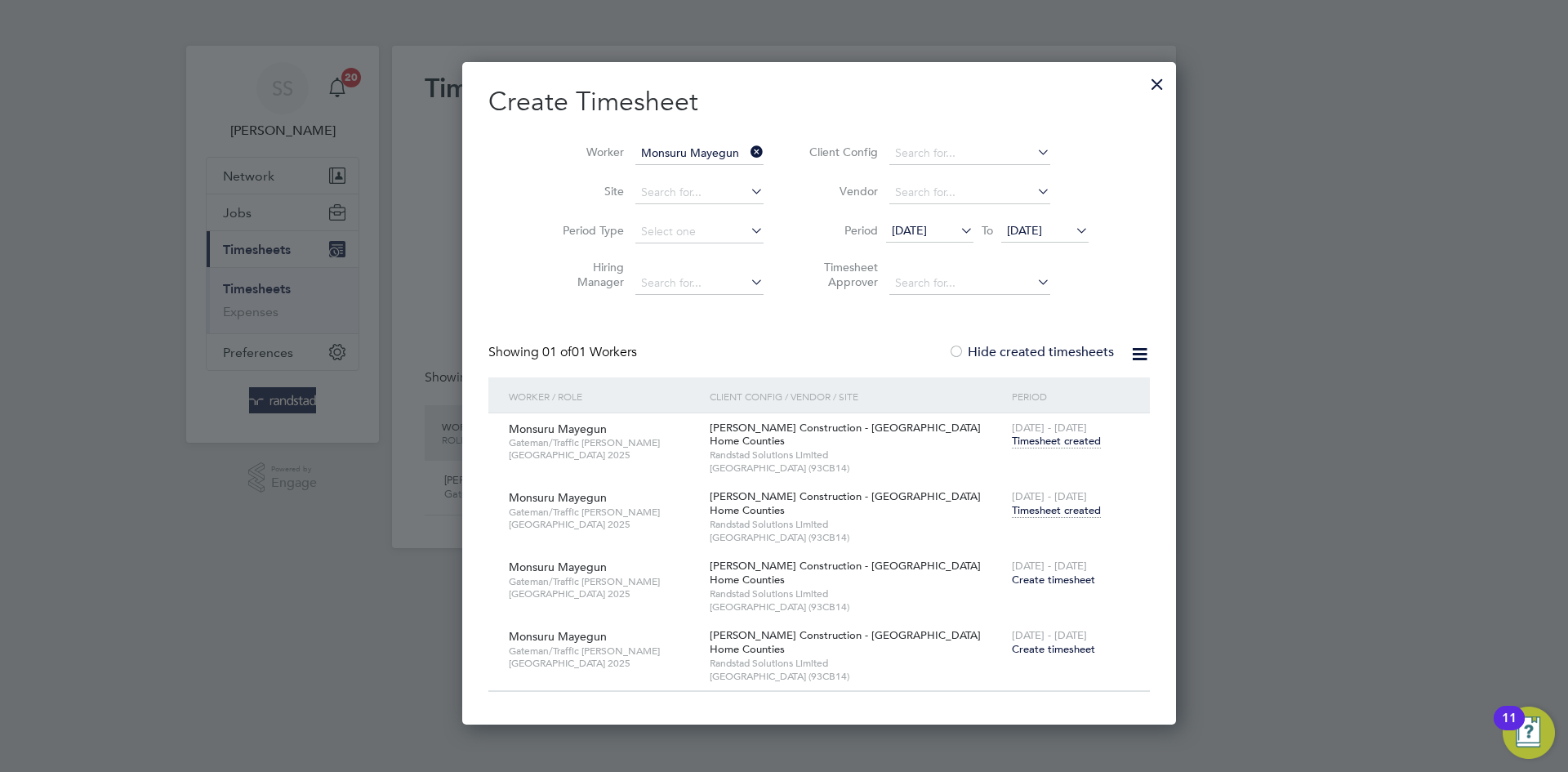
click at [1014, 514] on span "Timesheet created" at bounding box center [1056, 510] width 89 height 14
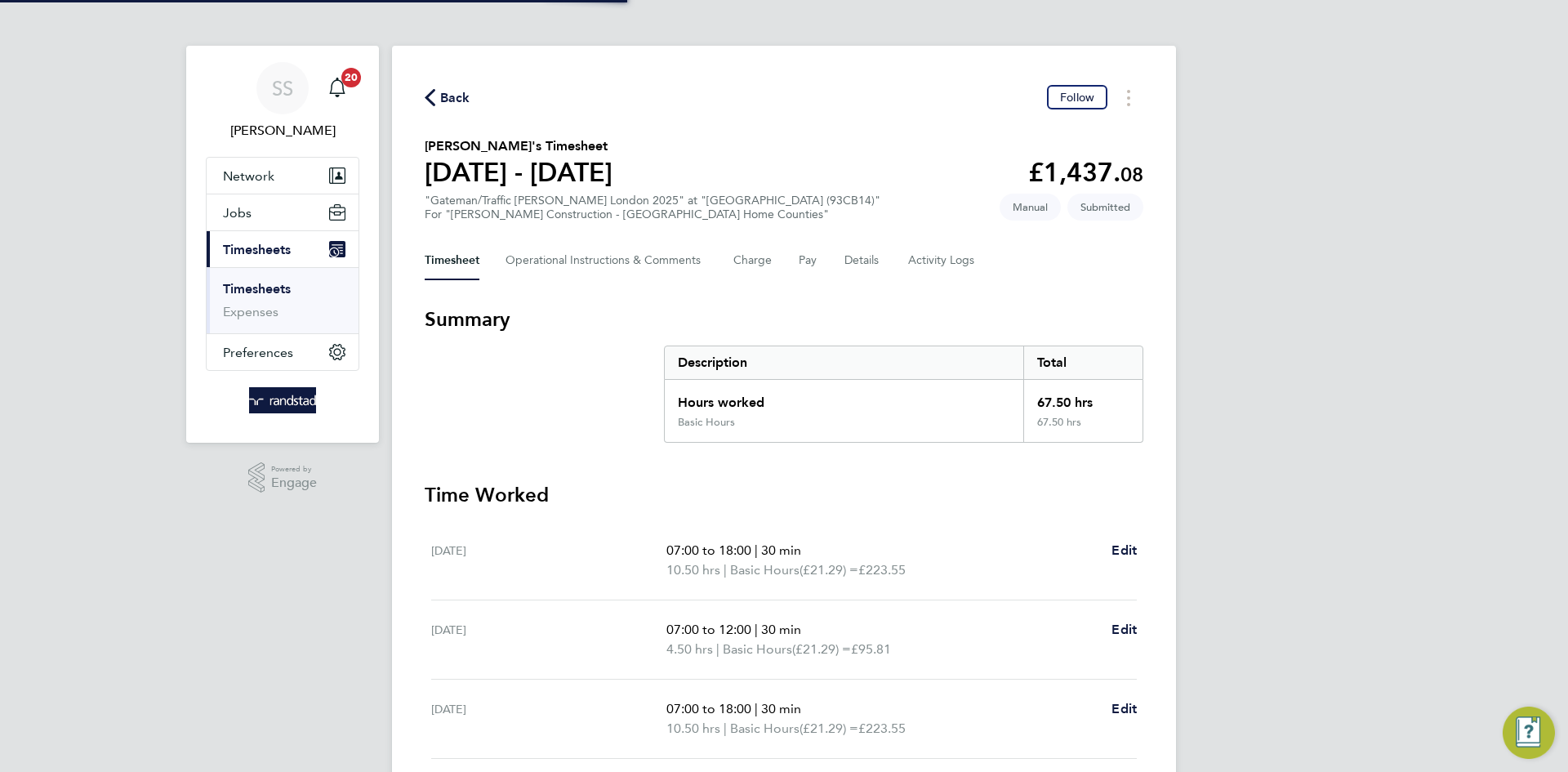
click at [838, 107] on div "Back Follow" at bounding box center [784, 98] width 718 height 25
click at [867, 270] on button "Details" at bounding box center [863, 261] width 38 height 39
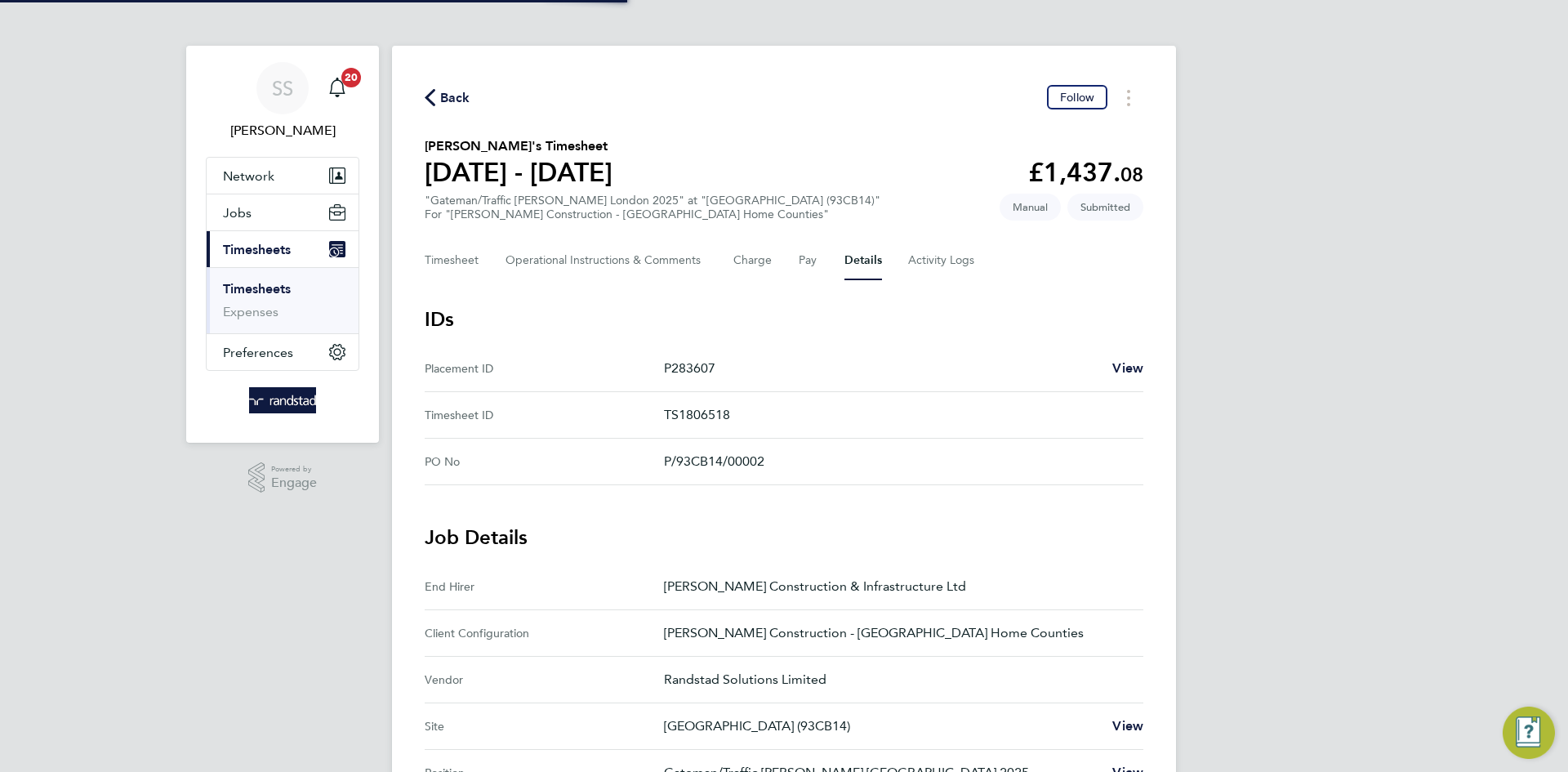
drag, startPoint x: 853, startPoint y: 62, endPoint x: 860, endPoint y: 170, distance: 108.2
click at [853, 82] on div "Back Follow [GEOGRAPHIC_DATA][PERSON_NAME]'s Timesheet [DATE] - [DATE] £1,437. …" at bounding box center [784, 612] width 784 height 1133
click at [470, 96] on div "Back Follow" at bounding box center [784, 98] width 718 height 25
click at [458, 105] on span "Back" at bounding box center [455, 98] width 30 height 20
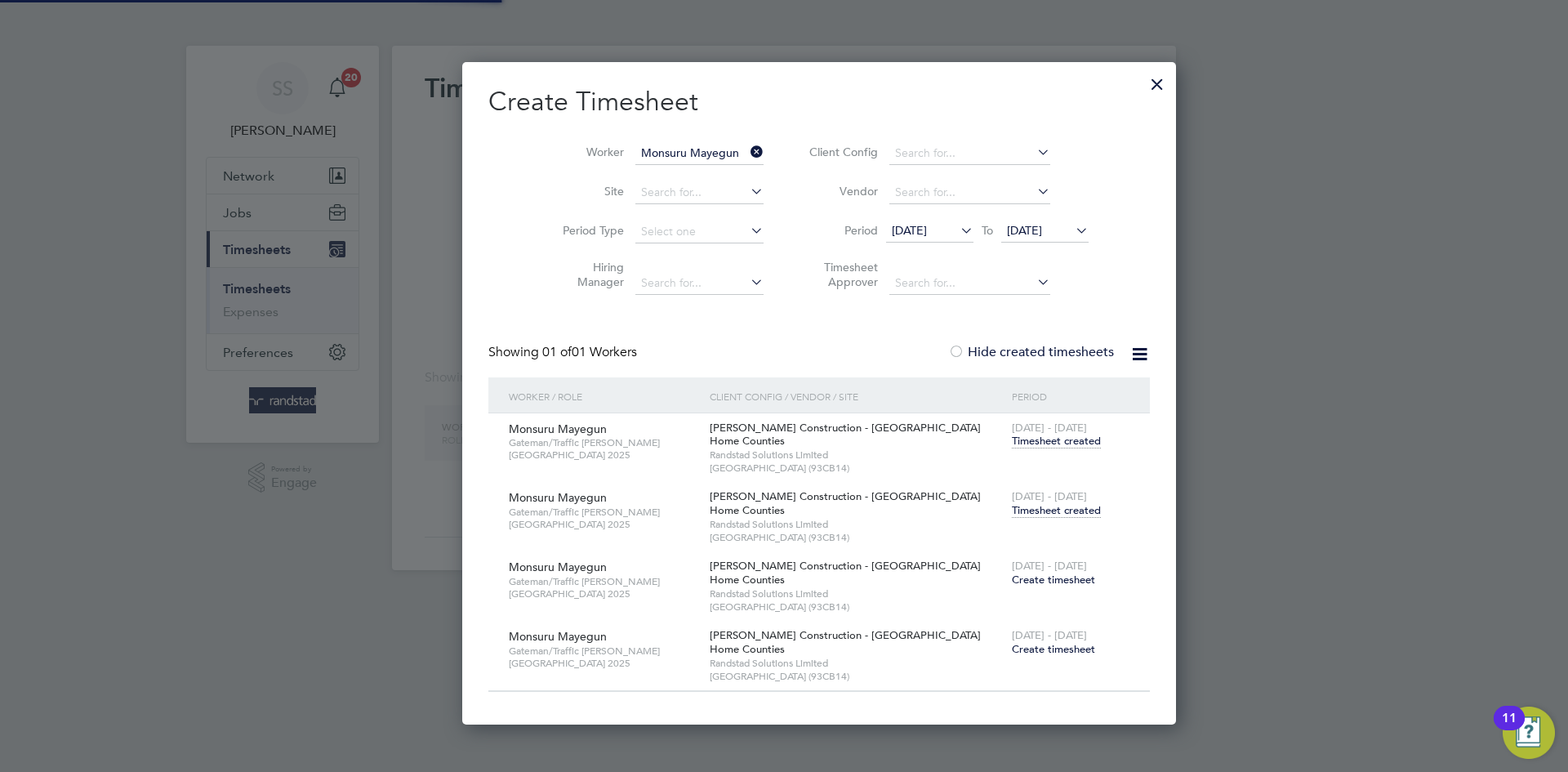
scroll to position [663, 644]
click at [635, 156] on input "Monsuru Mayegun" at bounding box center [698, 154] width 128 height 23
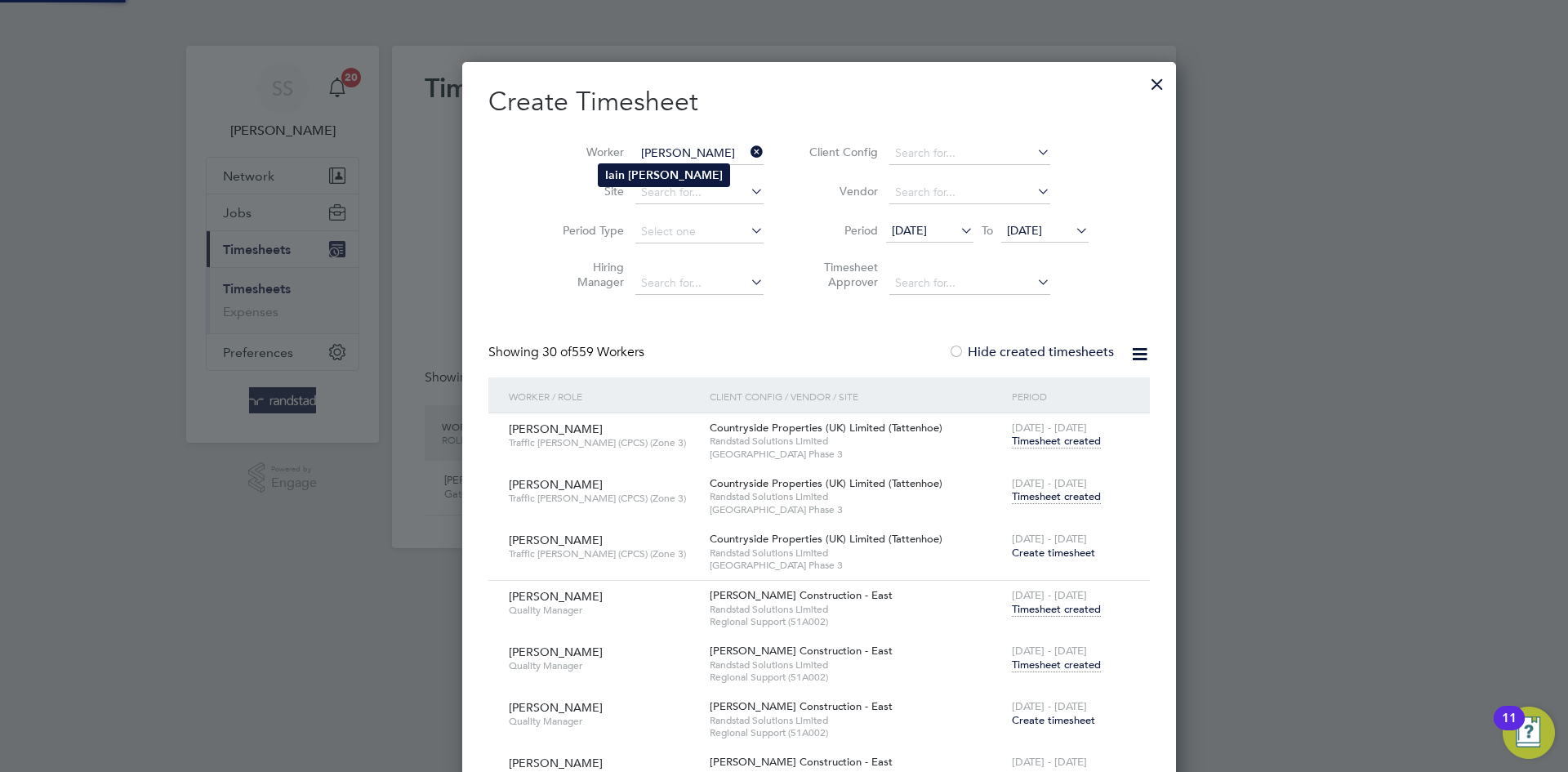
click at [638, 168] on b "[PERSON_NAME]" at bounding box center [675, 176] width 95 height 14
type input "[PERSON_NAME]"
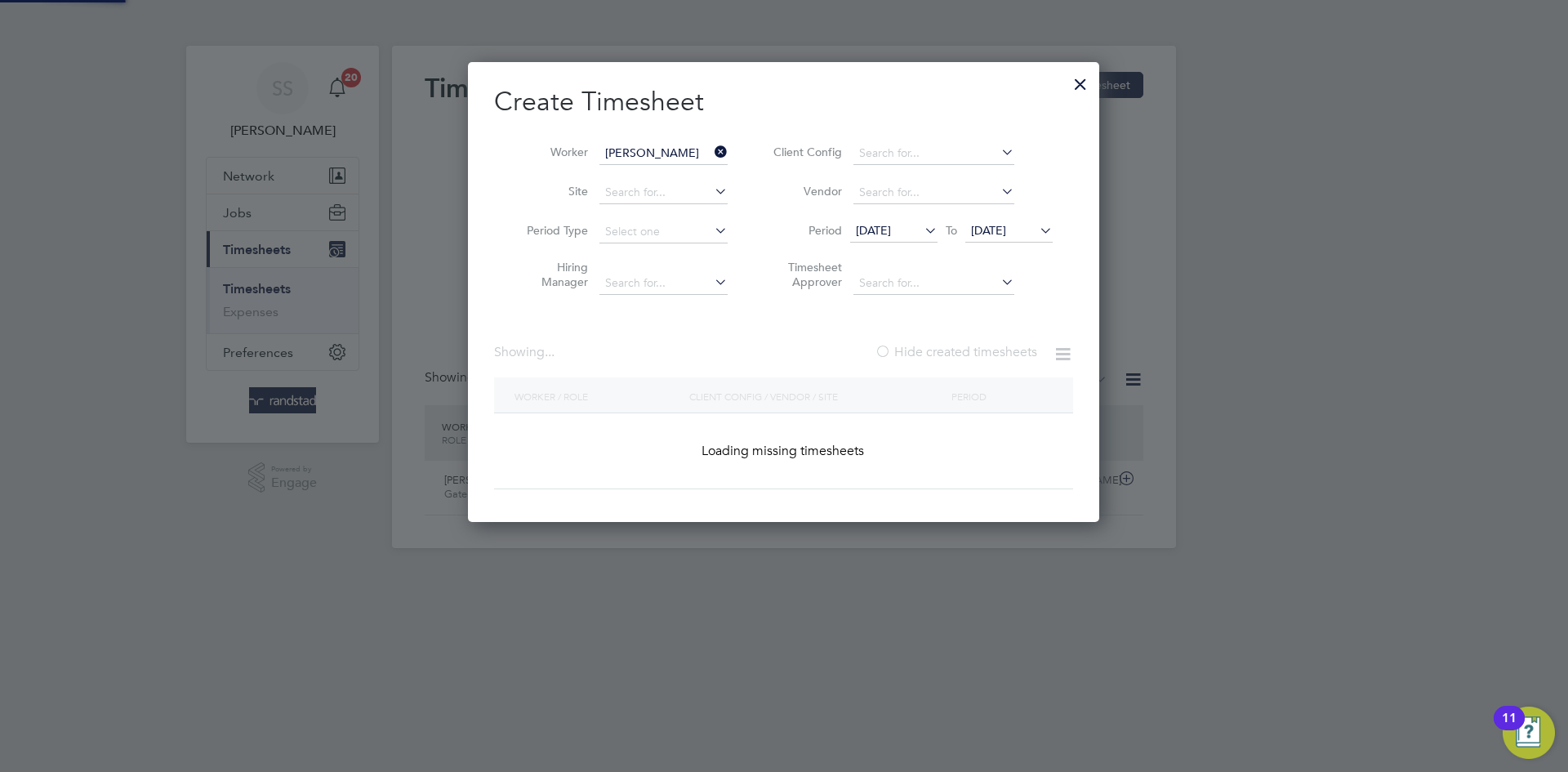
drag, startPoint x: 783, startPoint y: 96, endPoint x: 844, endPoint y: 137, distance: 73.5
click at [790, 102] on h2 "Create Timesheet" at bounding box center [784, 102] width 579 height 34
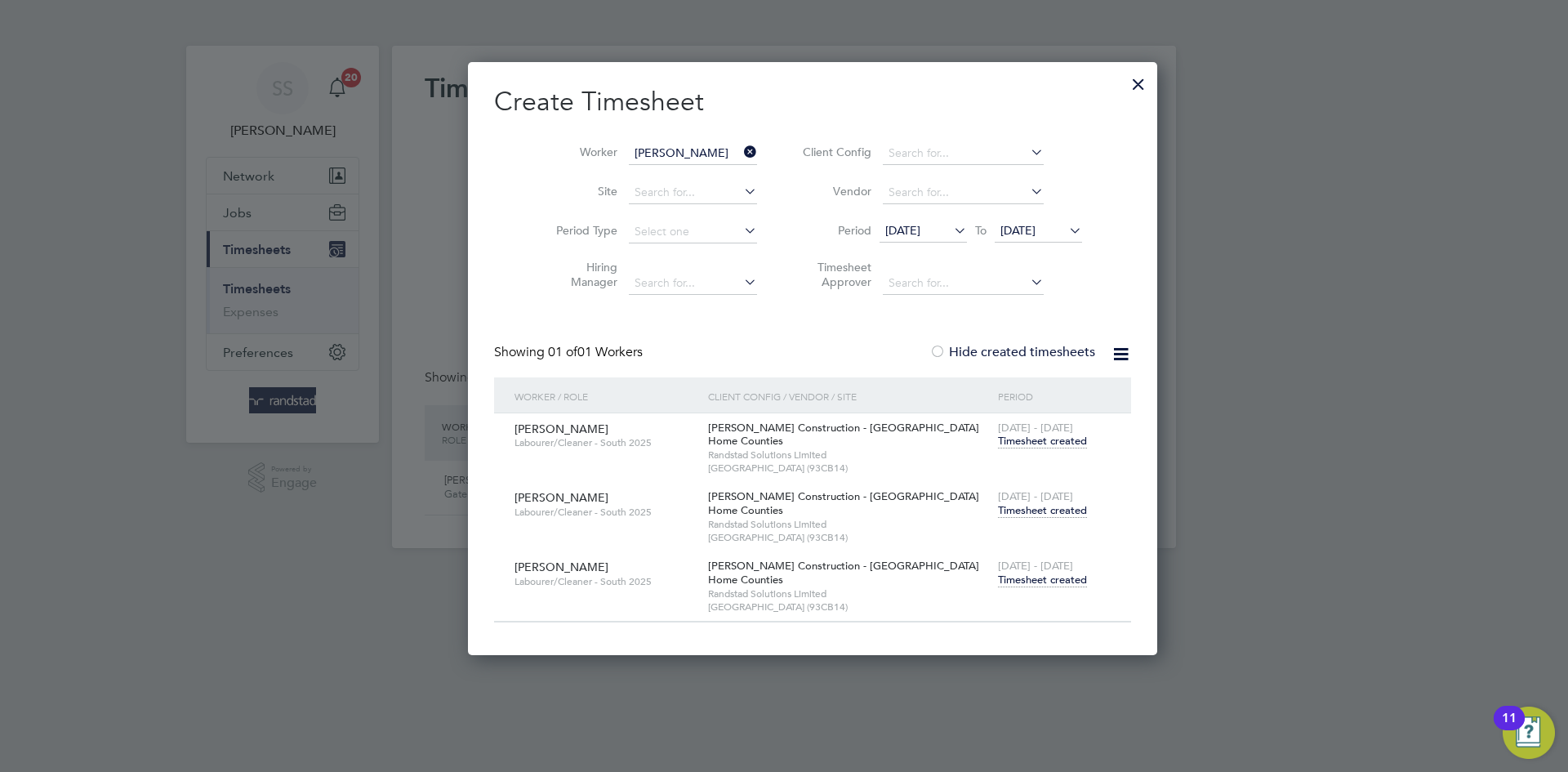
click at [999, 510] on span "Timesheet created" at bounding box center [1041, 510] width 89 height 14
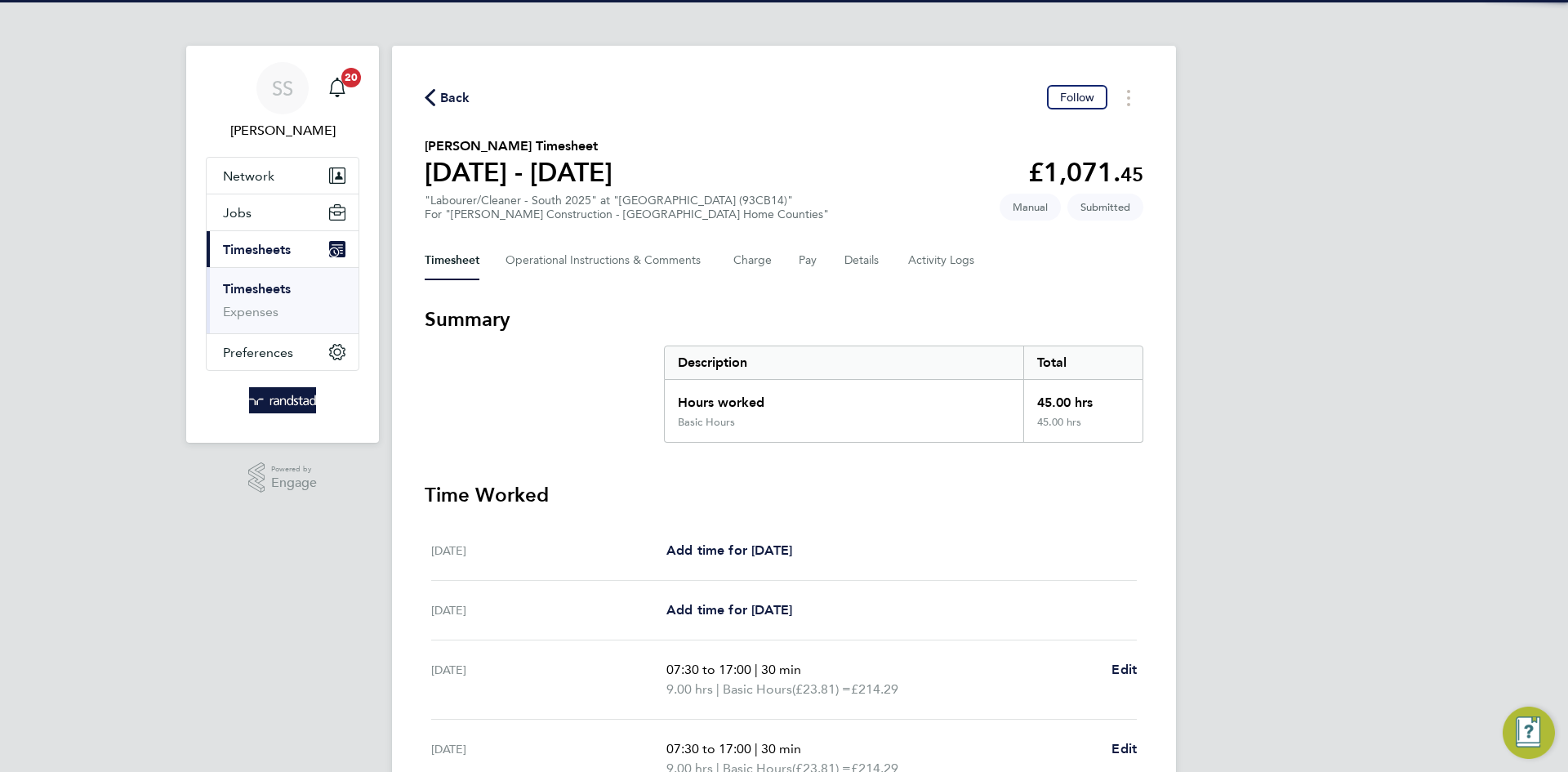
click at [767, 90] on div "Back Follow" at bounding box center [784, 98] width 718 height 25
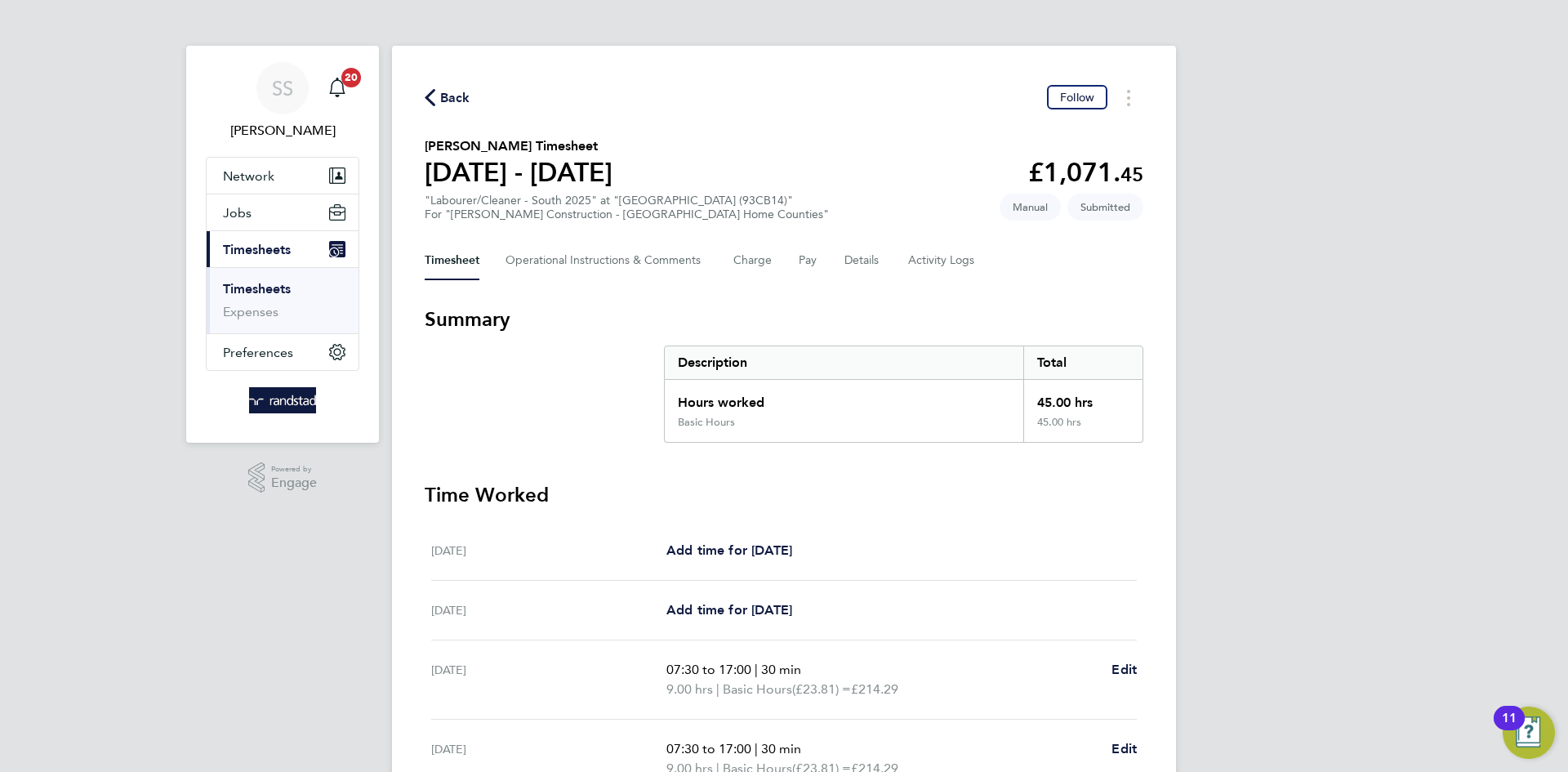
click at [443, 86] on div "Back Follow" at bounding box center [784, 98] width 718 height 25
drag, startPoint x: 455, startPoint y: 93, endPoint x: 674, endPoint y: 229, distance: 257.8
click at [457, 93] on span "Back" at bounding box center [455, 98] width 30 height 20
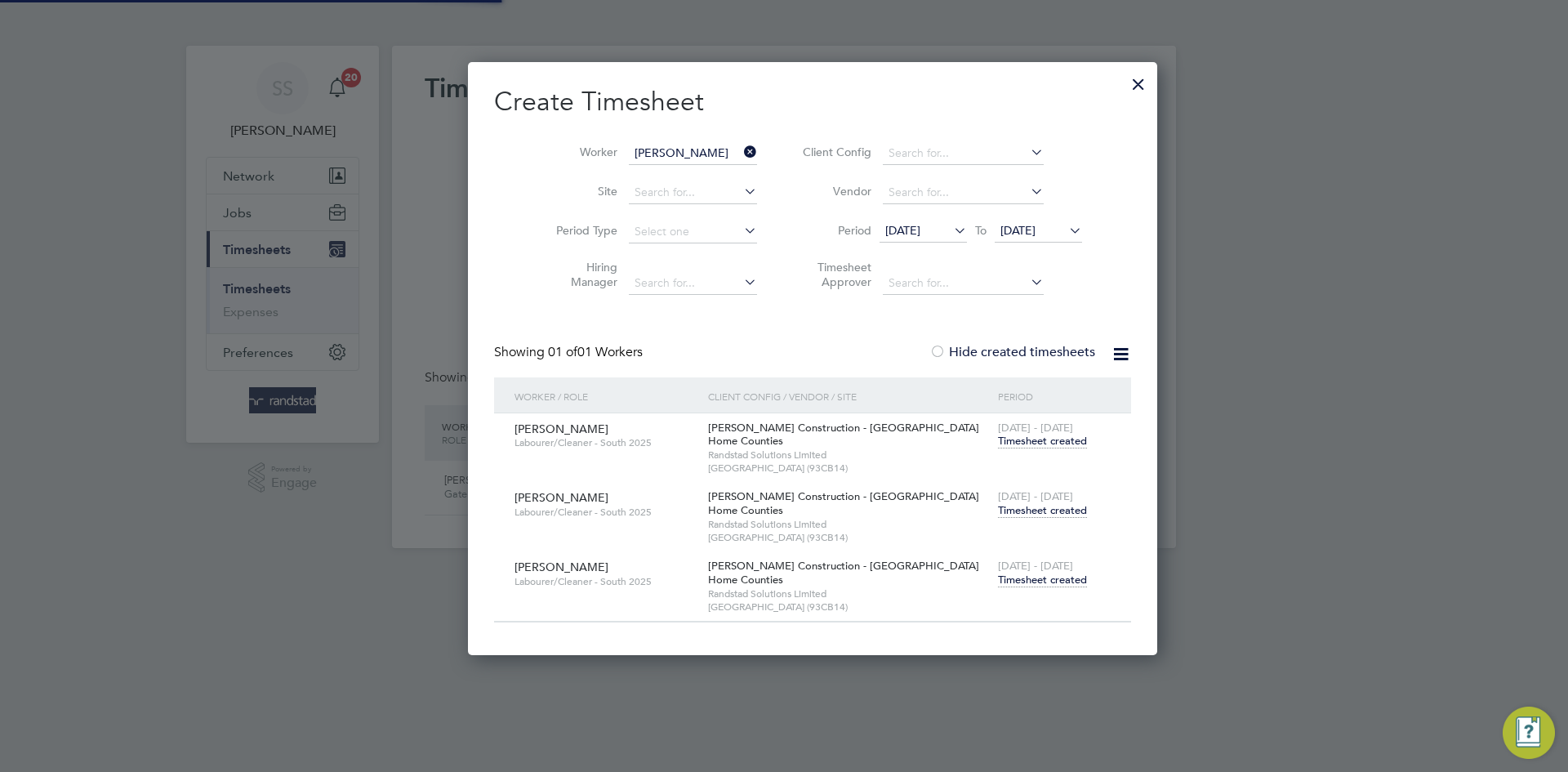
click at [648, 147] on input "[PERSON_NAME]" at bounding box center [692, 154] width 128 height 23
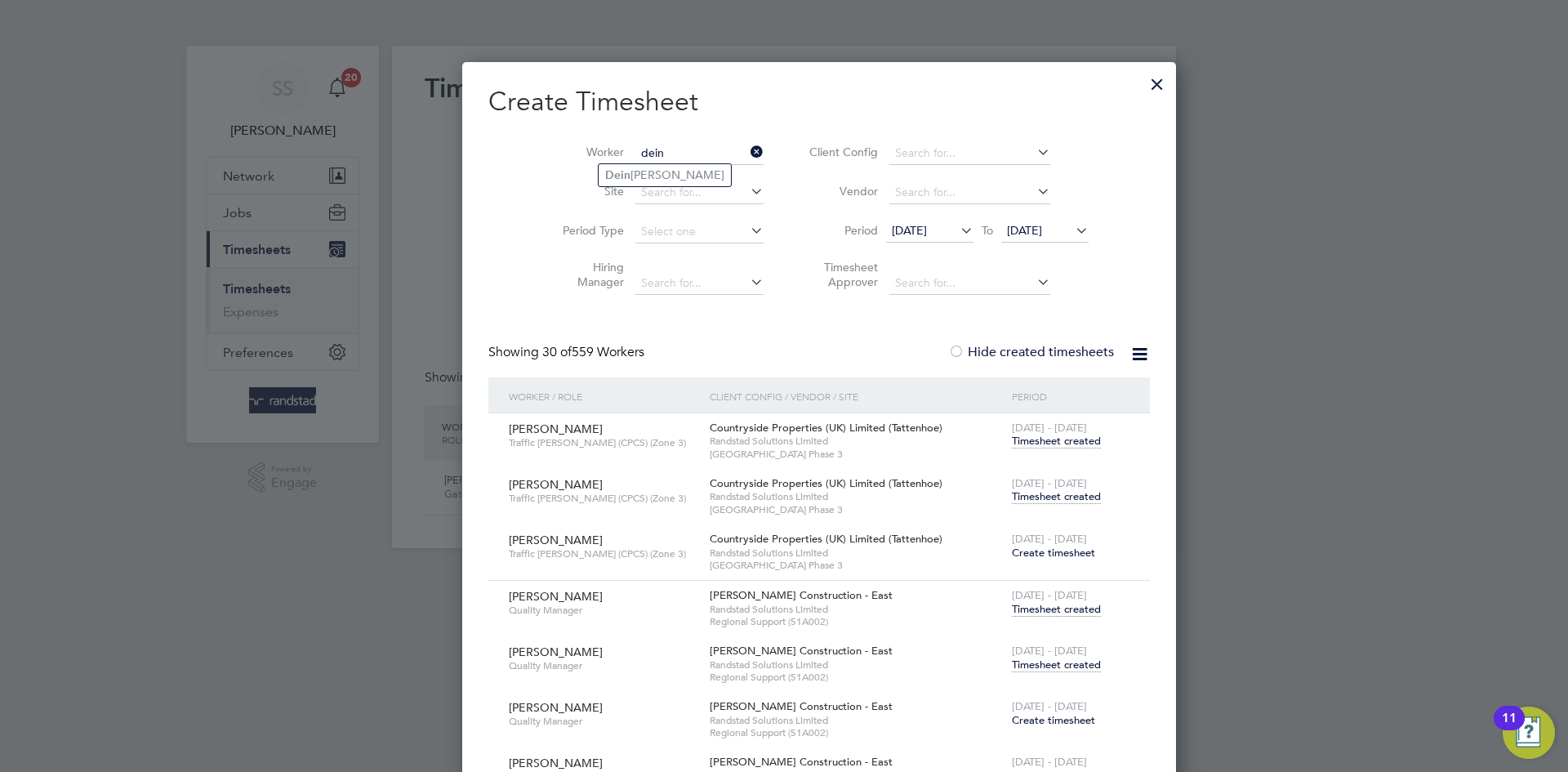
click at [644, 165] on li "Dein iol [PERSON_NAME]" at bounding box center [664, 175] width 133 height 22
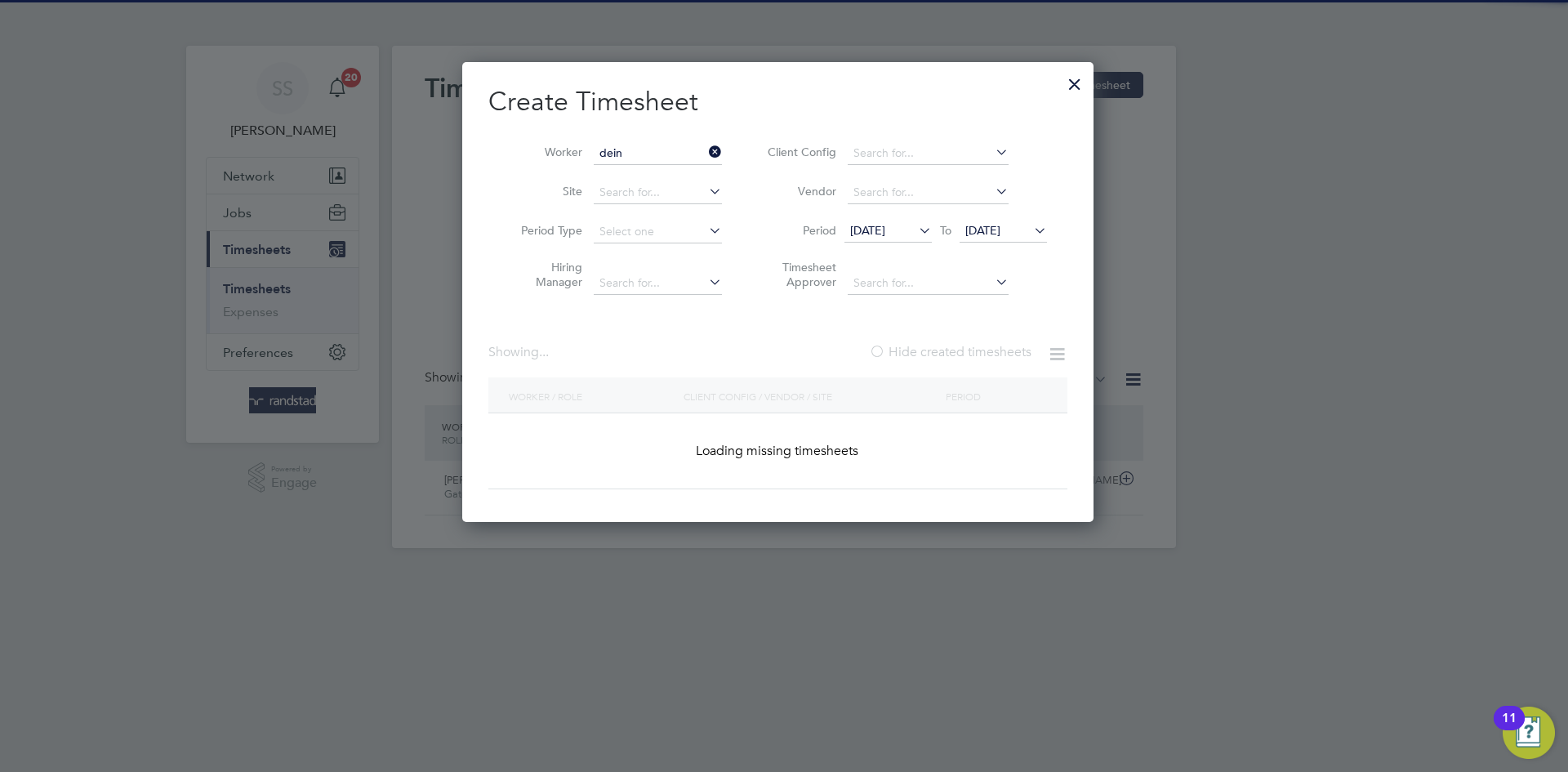
type input "[PERSON_NAME]"
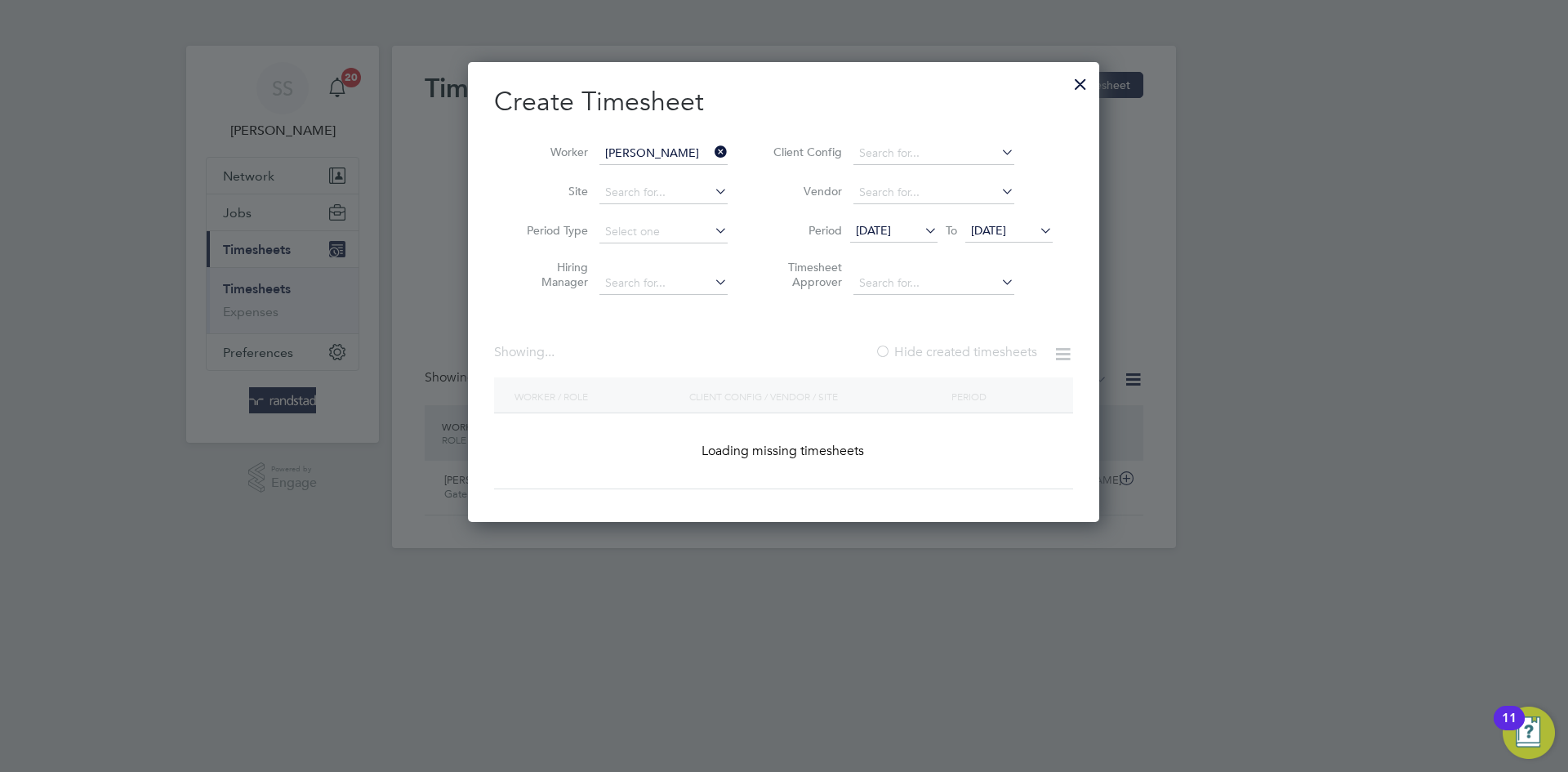
drag, startPoint x: 772, startPoint y: 105, endPoint x: 959, endPoint y: 247, distance: 234.8
click at [781, 105] on h2 "Create Timesheet" at bounding box center [784, 102] width 579 height 34
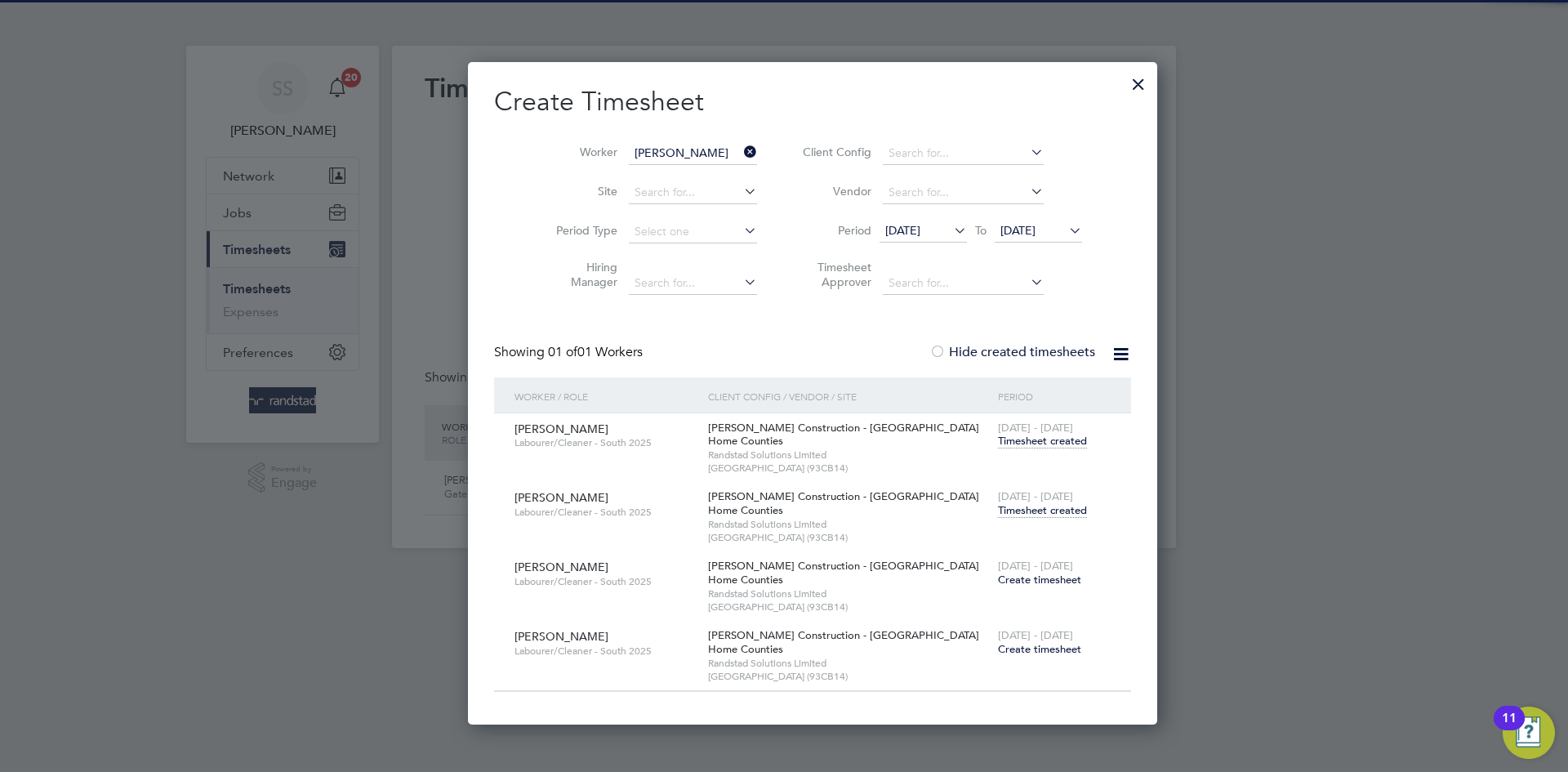
click at [998, 514] on span "Timesheet created" at bounding box center [1041, 510] width 89 height 14
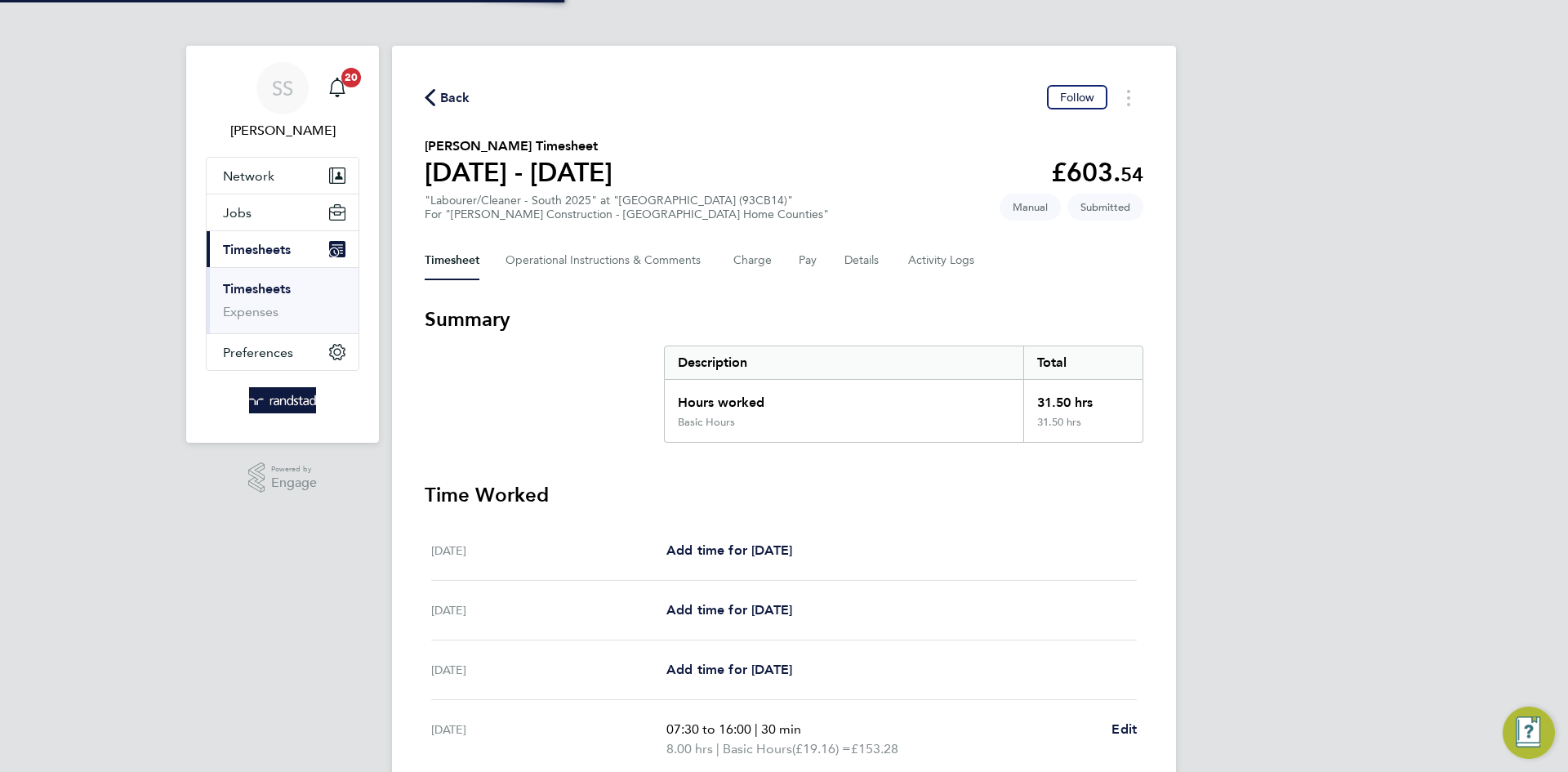
click at [770, 137] on section "[PERSON_NAME] Timesheet [DATE] - [DATE] £603. 54 "Labourer/Cleaner - South 2025…" at bounding box center [784, 178] width 718 height 85
drag, startPoint x: 852, startPoint y: 159, endPoint x: 614, endPoint y: 134, distance: 239.3
click at [813, 159] on section "[PERSON_NAME] Timesheet [DATE] - [DATE] £603. 54 "Labourer/Cleaner - South 2025…" at bounding box center [784, 178] width 718 height 85
click at [440, 103] on span "Back" at bounding box center [455, 98] width 30 height 20
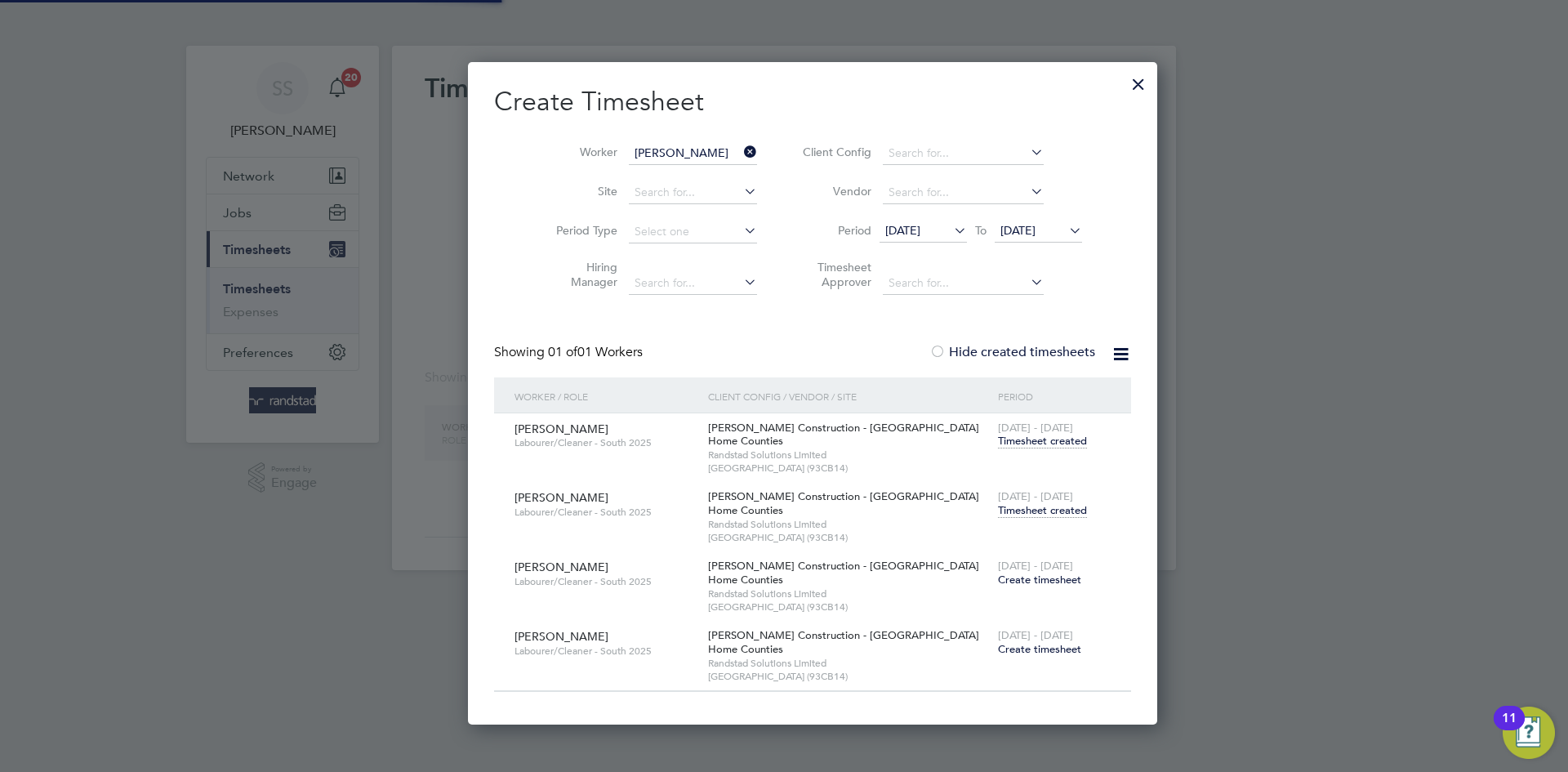
click at [646, 150] on input "[PERSON_NAME]" at bounding box center [692, 154] width 128 height 23
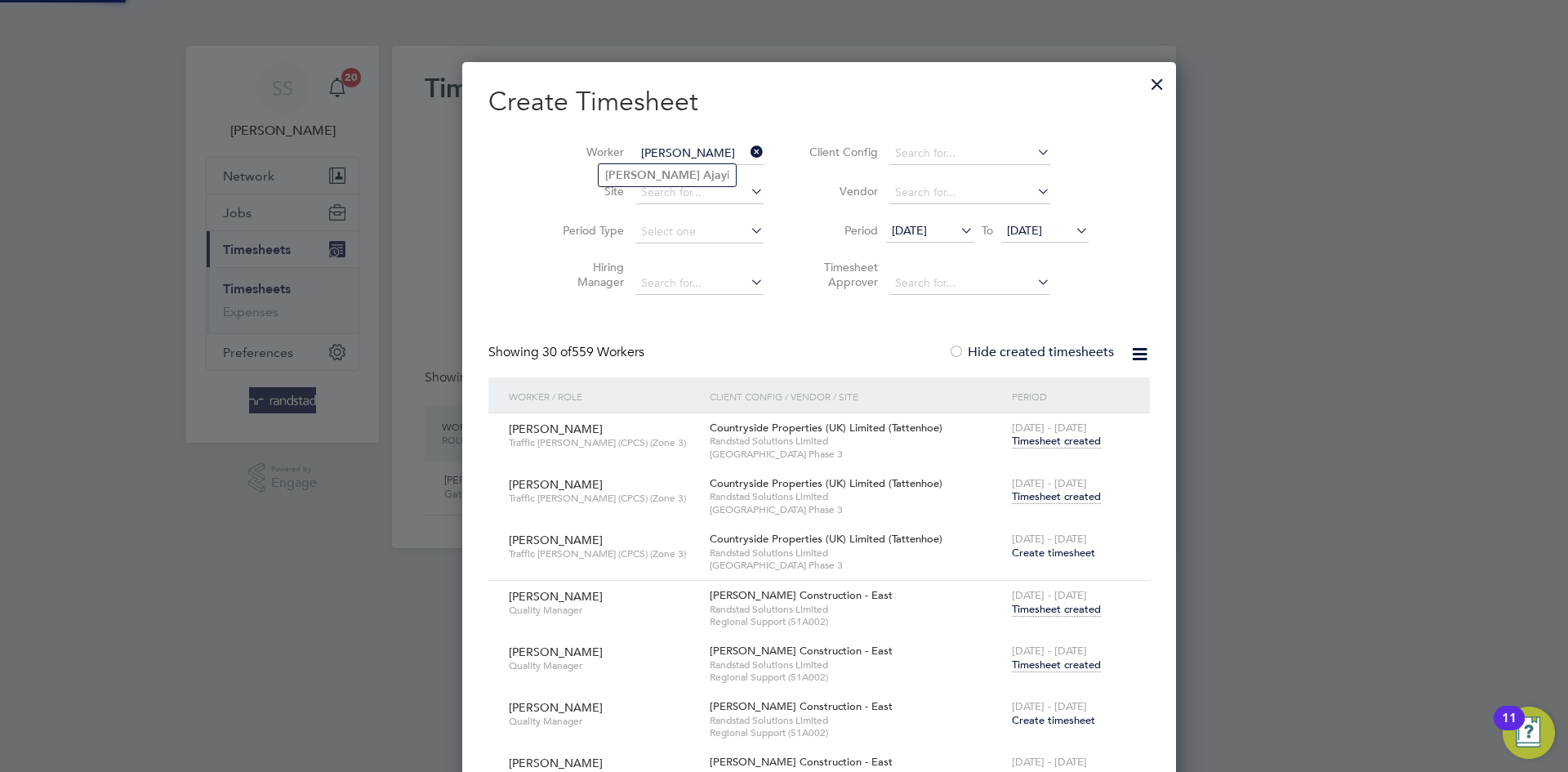
drag, startPoint x: 654, startPoint y: 177, endPoint x: 758, endPoint y: 107, distance: 125.4
click at [703, 177] on b "Ajay" at bounding box center [715, 176] width 23 height 14
type input "[PERSON_NAME]"
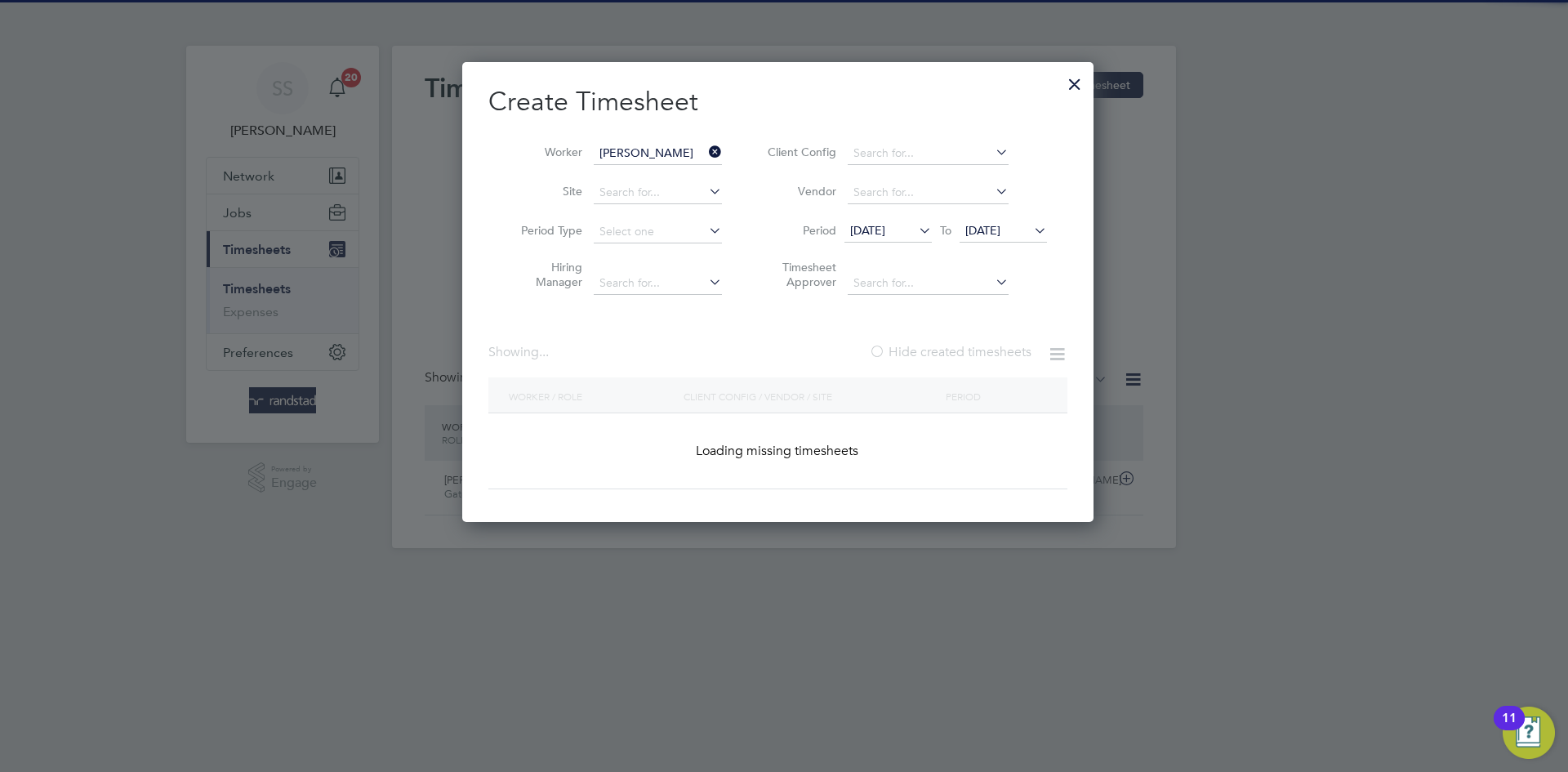
drag, startPoint x: 782, startPoint y: 93, endPoint x: 810, endPoint y: 134, distance: 49.6
click at [785, 98] on h2 "Create Timesheet" at bounding box center [777, 102] width 579 height 34
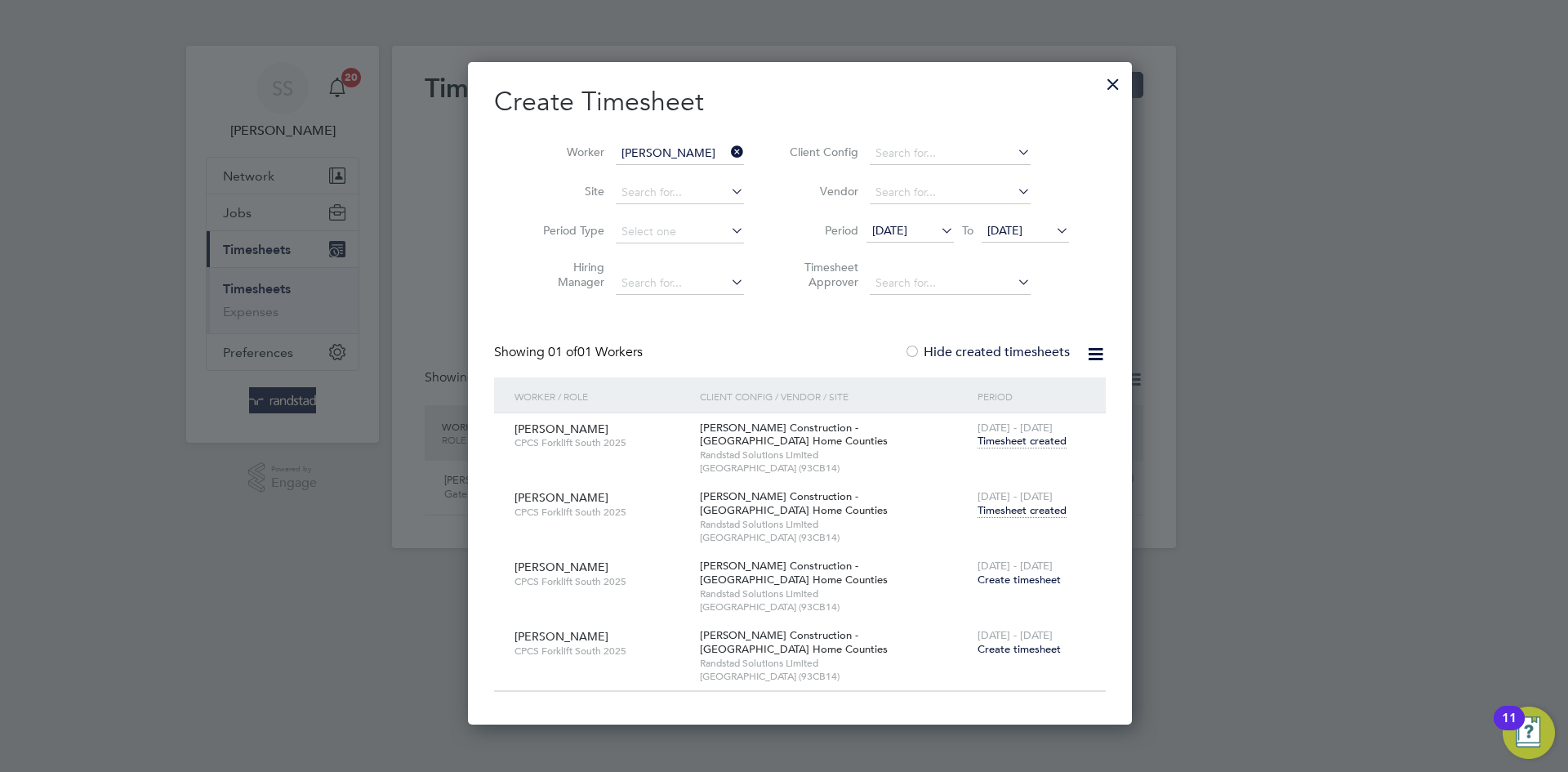
click at [978, 521] on div "[DATE] - [DATE] Timesheet created" at bounding box center [1031, 503] width 116 height 44
click at [978, 514] on span "Timesheet created" at bounding box center [1022, 510] width 89 height 14
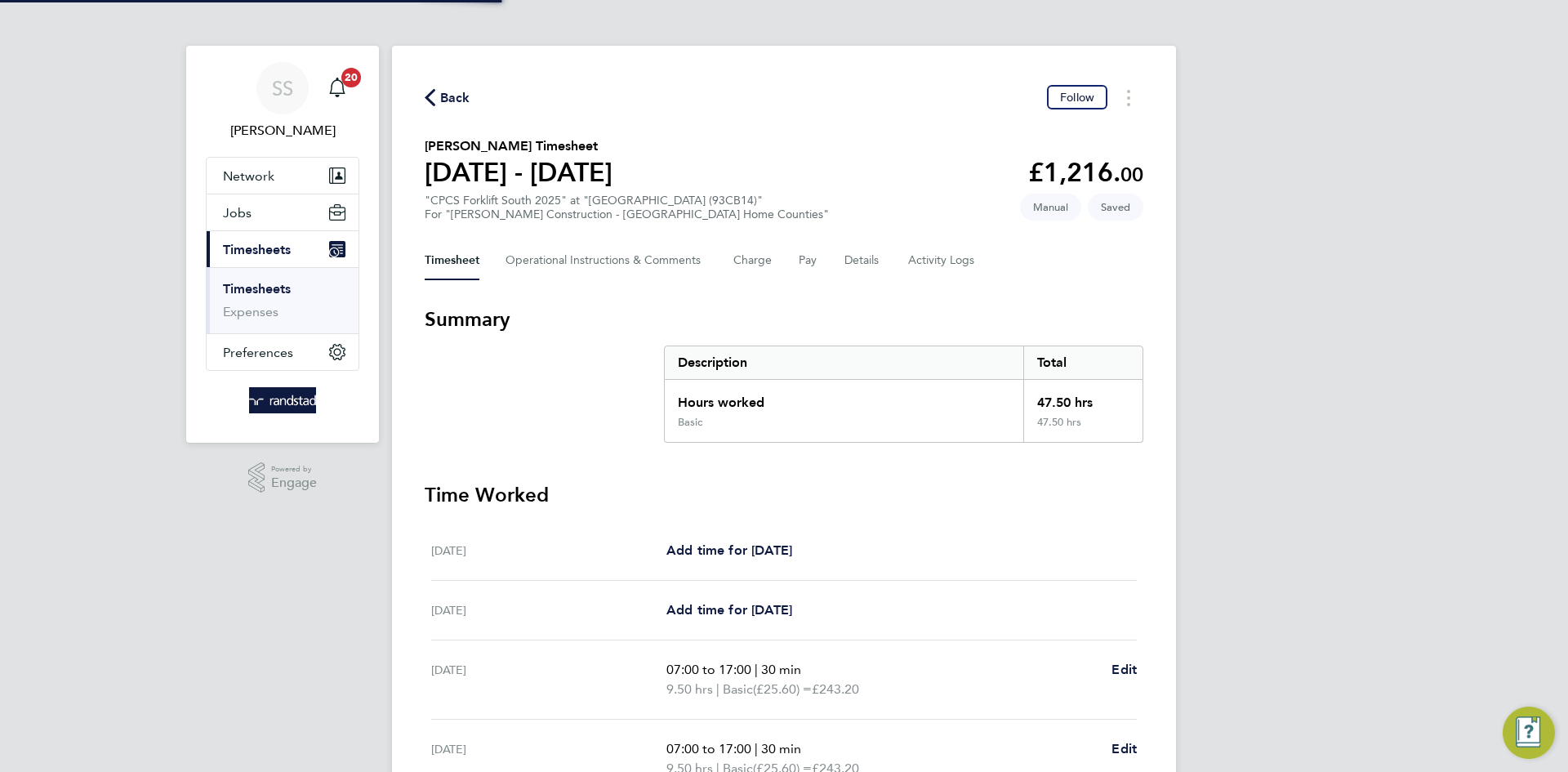
drag, startPoint x: 913, startPoint y: 146, endPoint x: 854, endPoint y: 178, distance: 67.1
click at [912, 146] on section "[PERSON_NAME] Timesheet [DATE] - [DATE] £1,216. 00 "CPCS Forklift South 2025" a…" at bounding box center [784, 178] width 718 height 85
click at [865, 261] on button "Details" at bounding box center [863, 261] width 38 height 39
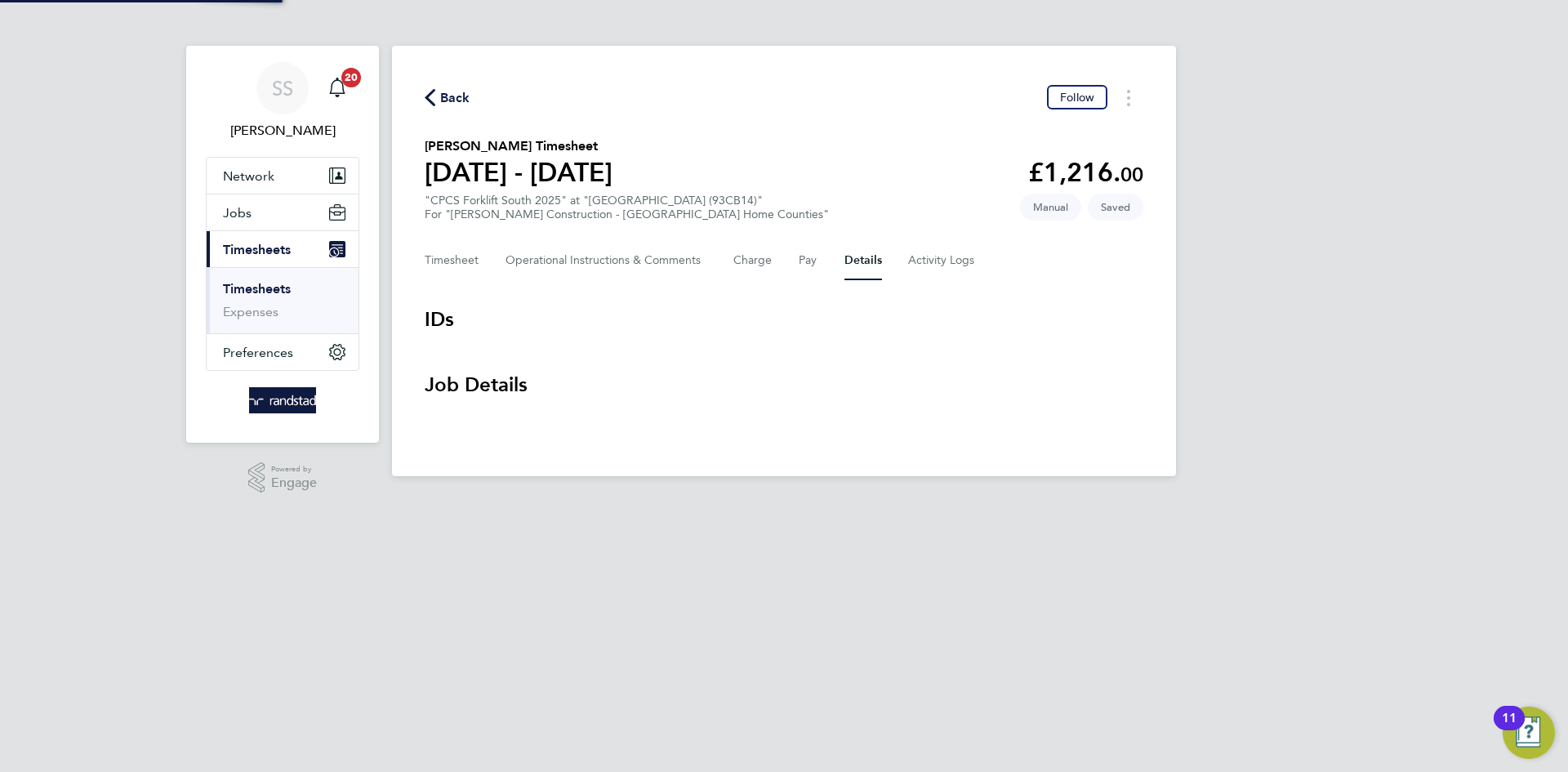
drag, startPoint x: 871, startPoint y: 184, endPoint x: 842, endPoint y: 168, distance: 33.1
click at [857, 174] on section "[PERSON_NAME] Timesheet [DATE] - [DATE] £1,216. 00 "CPCS Forklift South 2025" a…" at bounding box center [784, 178] width 718 height 85
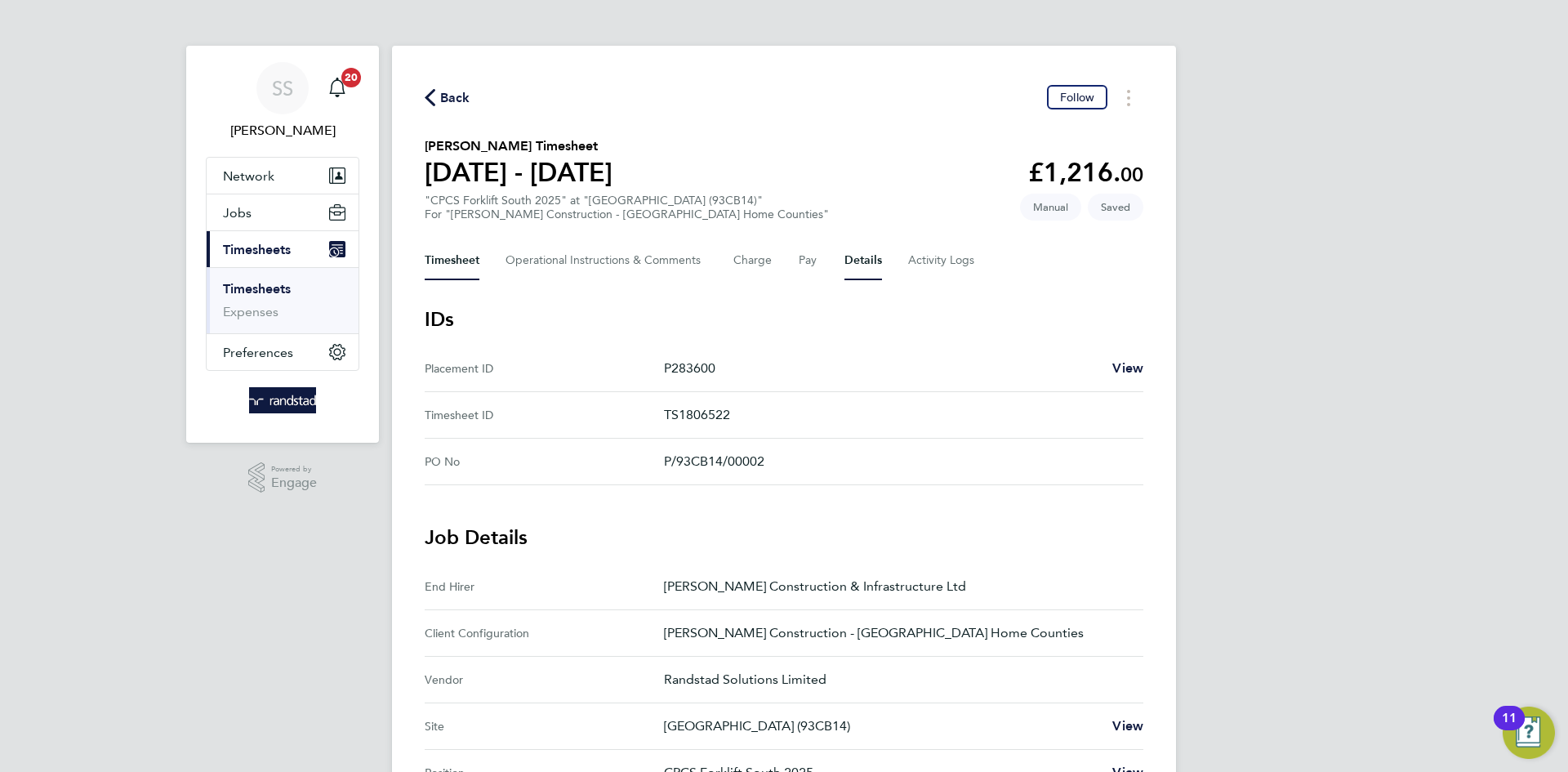
click at [435, 248] on button "Timesheet" at bounding box center [451, 261] width 55 height 39
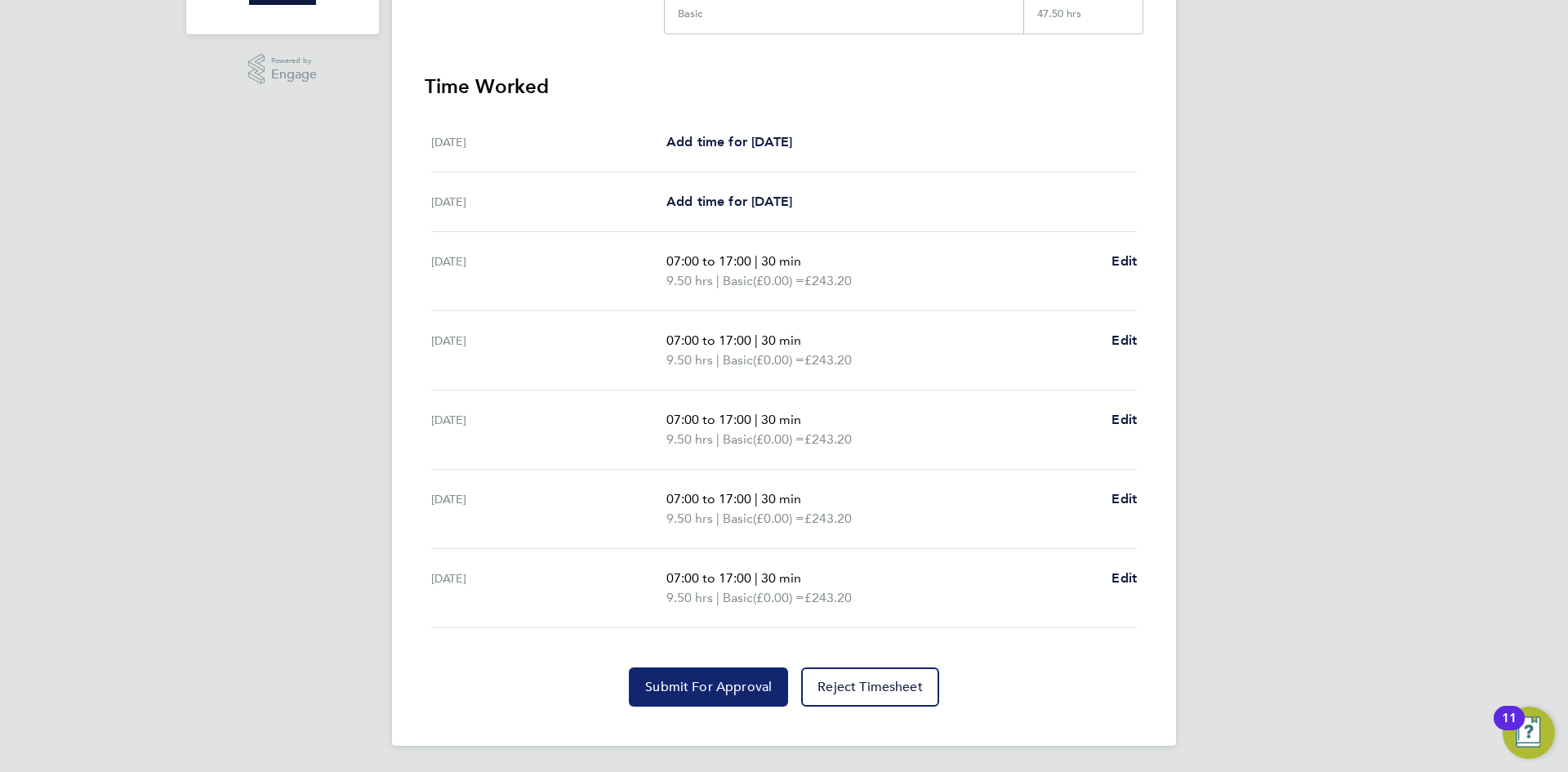
click at [698, 683] on span "Submit For Approval" at bounding box center [707, 687] width 126 height 16
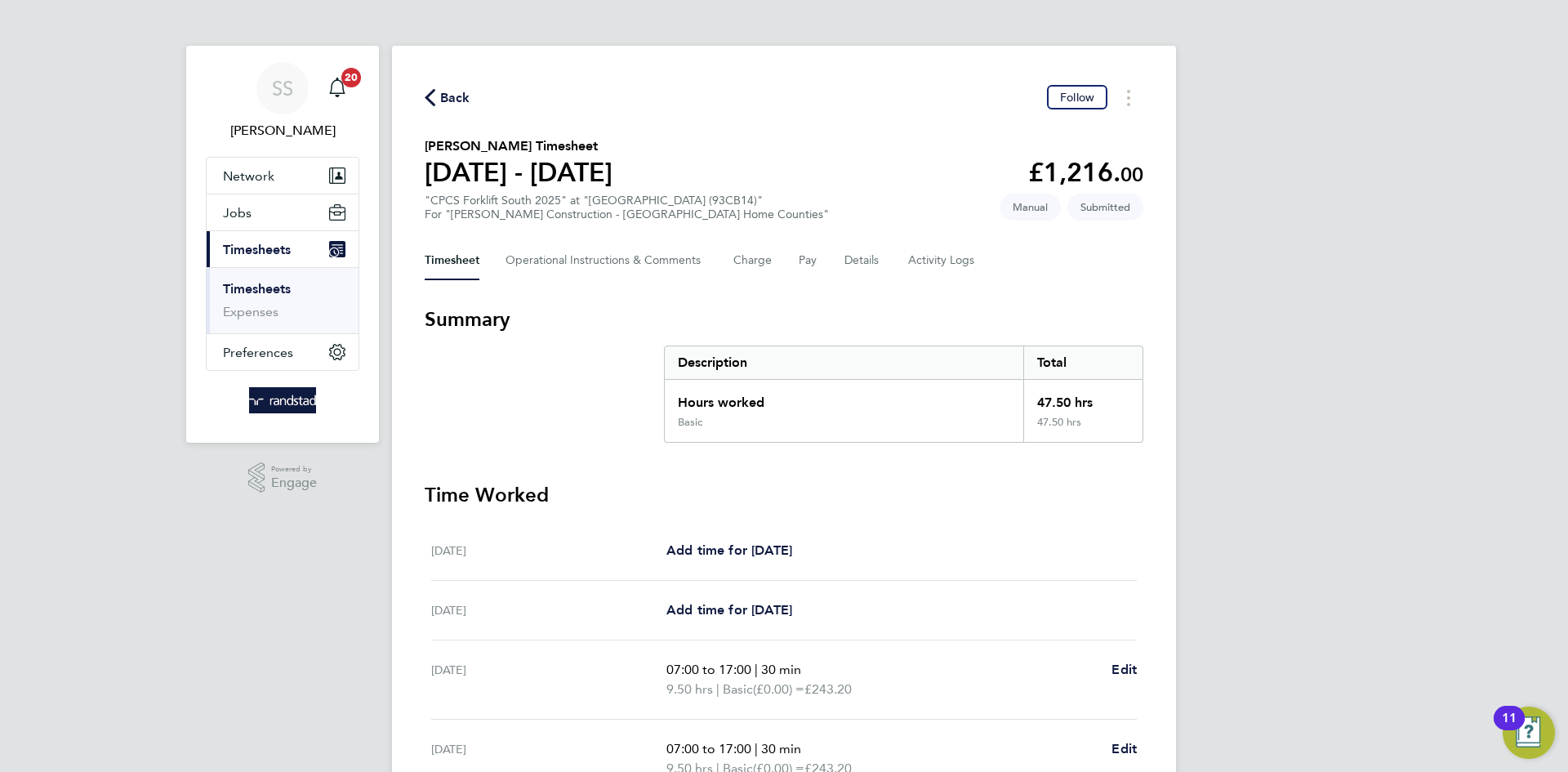
click at [707, 137] on section "[PERSON_NAME] Timesheet [DATE] - [DATE] £1,216. 00 "CPCS Forklift South 2025" a…" at bounding box center [784, 178] width 718 height 85
